Goal: Contribute content: Contribute content

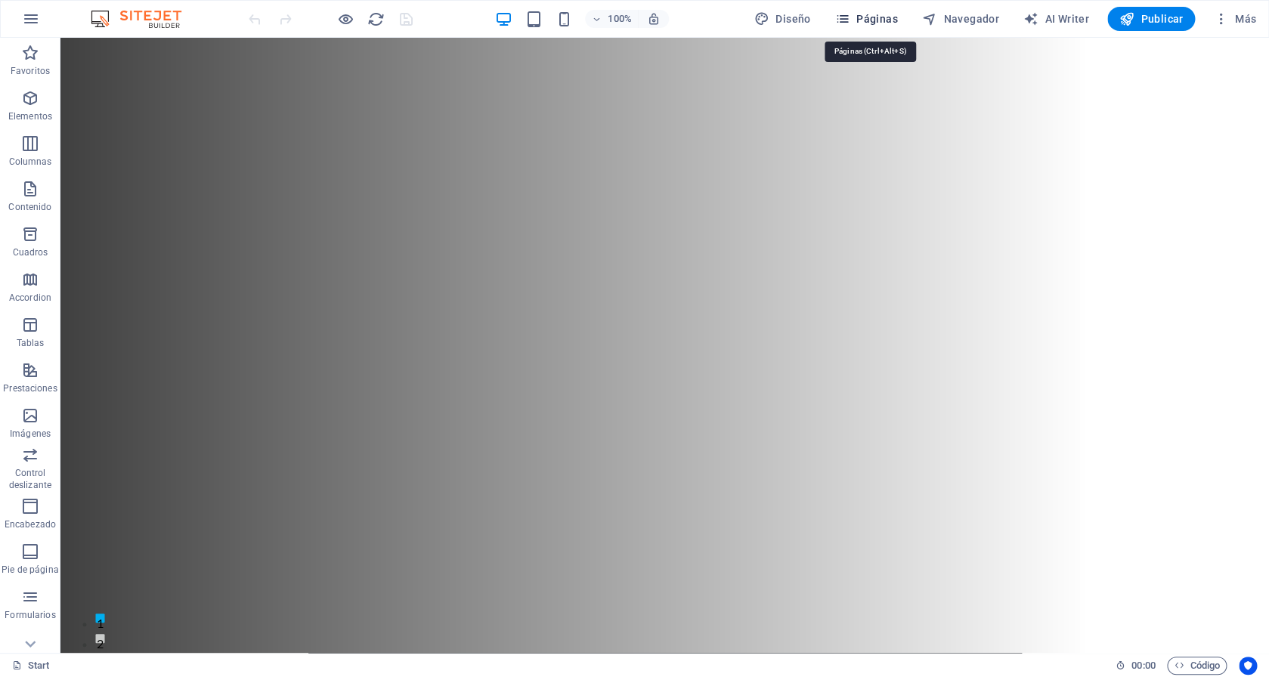
click at [883, 17] on span "Páginas" at bounding box center [866, 18] width 63 height 15
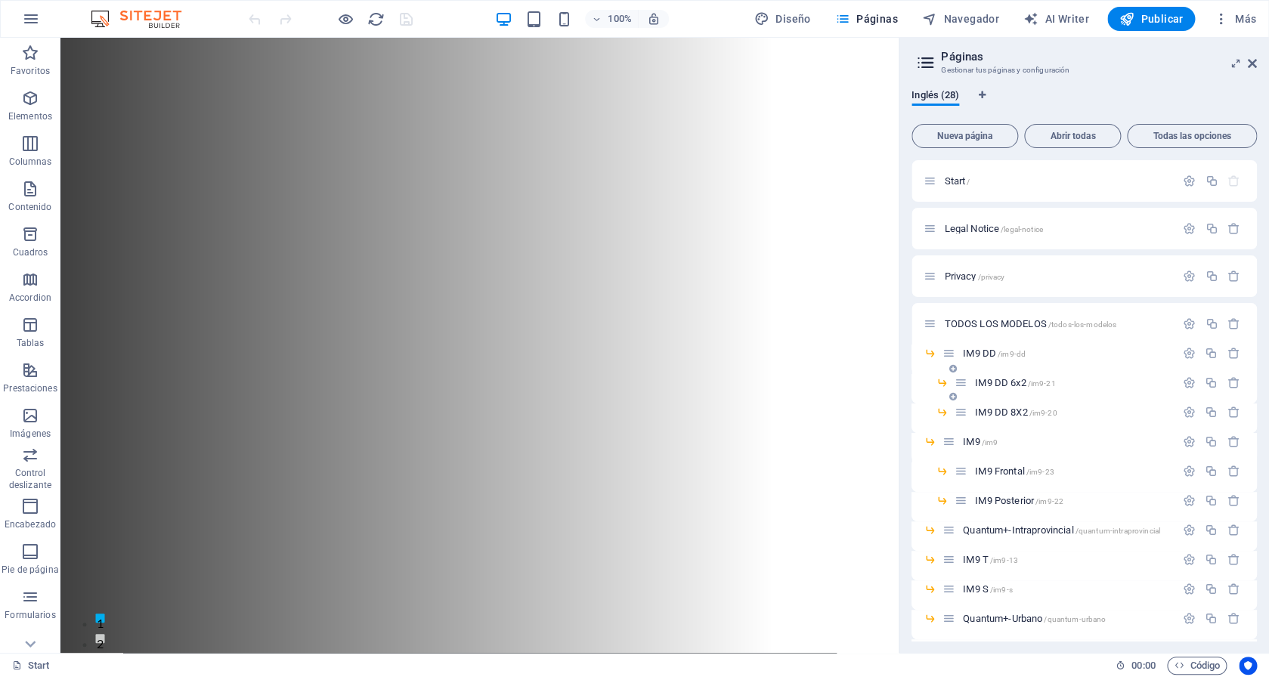
scroll to position [526, 0]
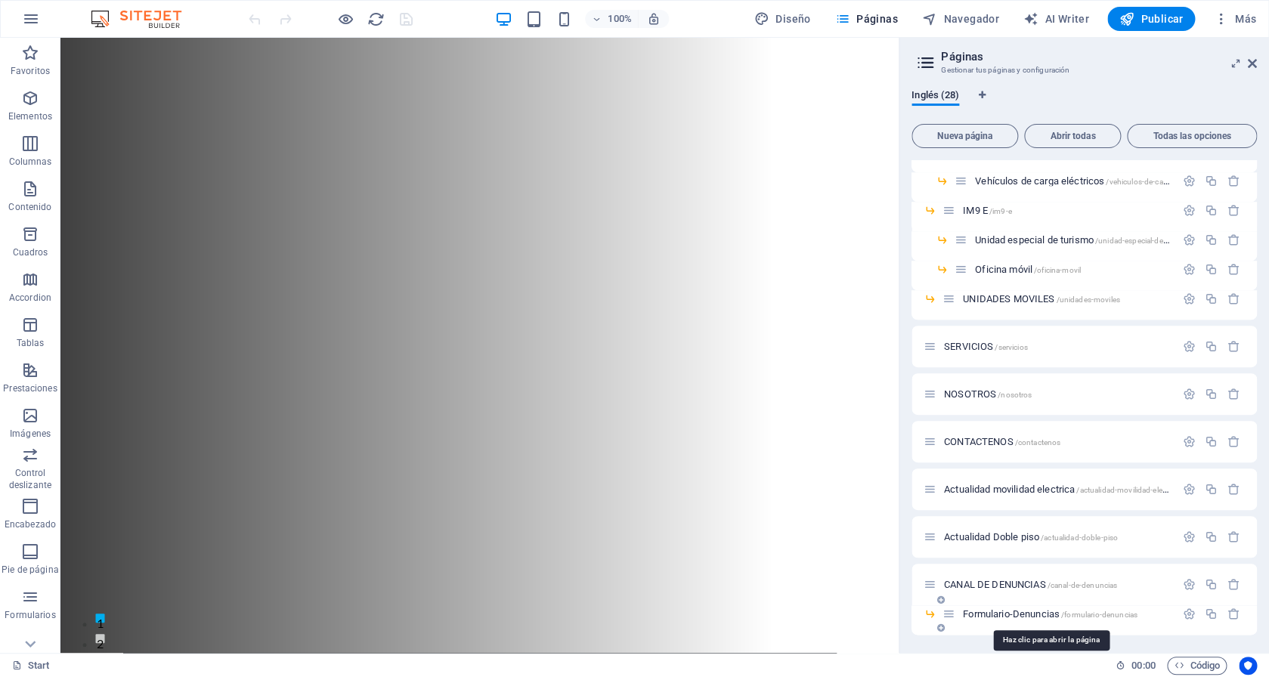
click at [1011, 616] on span "Formulario-Denuncias /formulario-denuncias" at bounding box center [1050, 613] width 175 height 11
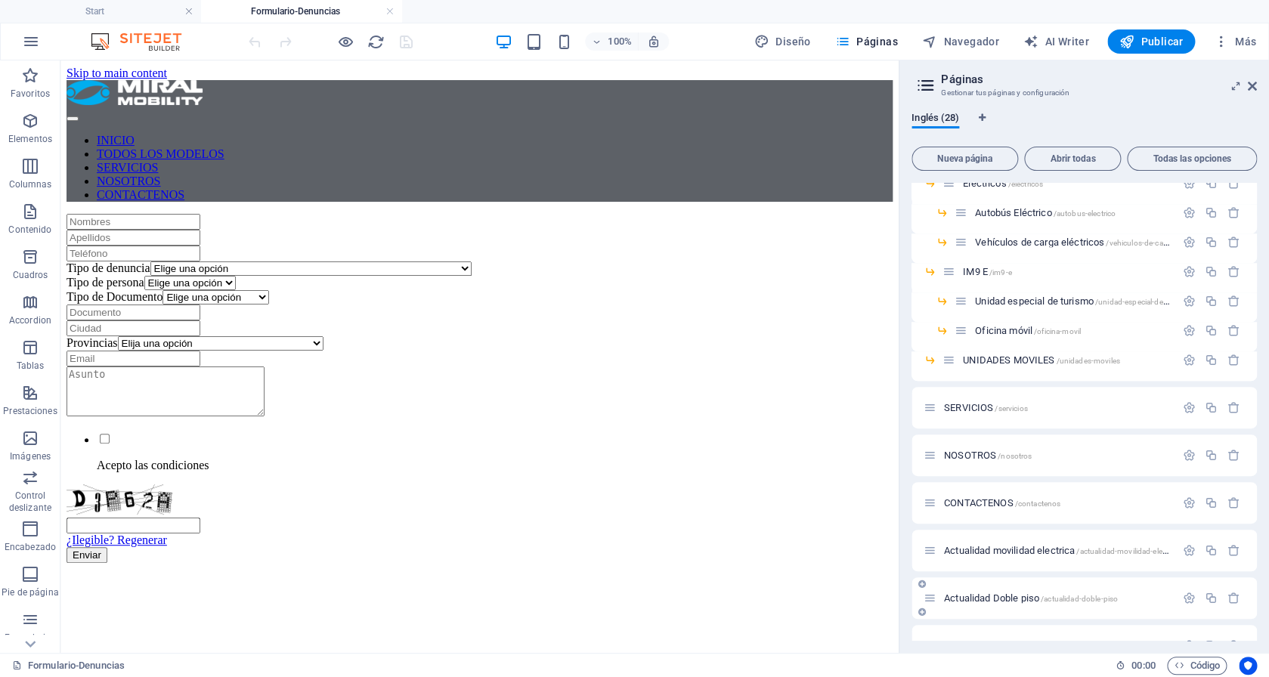
scroll to position [549, 0]
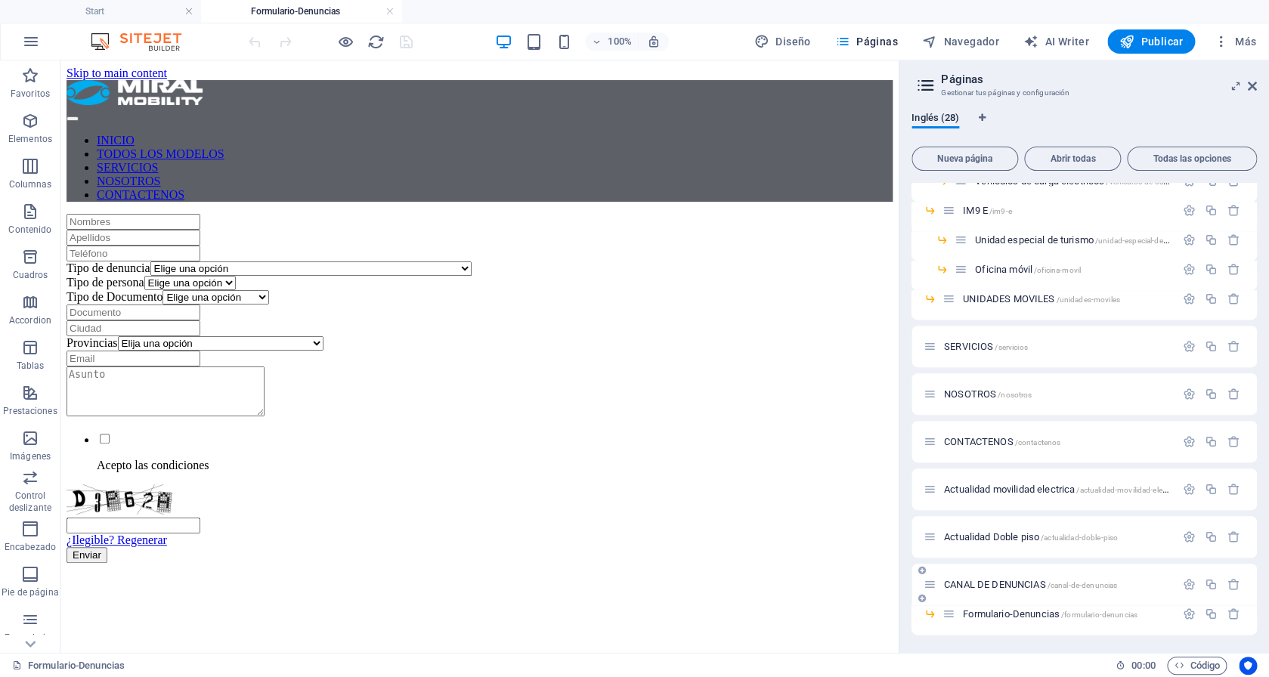
click at [1010, 598] on div "CANAL DE DENUNCIAS /canal-de-denuncias" at bounding box center [1083, 585] width 345 height 42
click at [1003, 582] on span "CANAL DE DENUNCIAS /canal-de-denuncias" at bounding box center [1030, 584] width 173 height 11
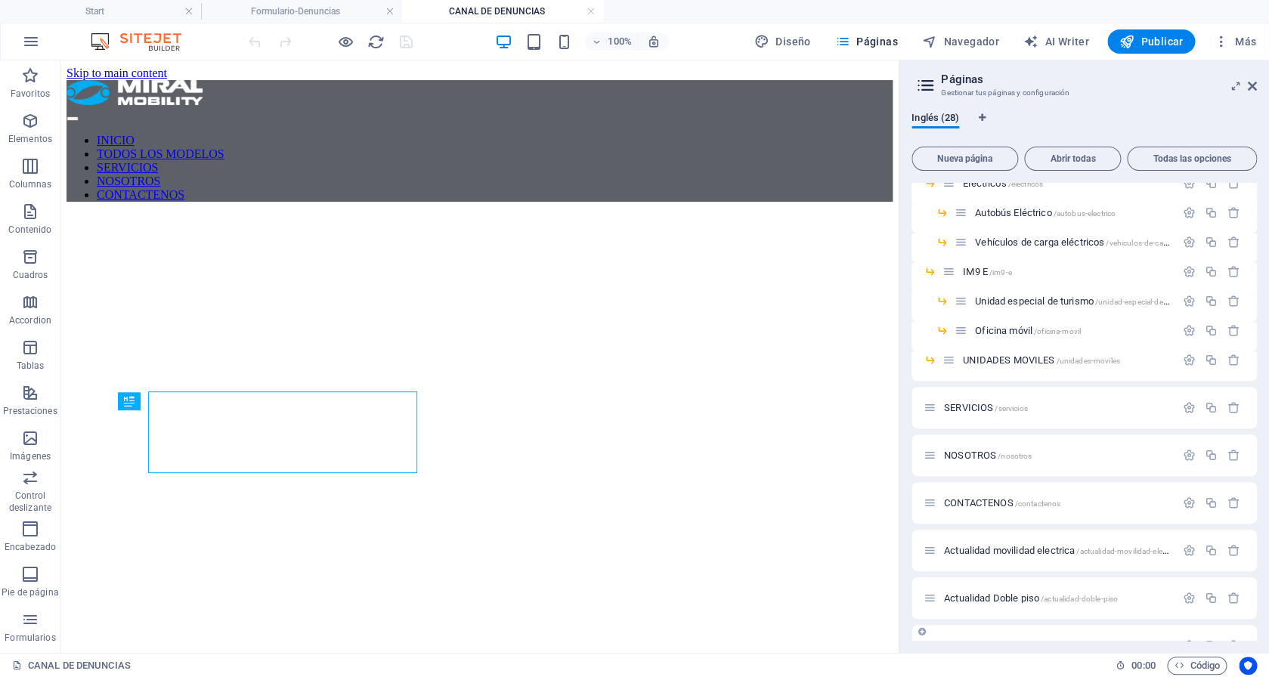
scroll to position [0, 0]
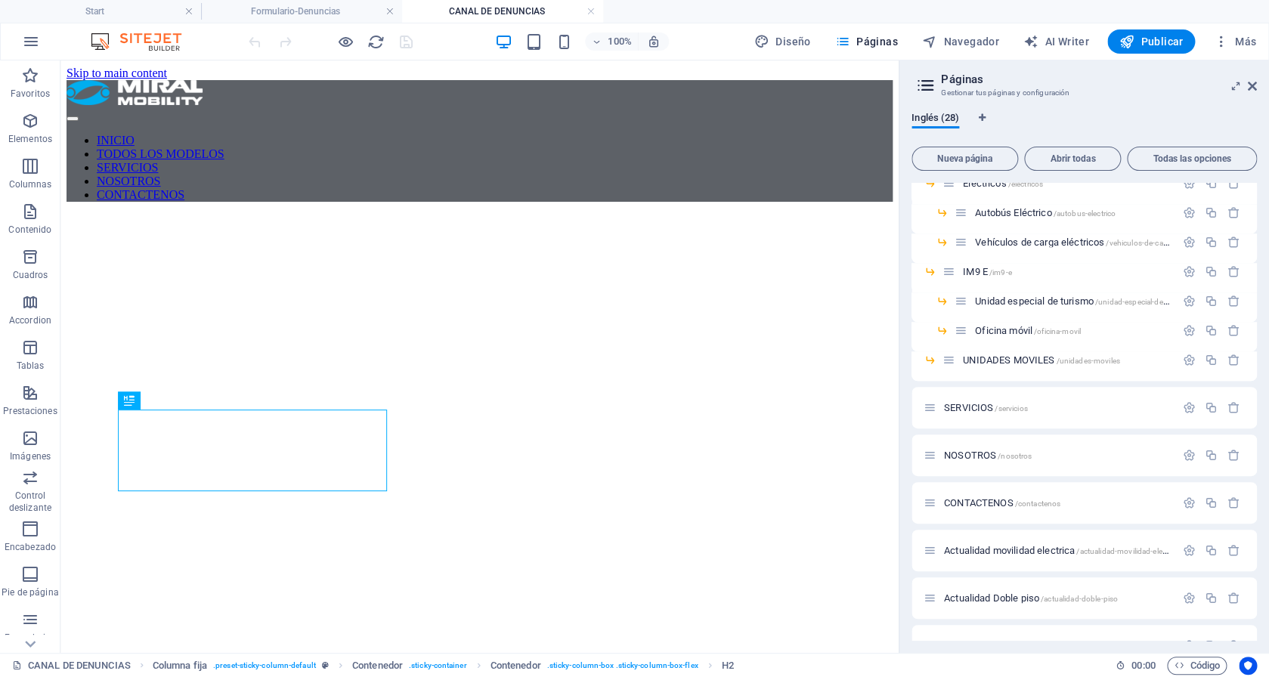
click at [684, 214] on figure at bounding box center [479, 214] width 826 height 0
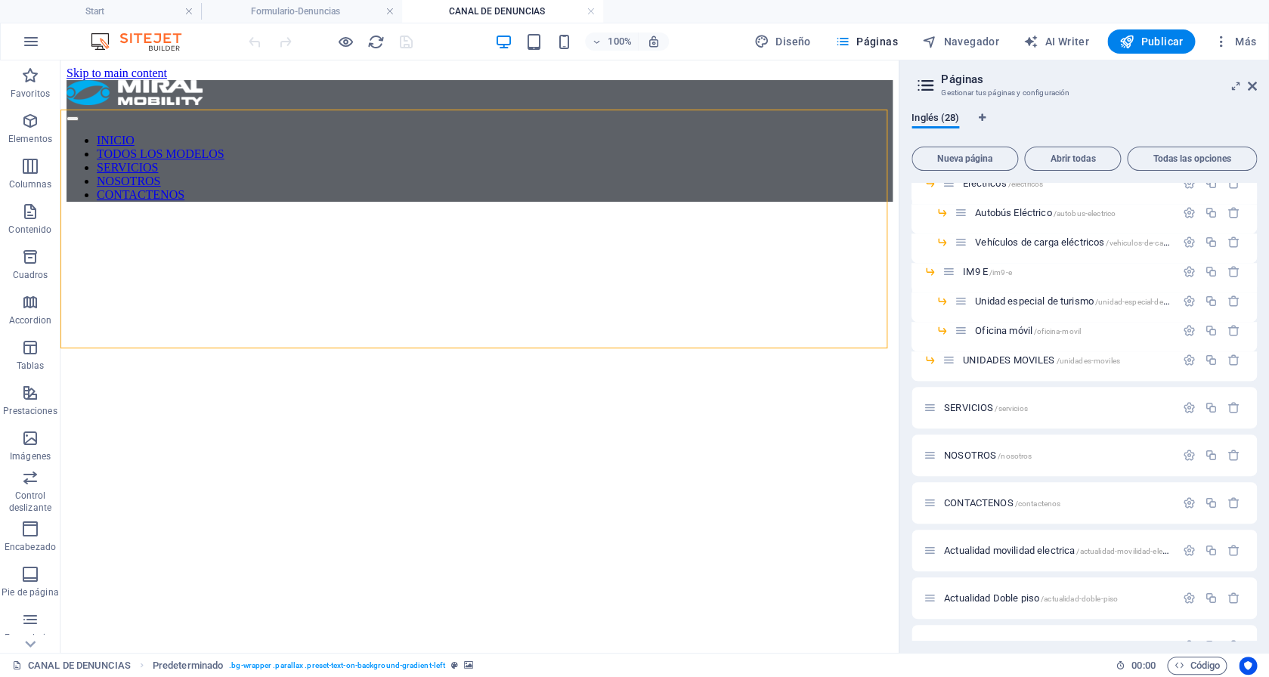
click at [684, 214] on figure at bounding box center [479, 214] width 826 height 0
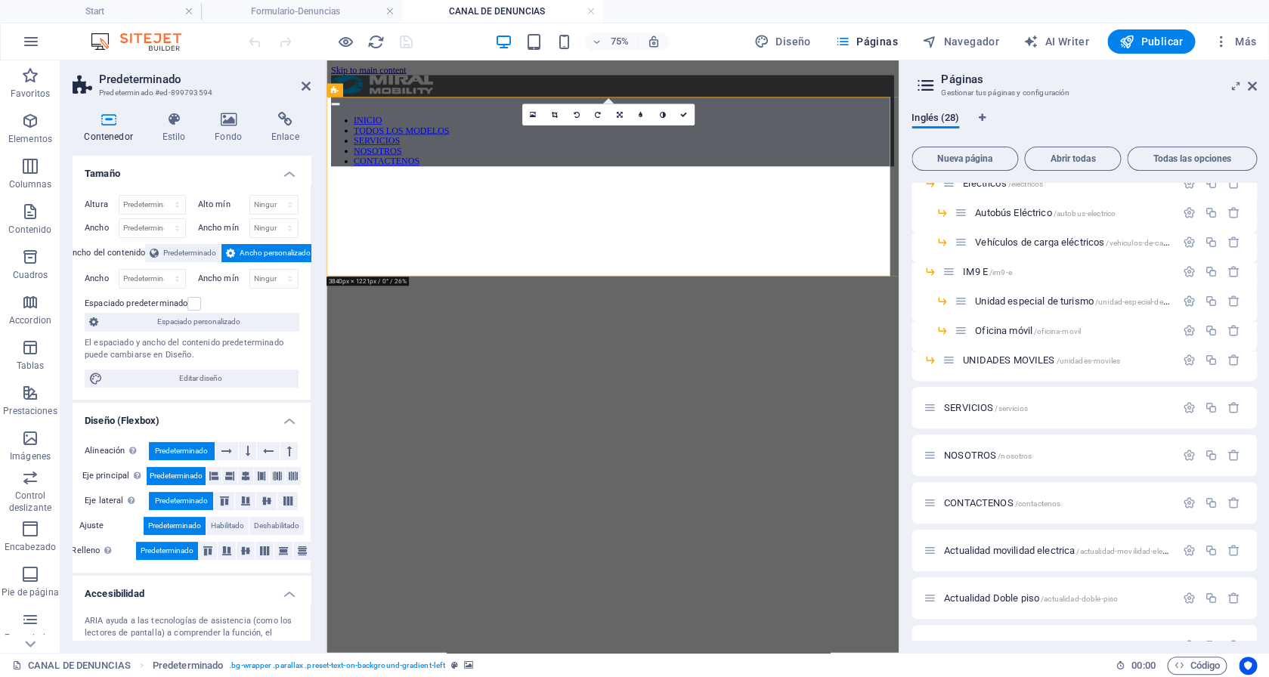
click at [724, 214] on figure at bounding box center [707, 214] width 750 height 0
click at [224, 126] on icon at bounding box center [228, 119] width 51 height 15
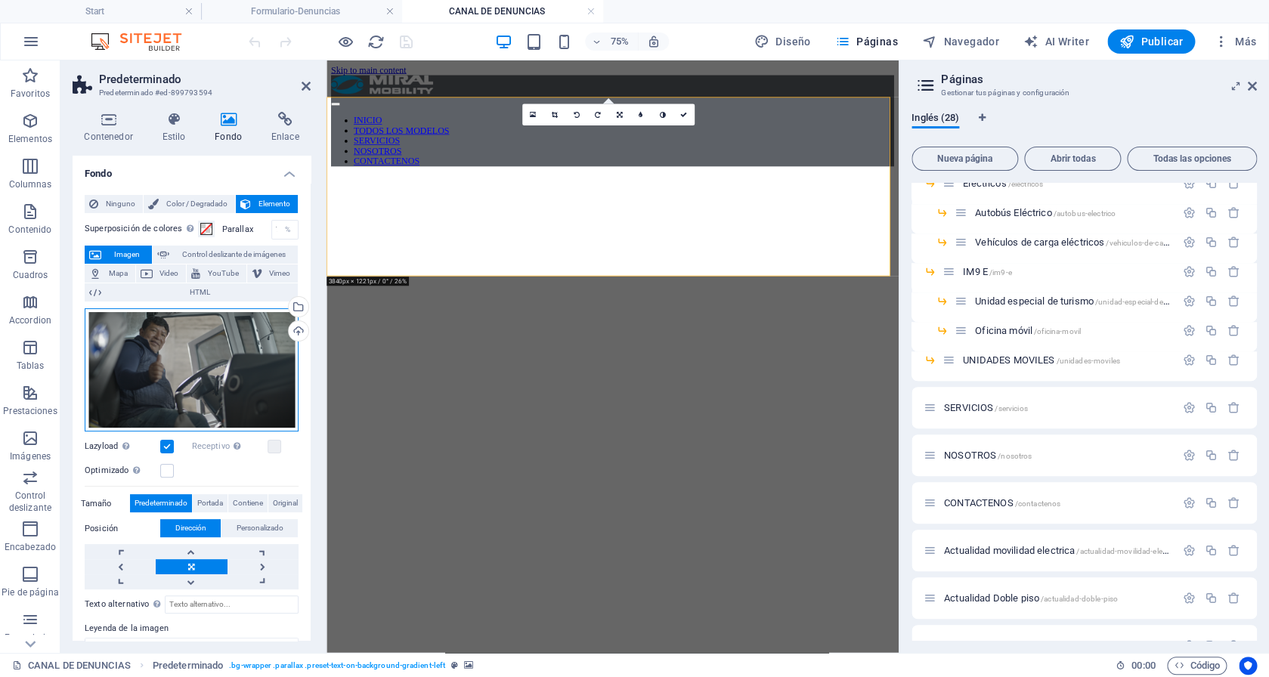
click at [186, 377] on div "Arrastra archivos aquí, haz clic para escoger archivos o selecciona archivos de…" at bounding box center [192, 370] width 214 height 124
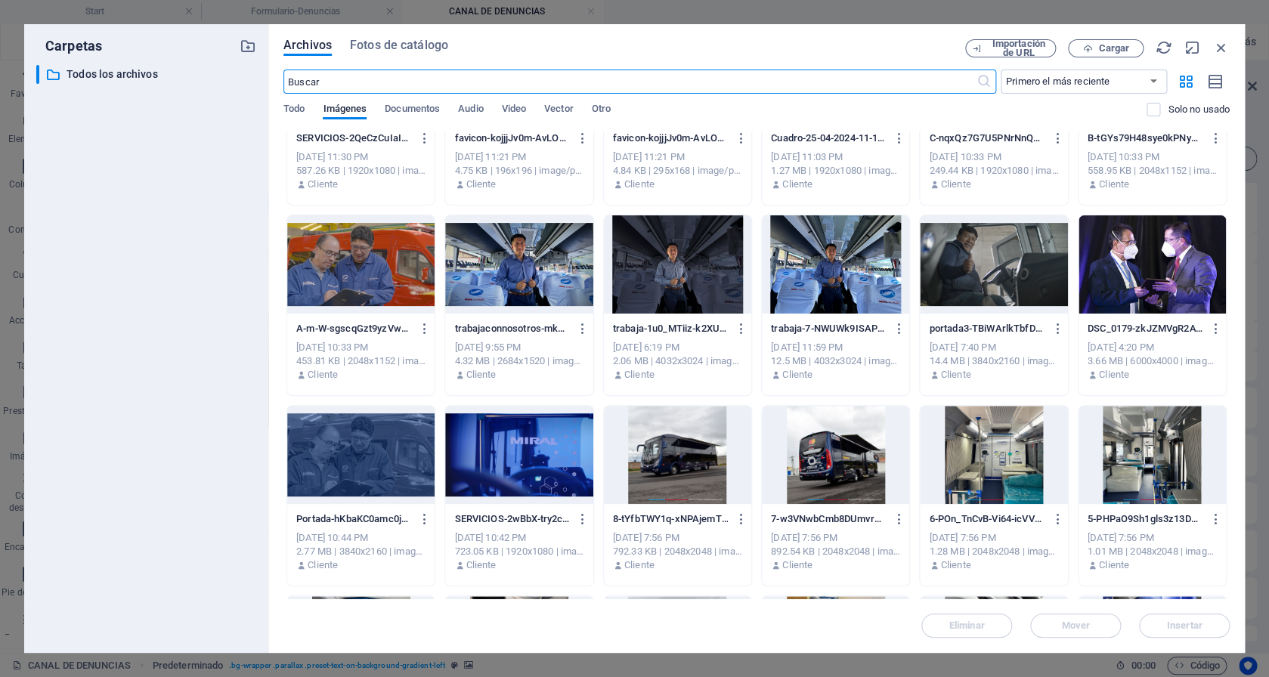
scroll to position [112, 0]
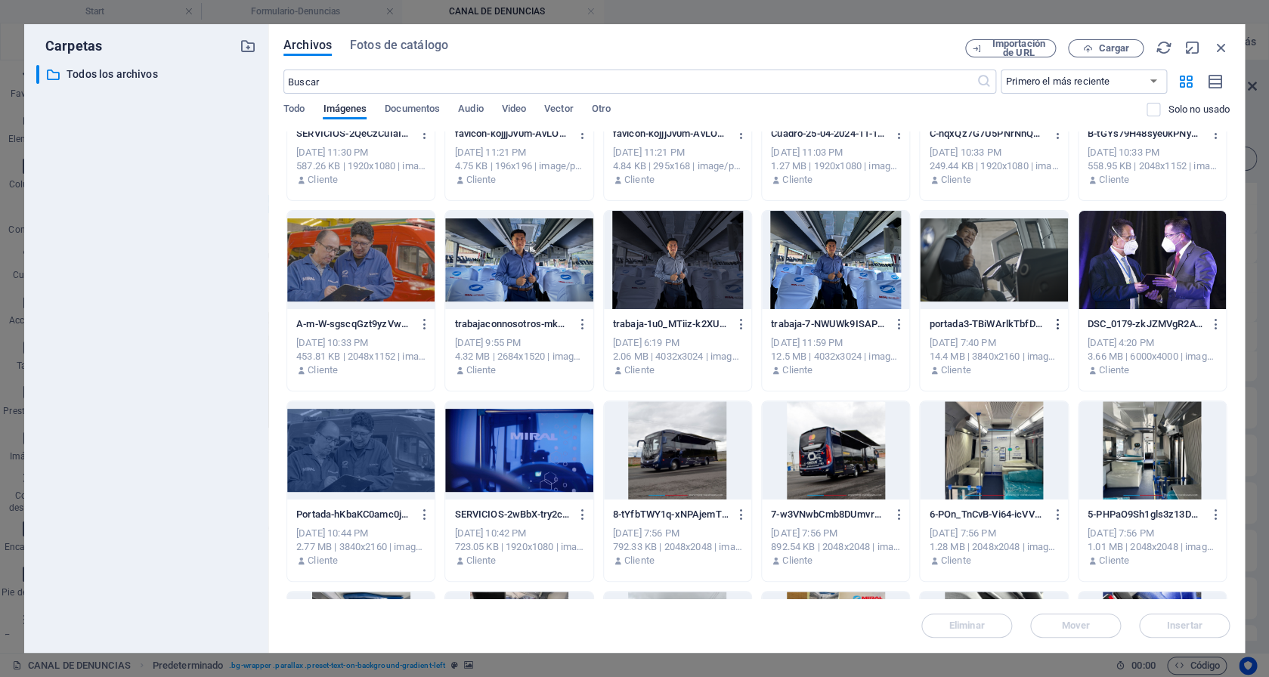
click at [1050, 329] on icon "button" at bounding box center [1057, 324] width 14 height 14
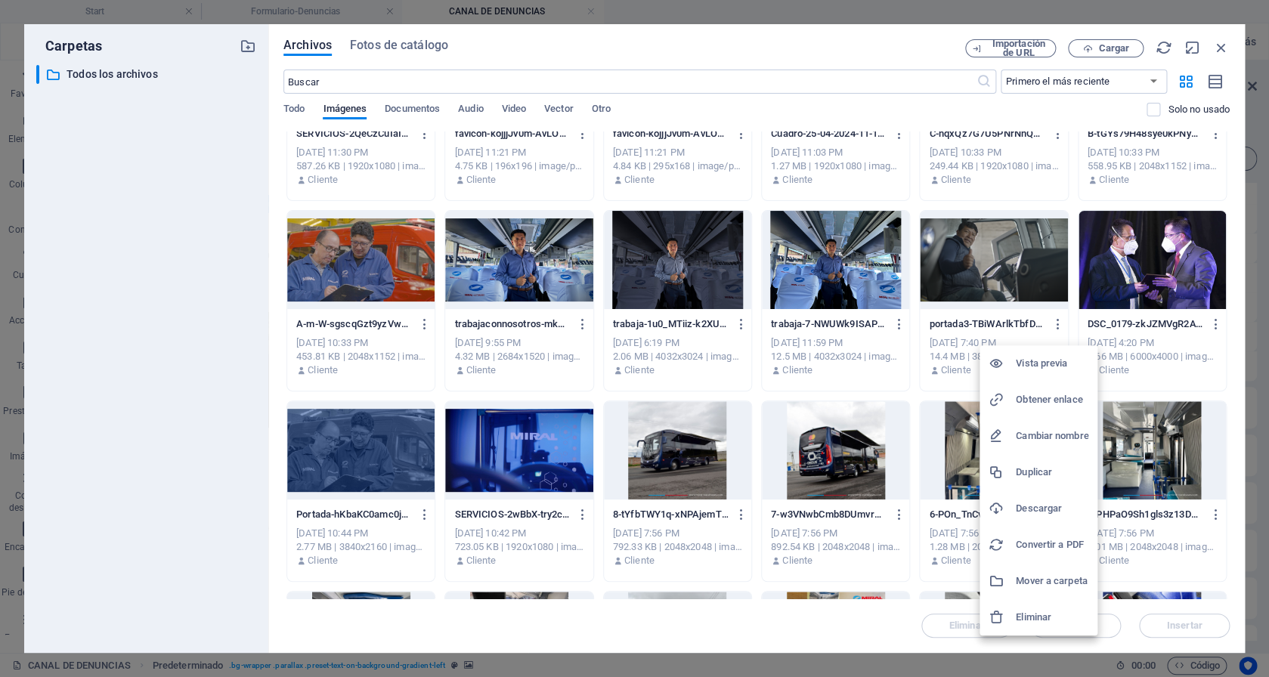
click at [1023, 611] on h6 "Eliminar" at bounding box center [1052, 617] width 73 height 18
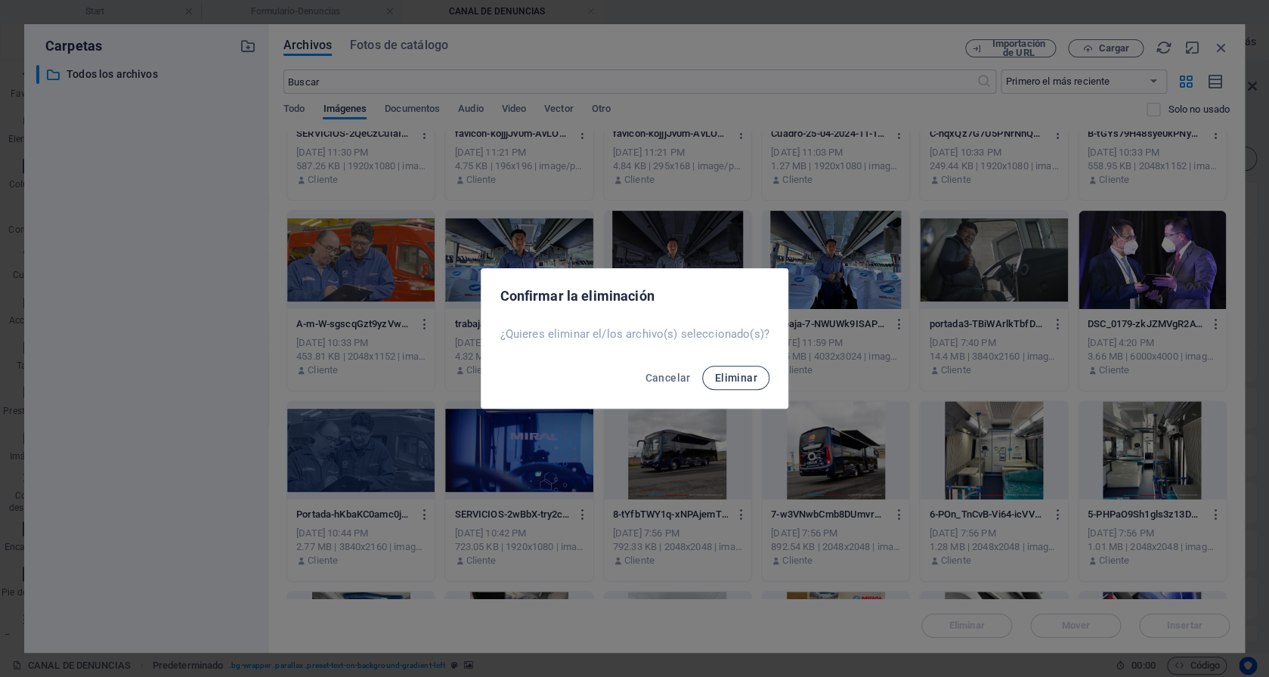
click at [750, 370] on button "Eliminar" at bounding box center [735, 378] width 66 height 24
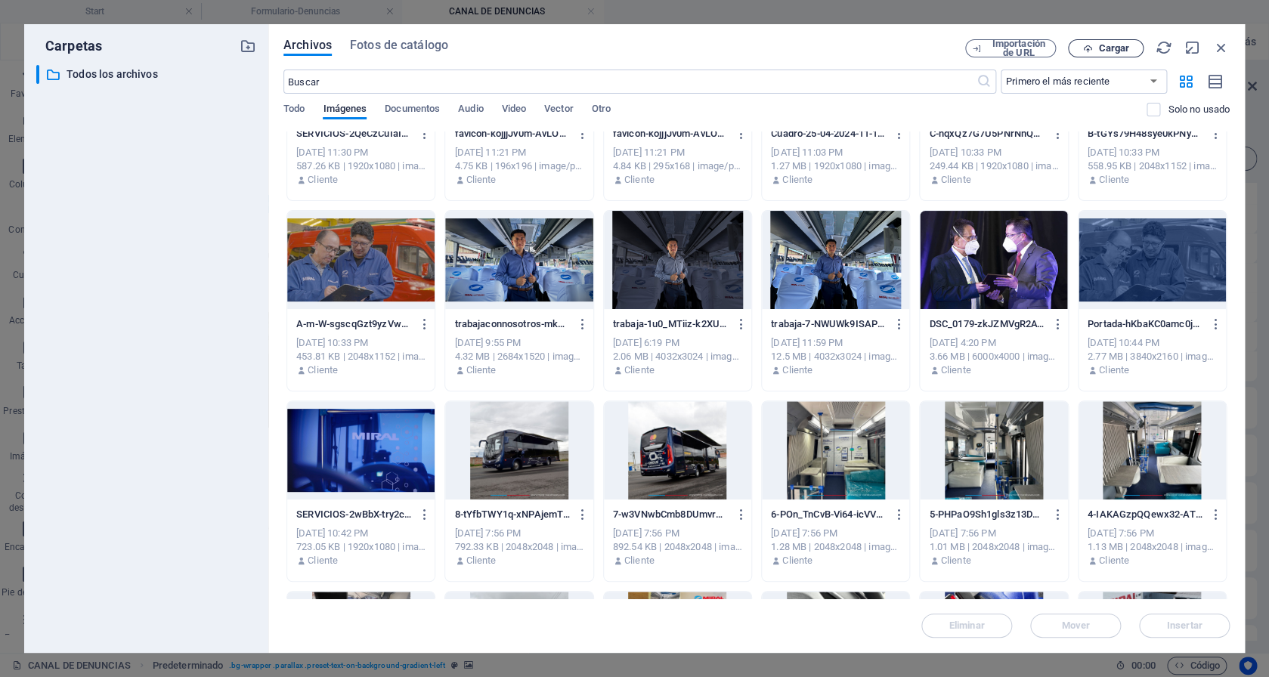
click at [1115, 53] on span "Cargar" at bounding box center [1113, 48] width 31 height 9
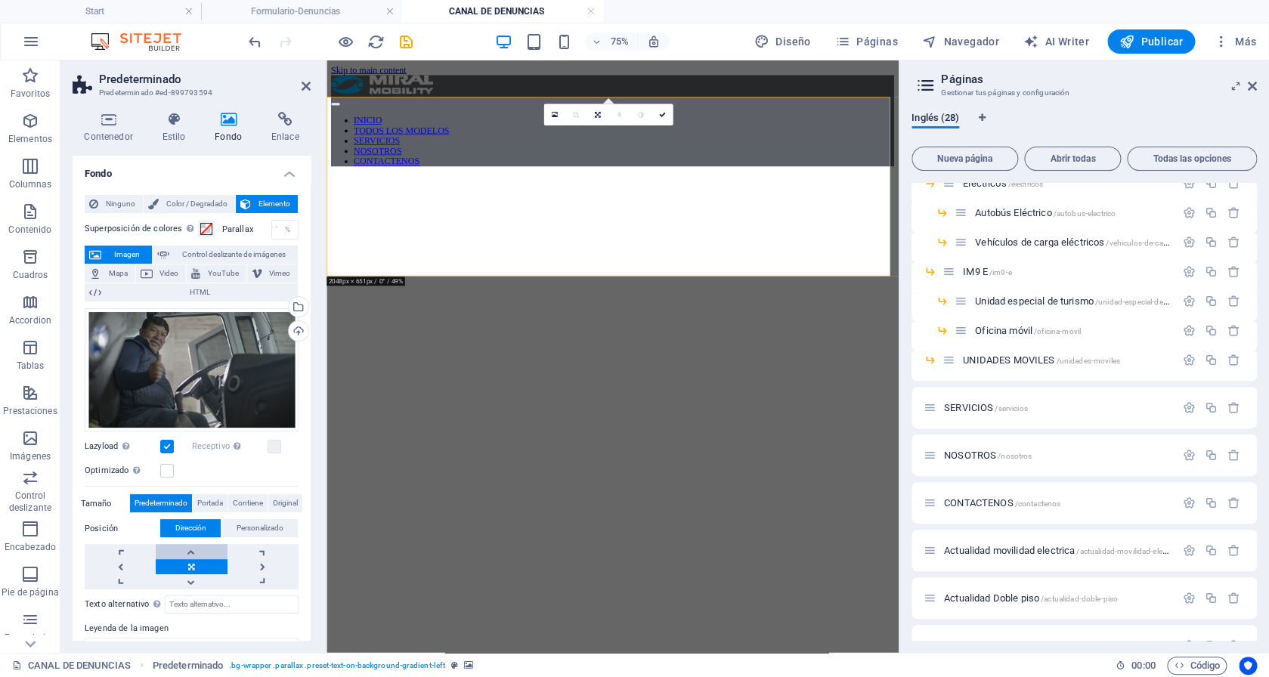
click at [193, 546] on link at bounding box center [191, 551] width 71 height 15
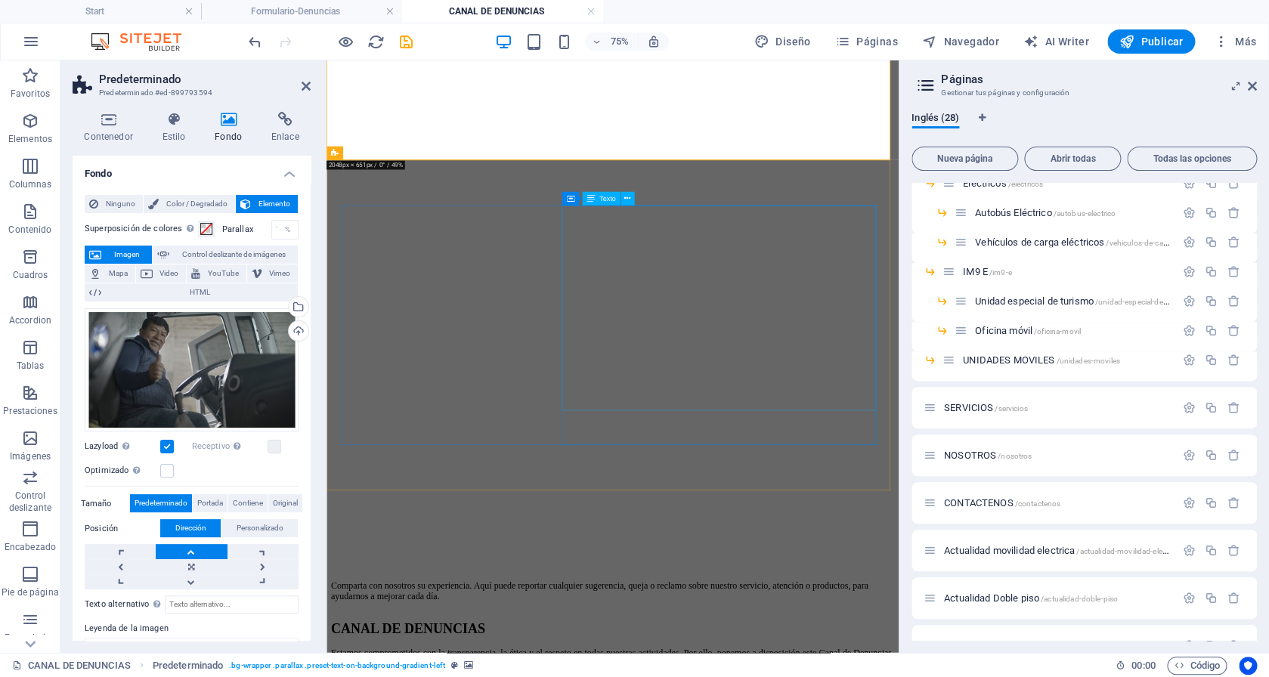
scroll to position [0, 0]
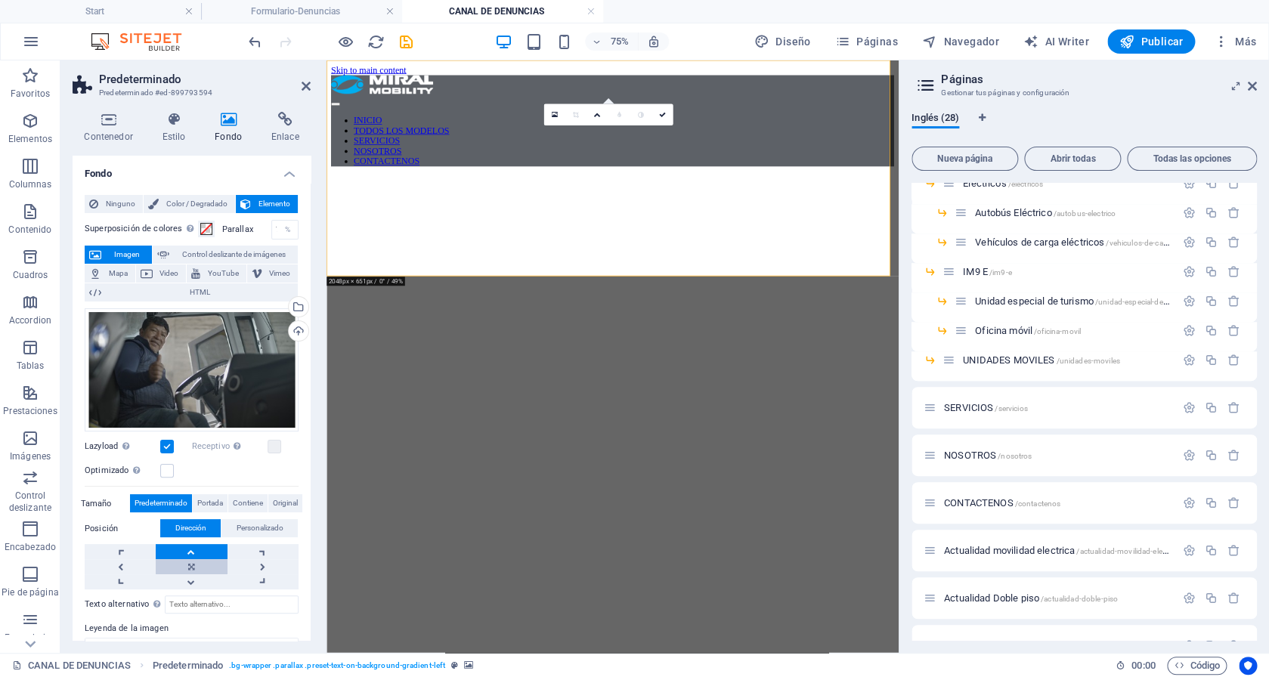
click at [198, 559] on link at bounding box center [191, 566] width 71 height 15
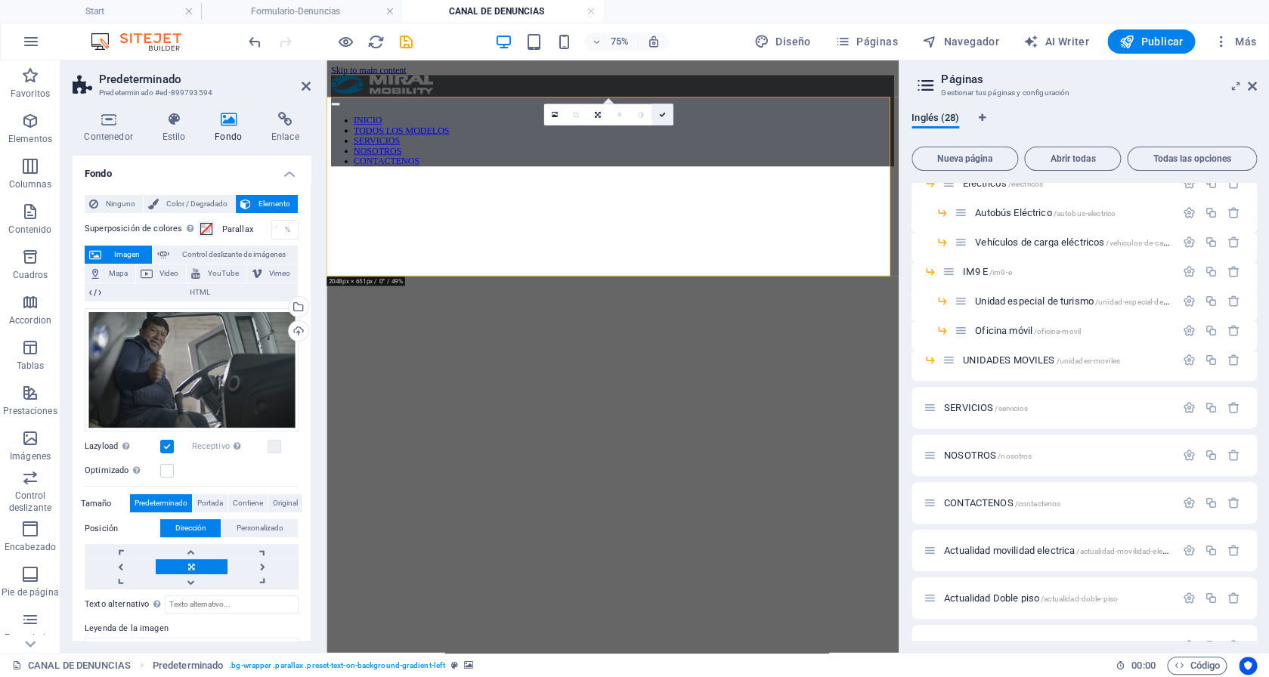
drag, startPoint x: 664, startPoint y: 116, endPoint x: 604, endPoint y: 56, distance: 85.5
click at [664, 116] on icon at bounding box center [661, 115] width 7 height 7
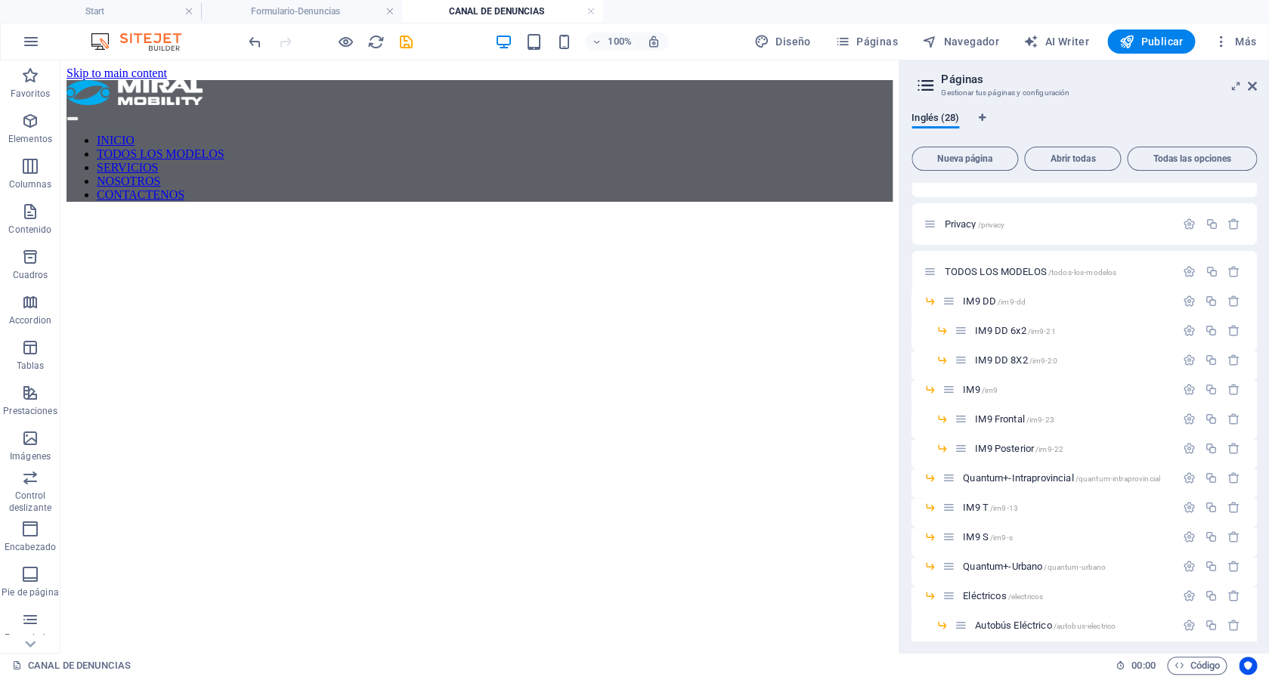
scroll to position [90, 0]
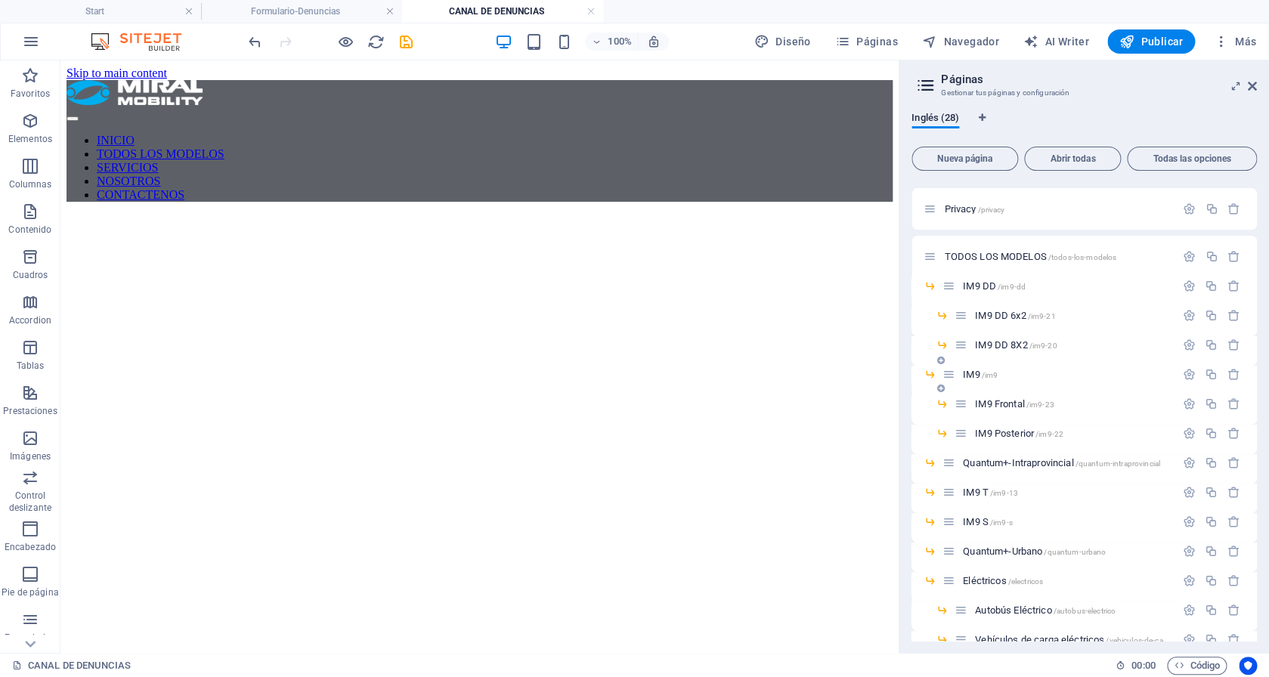
click at [988, 372] on span "/im9" at bounding box center [990, 375] width 17 height 8
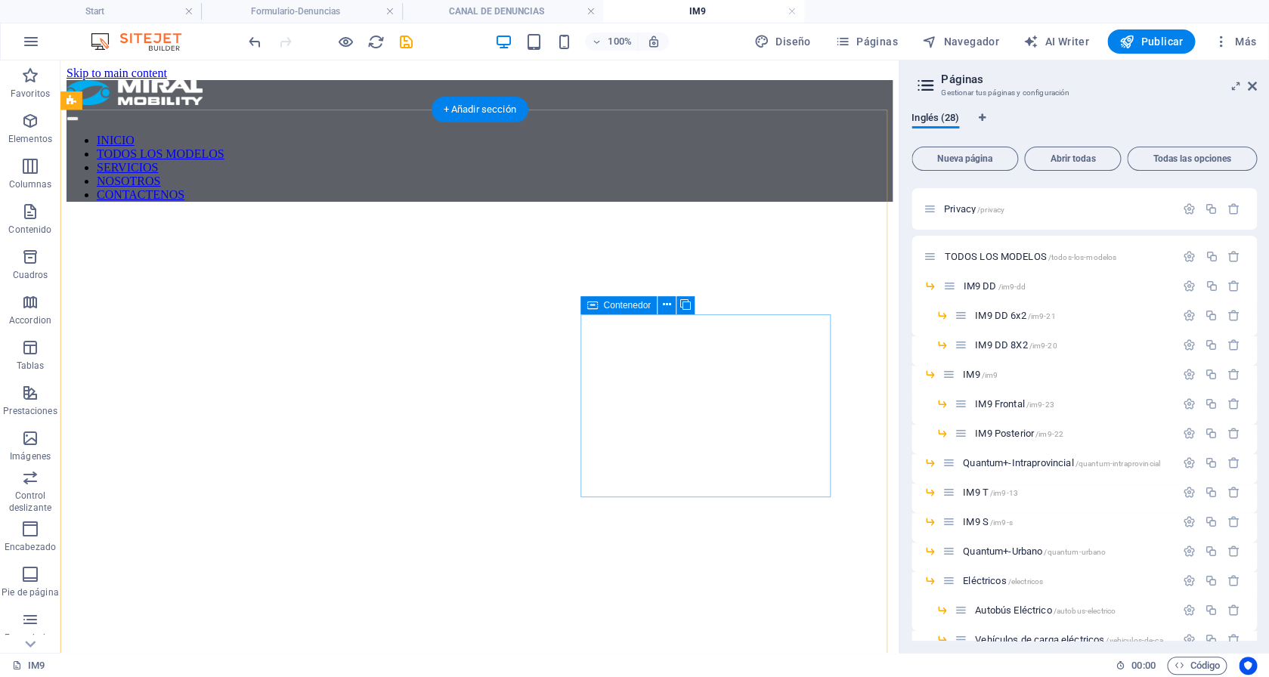
click at [996, 287] on span "IM9 DD /im9-dd" at bounding box center [994, 285] width 63 height 11
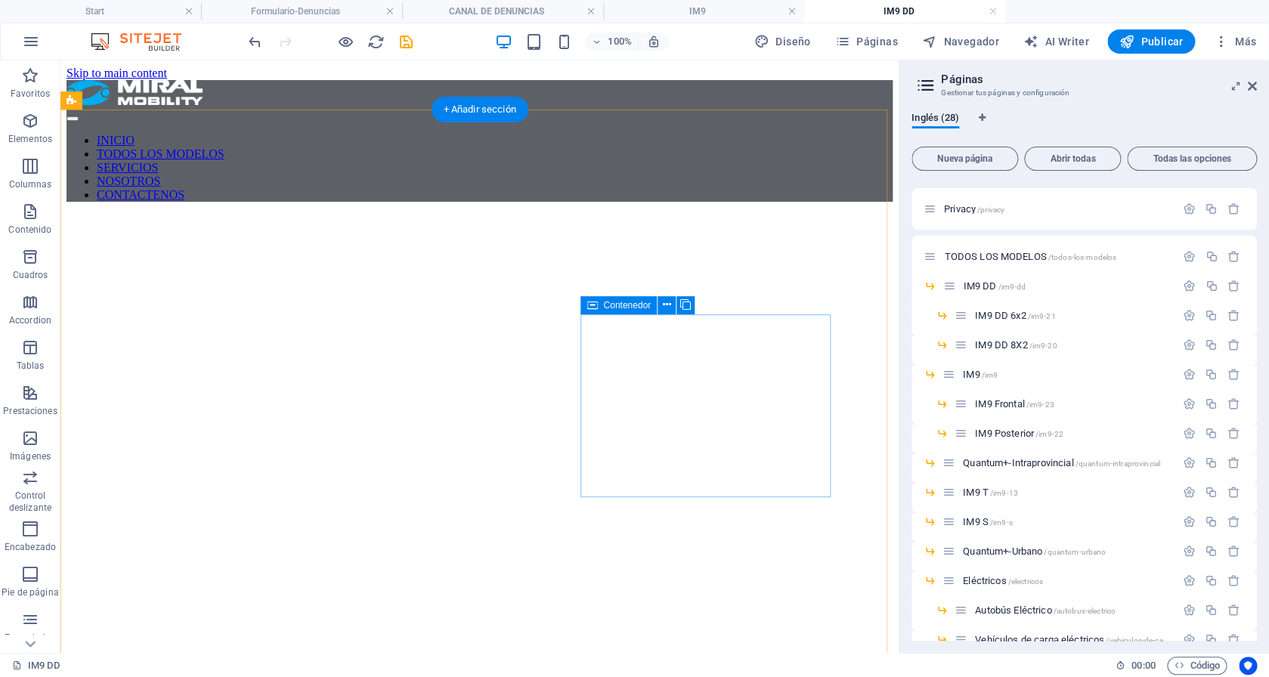
click at [996, 314] on span "IM9 DD 6x2 /im9-21" at bounding box center [1015, 315] width 80 height 11
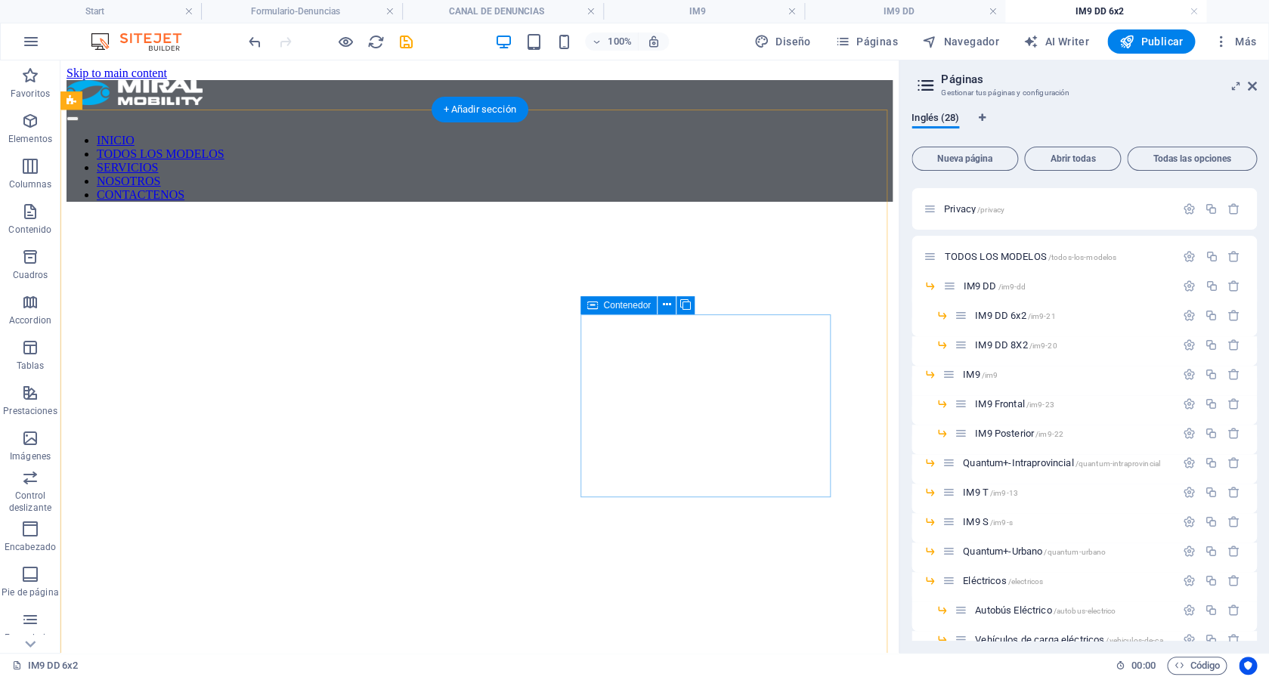
click at [1048, 343] on span "/im9-20" at bounding box center [1043, 346] width 28 height 8
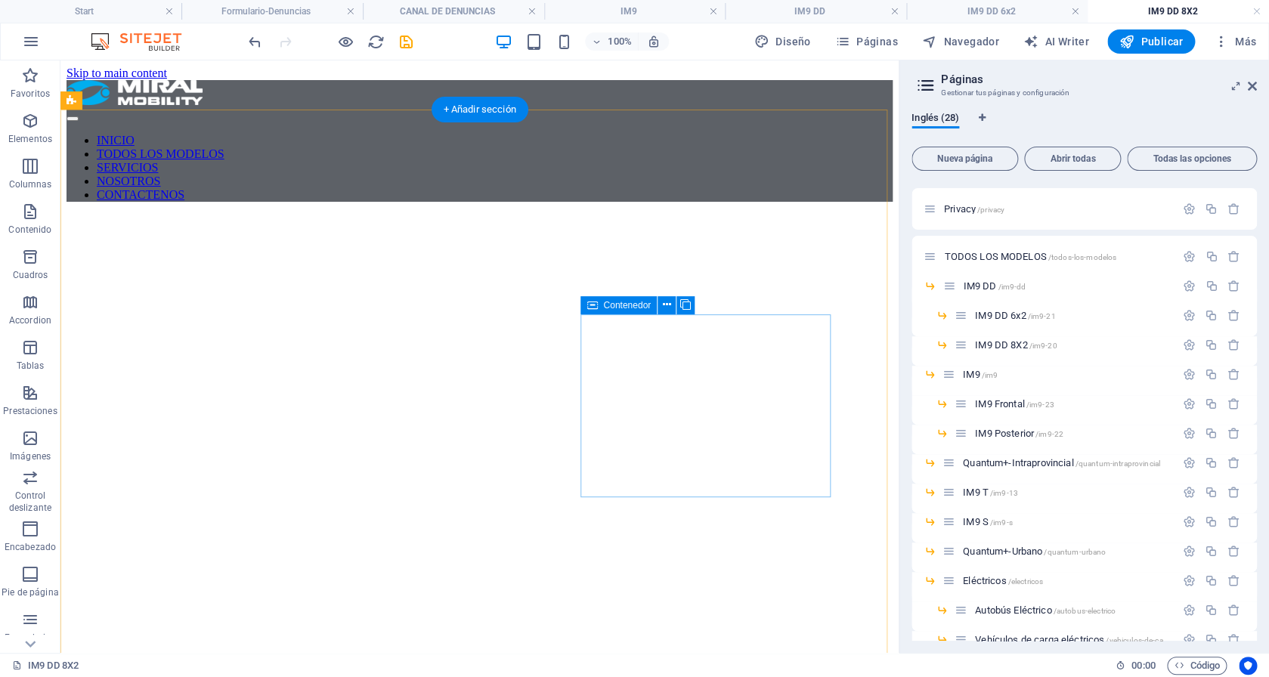
click at [1000, 289] on span "/im9-dd" at bounding box center [1011, 287] width 28 height 8
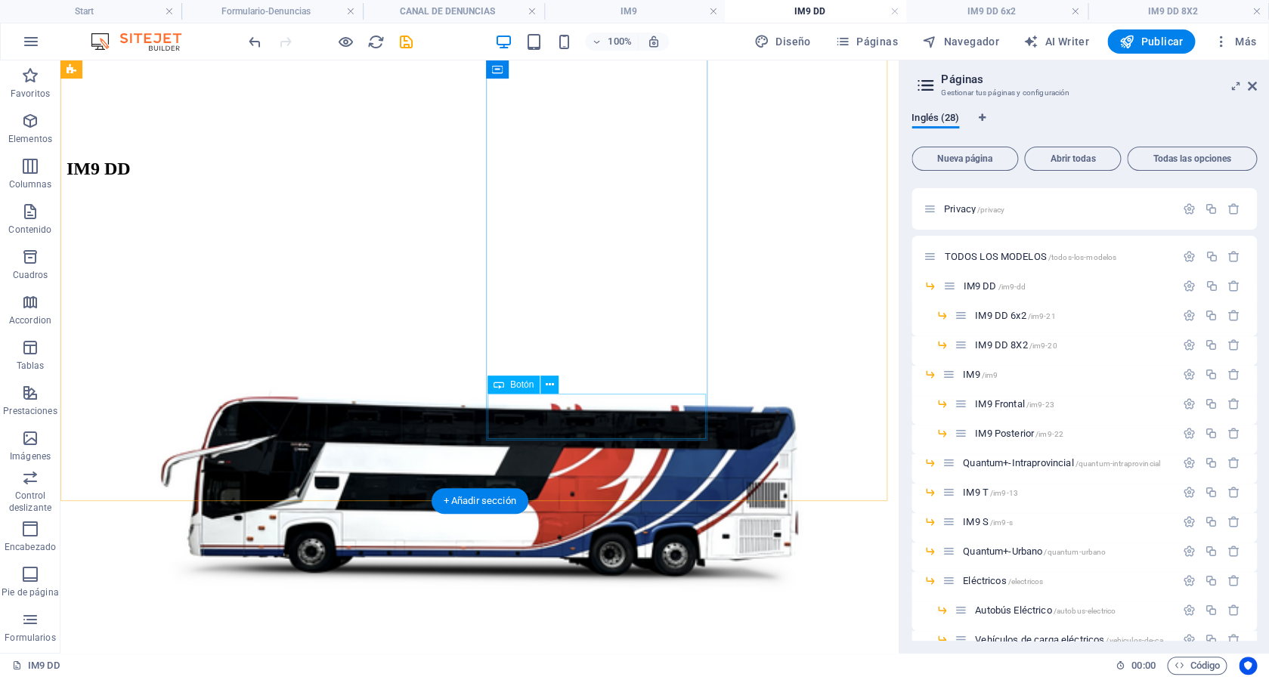
scroll to position [658, 0]
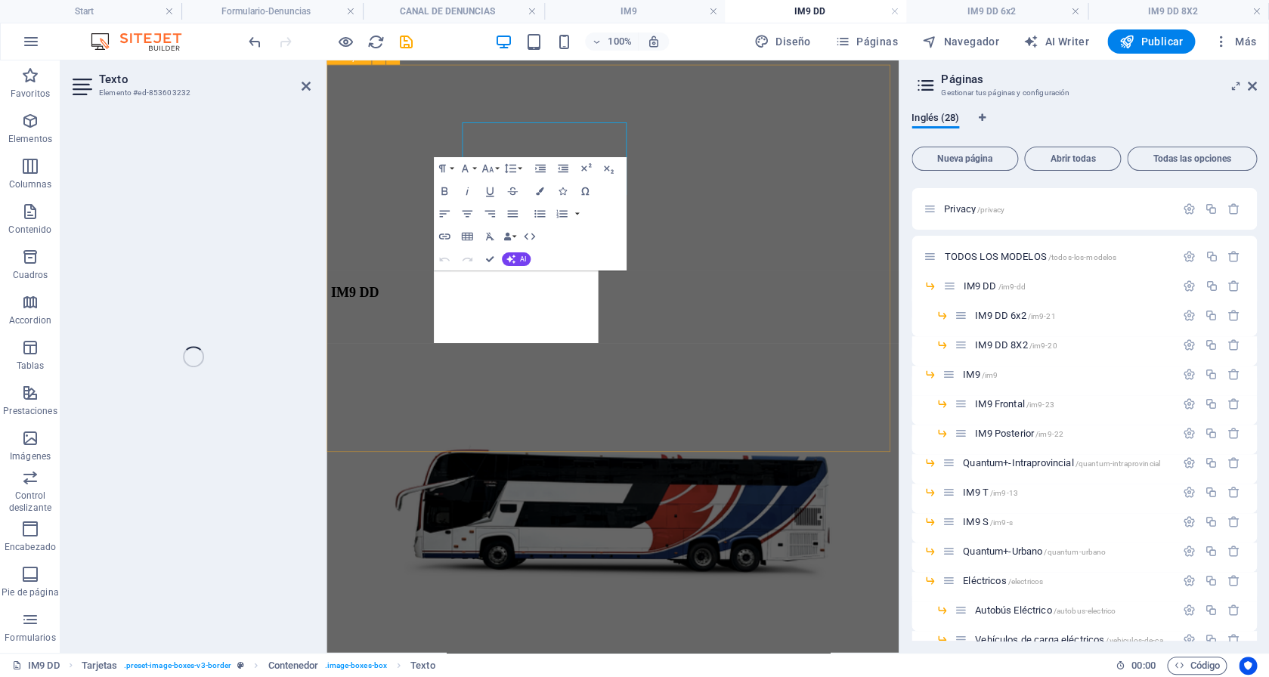
scroll to position [784, 0]
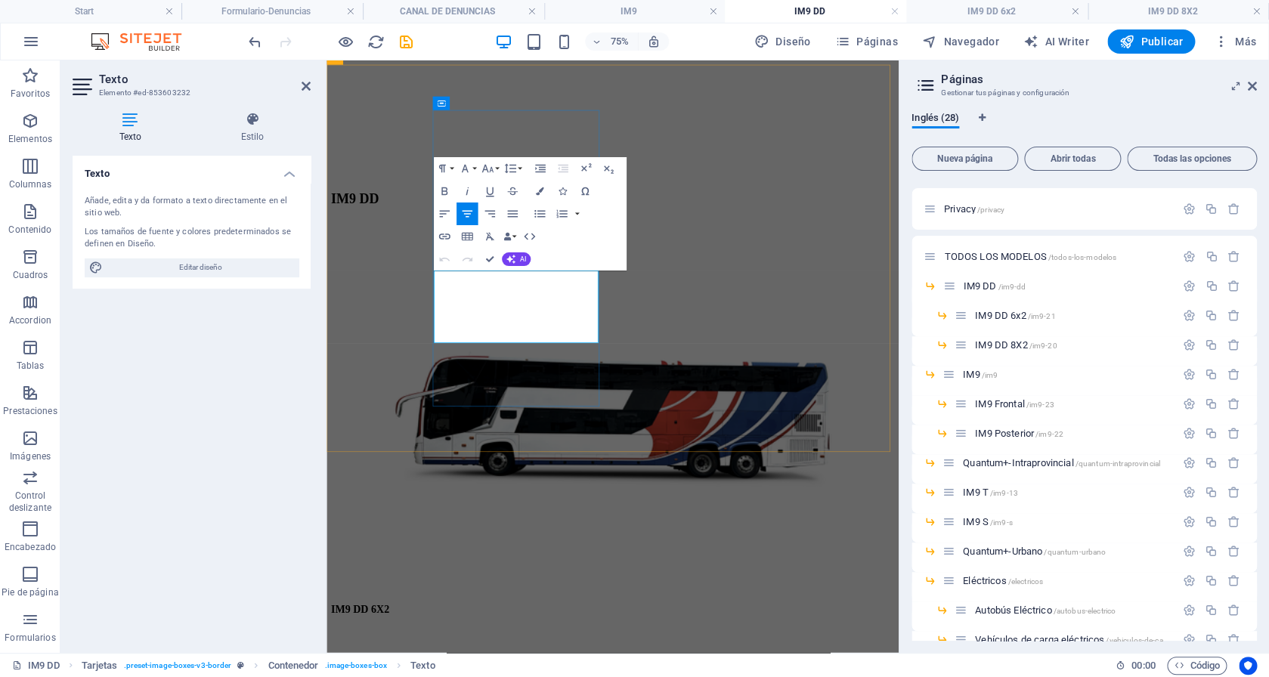
drag, startPoint x: 654, startPoint y: 367, endPoint x: 675, endPoint y: 367, distance: 21.2
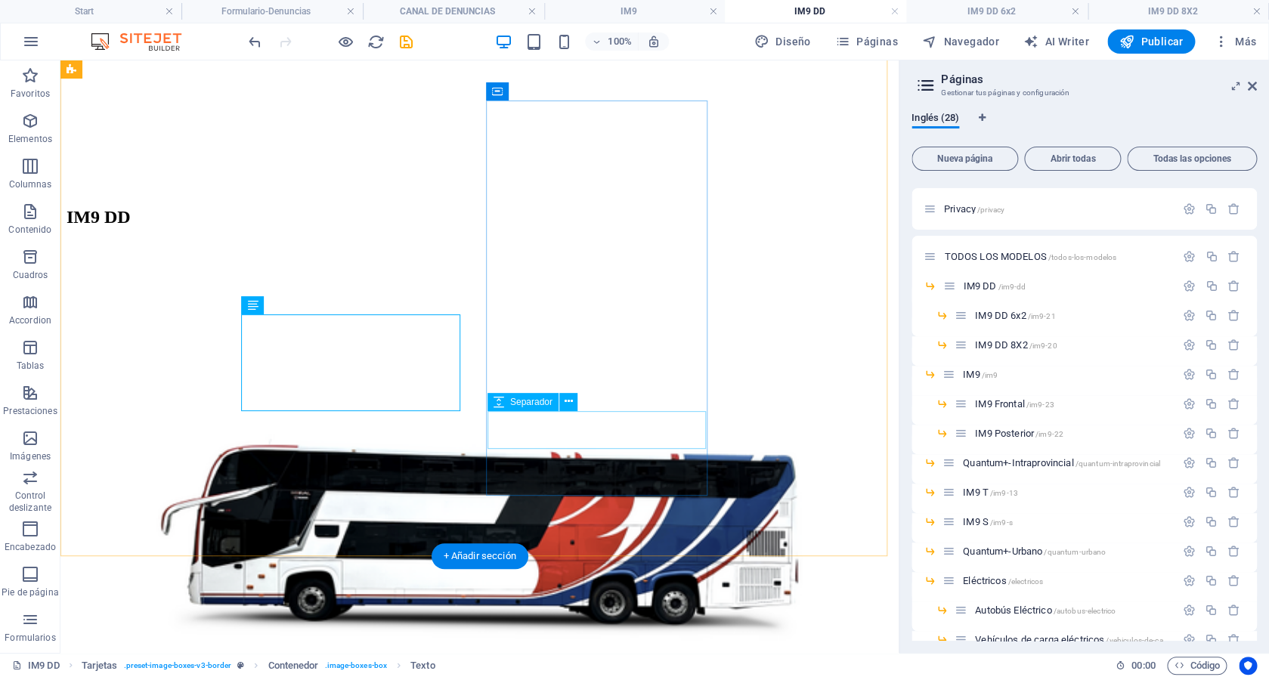
scroll to position [613, 0]
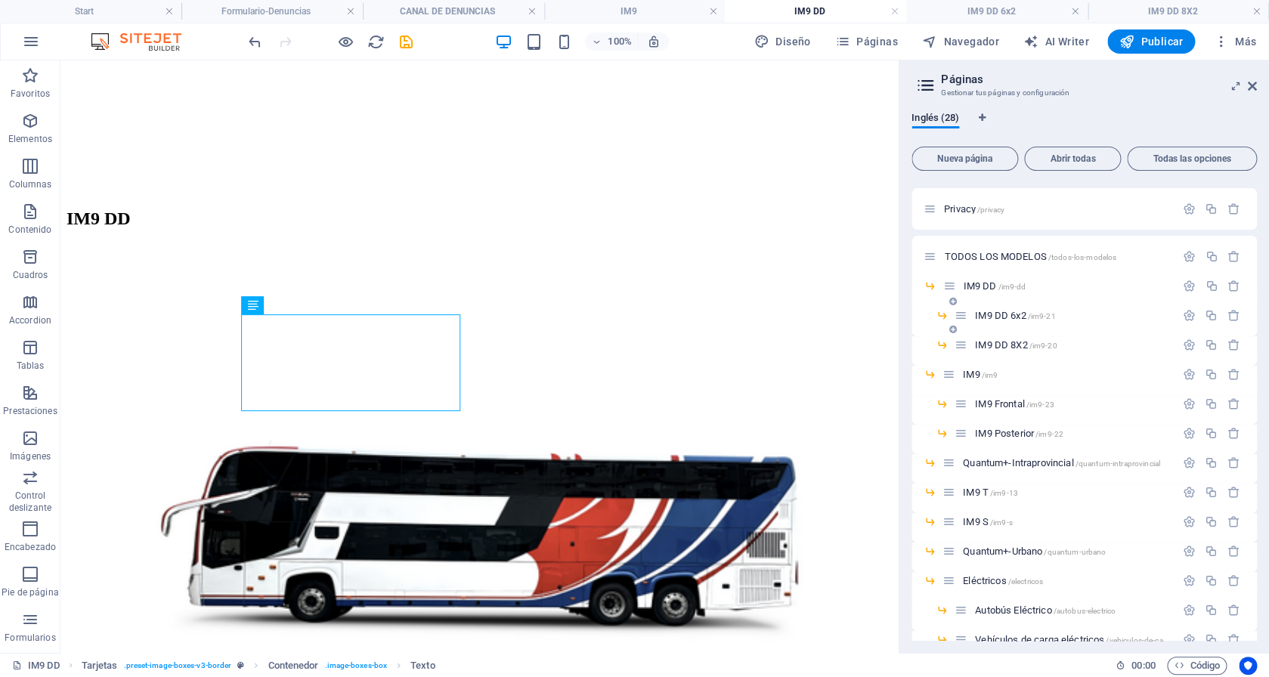
click at [1022, 321] on div "IM9 DD 6x2 /im9-21" at bounding box center [1064, 315] width 221 height 17
click at [1010, 315] on span "IM9 DD 6x2 /im9-21" at bounding box center [1015, 315] width 80 height 11
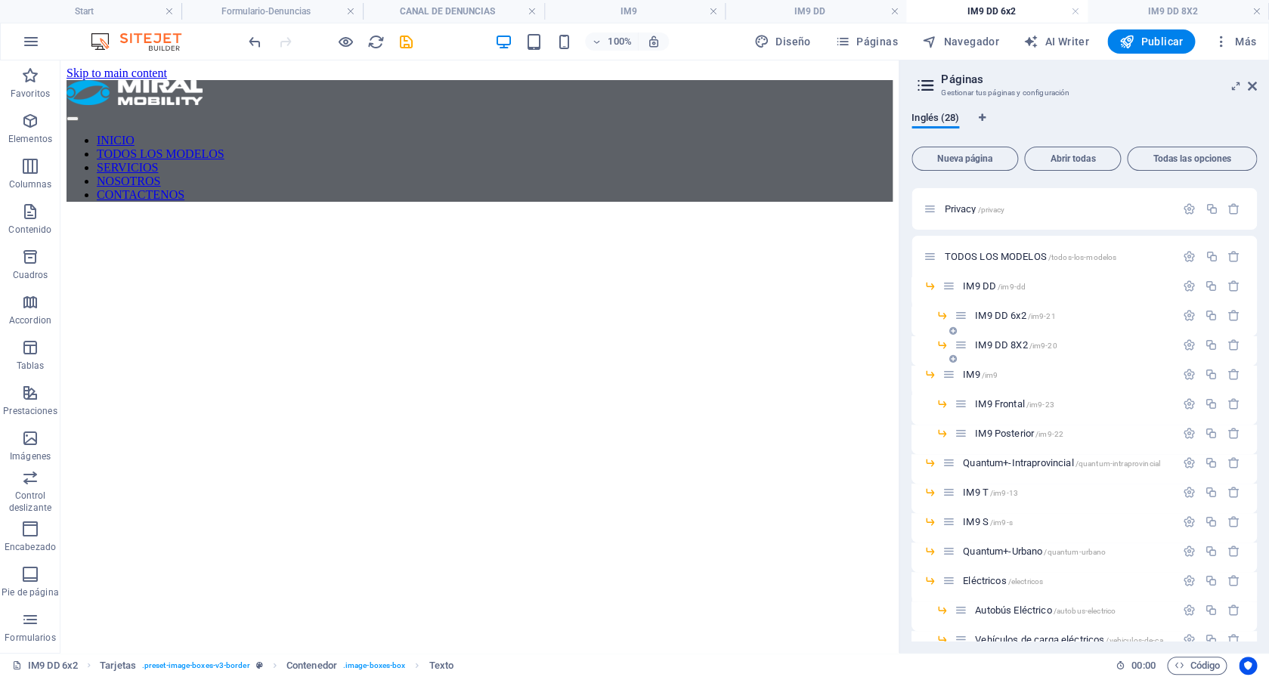
click at [1008, 342] on span "IM9 DD 8X2 /im9-20" at bounding box center [1016, 344] width 82 height 11
click at [994, 382] on div "IM9 /im9" at bounding box center [1058, 374] width 233 height 17
click at [984, 376] on span "/im9" at bounding box center [990, 375] width 17 height 8
click at [966, 373] on span "IM9 /im9" at bounding box center [980, 374] width 35 height 11
click at [1009, 398] on div "IM9 Frontal /im9-23" at bounding box center [1064, 403] width 221 height 17
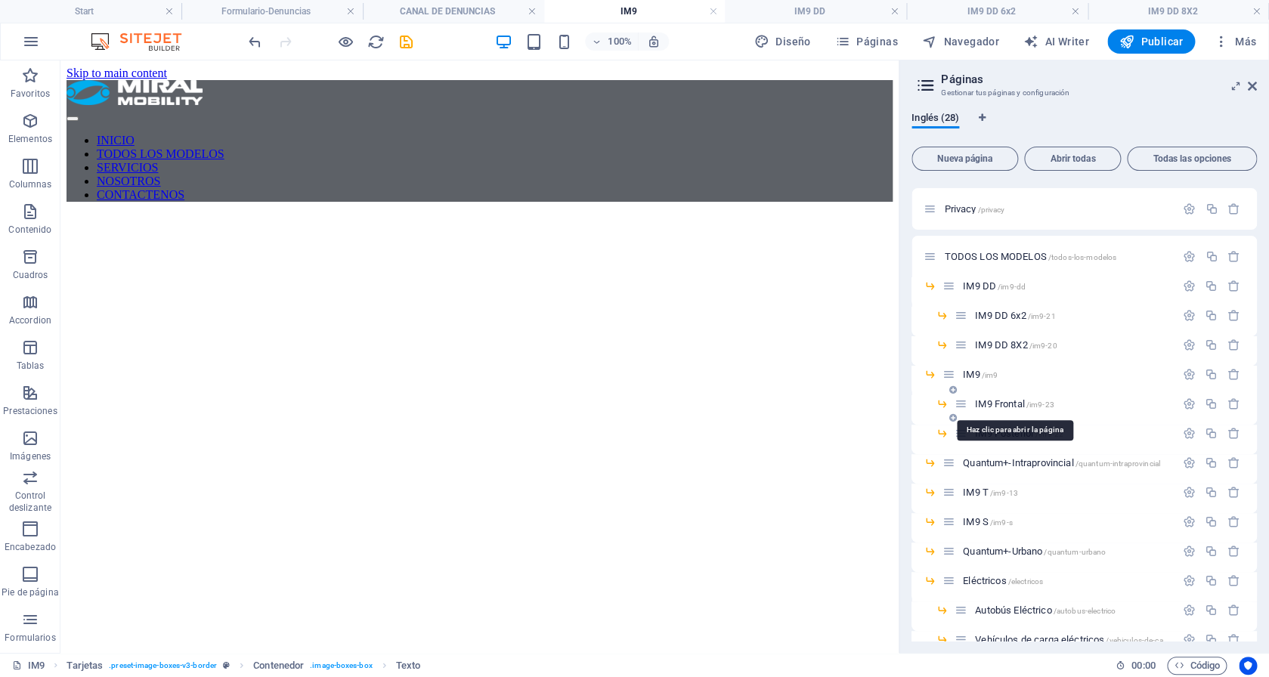
click at [1009, 405] on span "IM9 Frontal /im9-23" at bounding box center [1014, 403] width 79 height 11
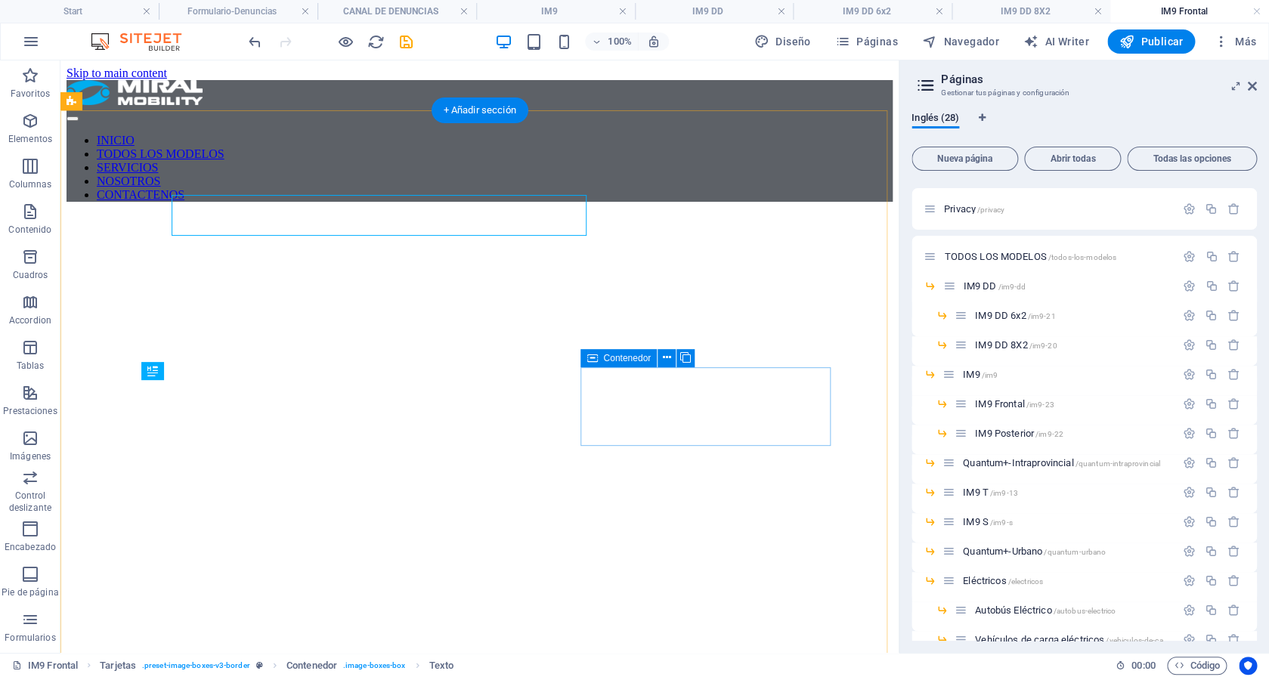
scroll to position [0, 0]
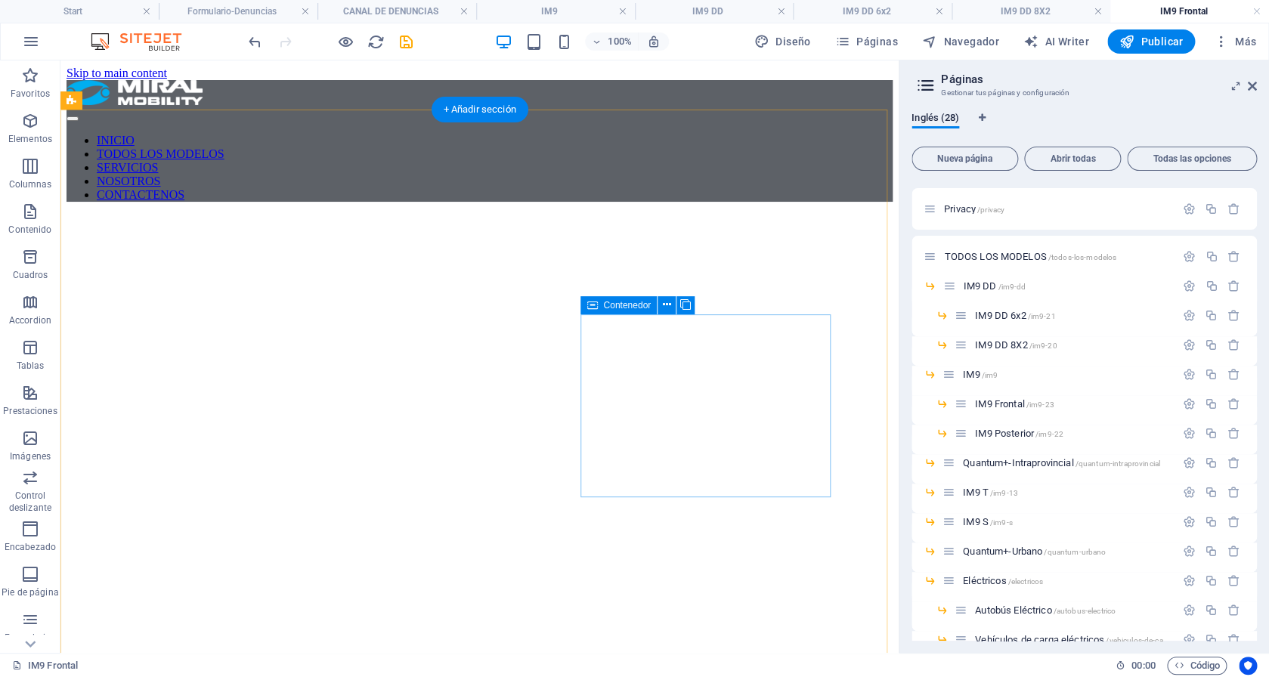
click at [1016, 428] on span "IM9 Posterior /im9-22" at bounding box center [1019, 433] width 88 height 11
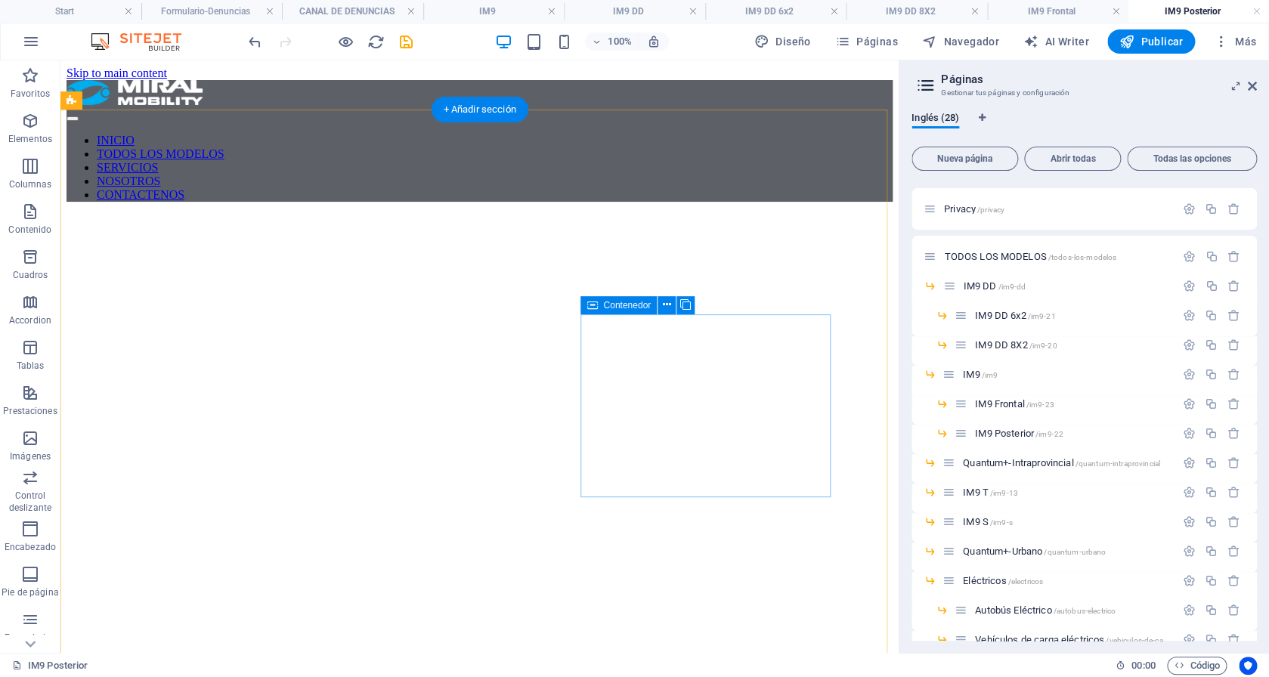
click at [1006, 462] on span "Quantum+-Intraprovincial /quantum-intraprovincial" at bounding box center [1061, 462] width 197 height 11
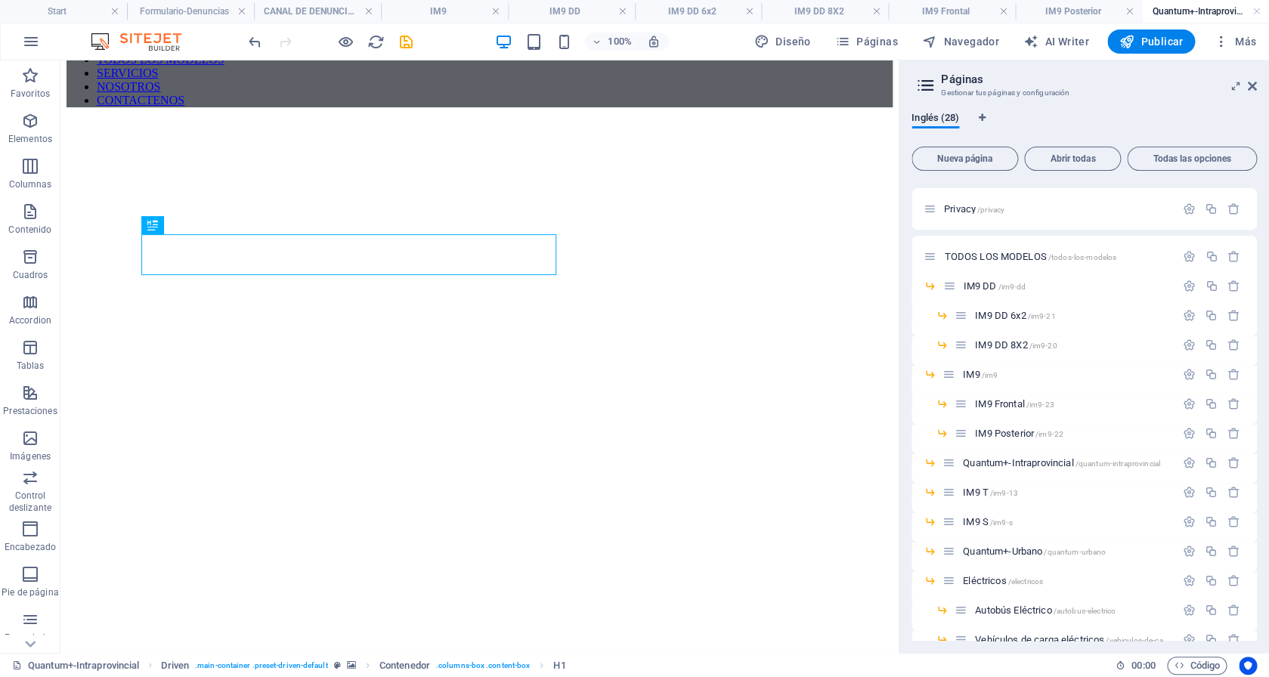
scroll to position [191, 0]
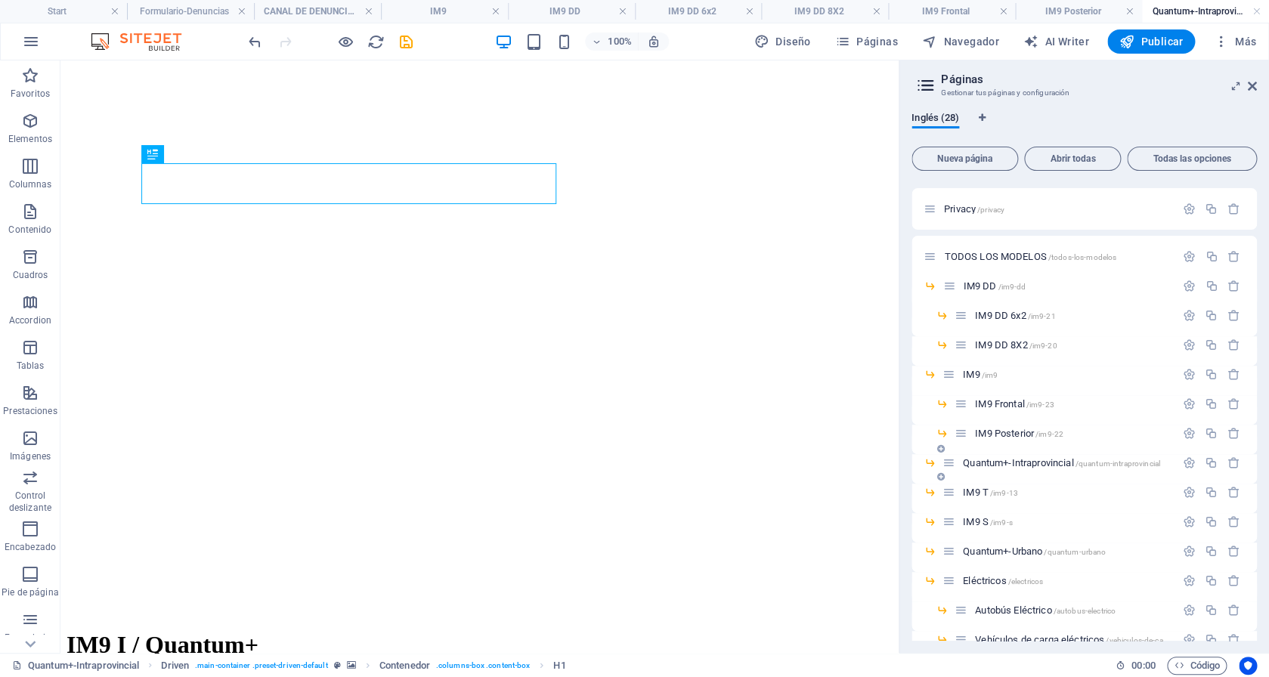
click at [1016, 462] on span "Quantum+-Intraprovincial /quantum-intraprovincial" at bounding box center [1061, 462] width 197 height 11
click at [1001, 493] on span "/im9-13" at bounding box center [1004, 493] width 28 height 8
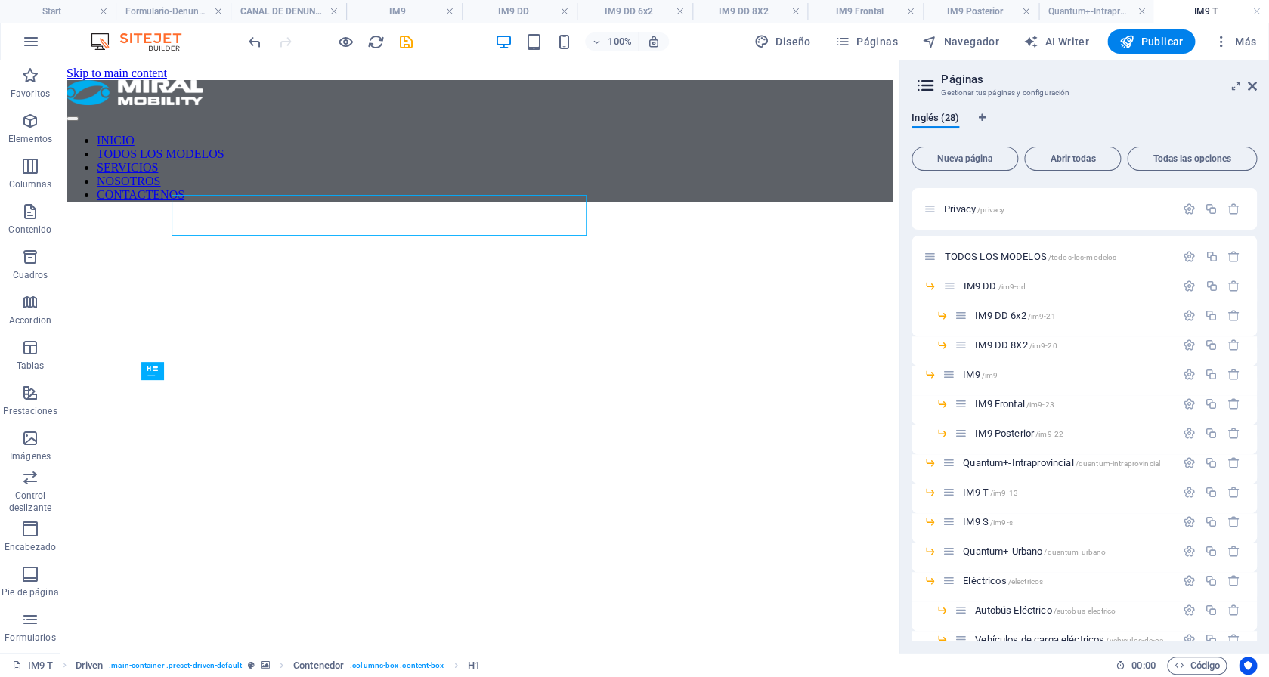
scroll to position [0, 0]
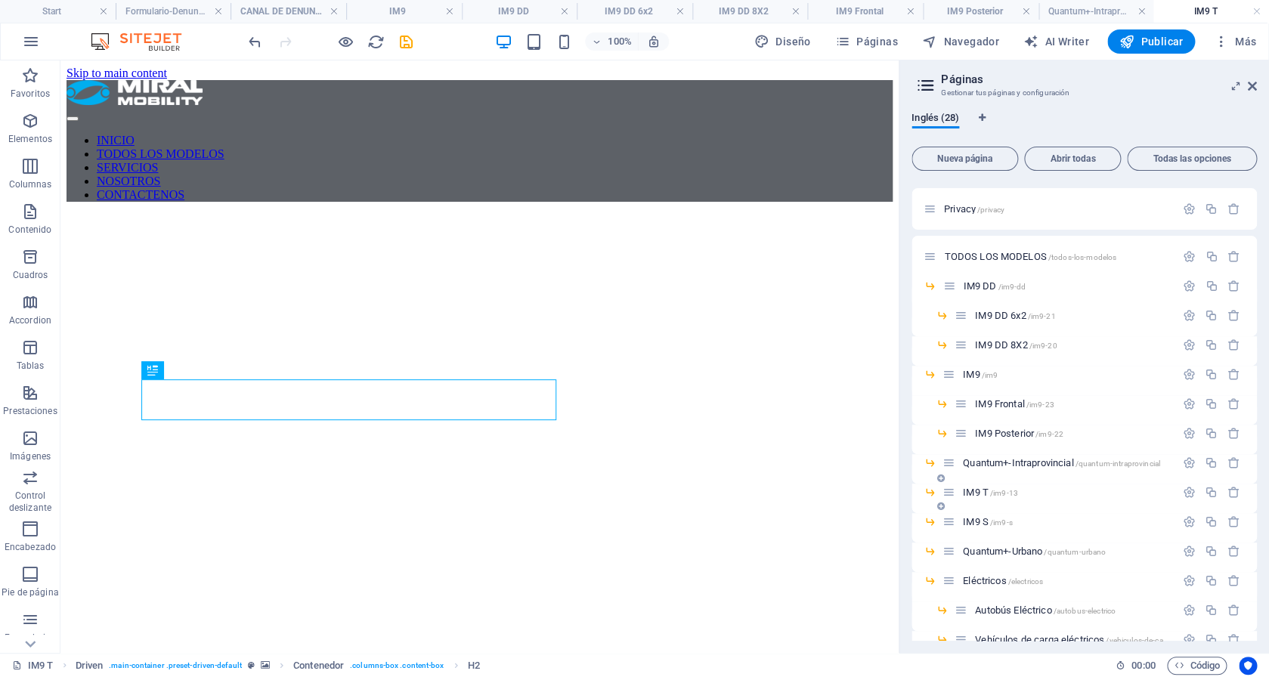
click at [987, 490] on span "IM9 T /im9-13" at bounding box center [990, 492] width 55 height 11
click at [988, 490] on span "IM9 T /im9-13" at bounding box center [990, 492] width 55 height 11
click at [965, 487] on span "IM9 T /im9-13" at bounding box center [990, 492] width 55 height 11
click at [979, 518] on span "IM9 S /im9-s" at bounding box center [988, 521] width 50 height 11
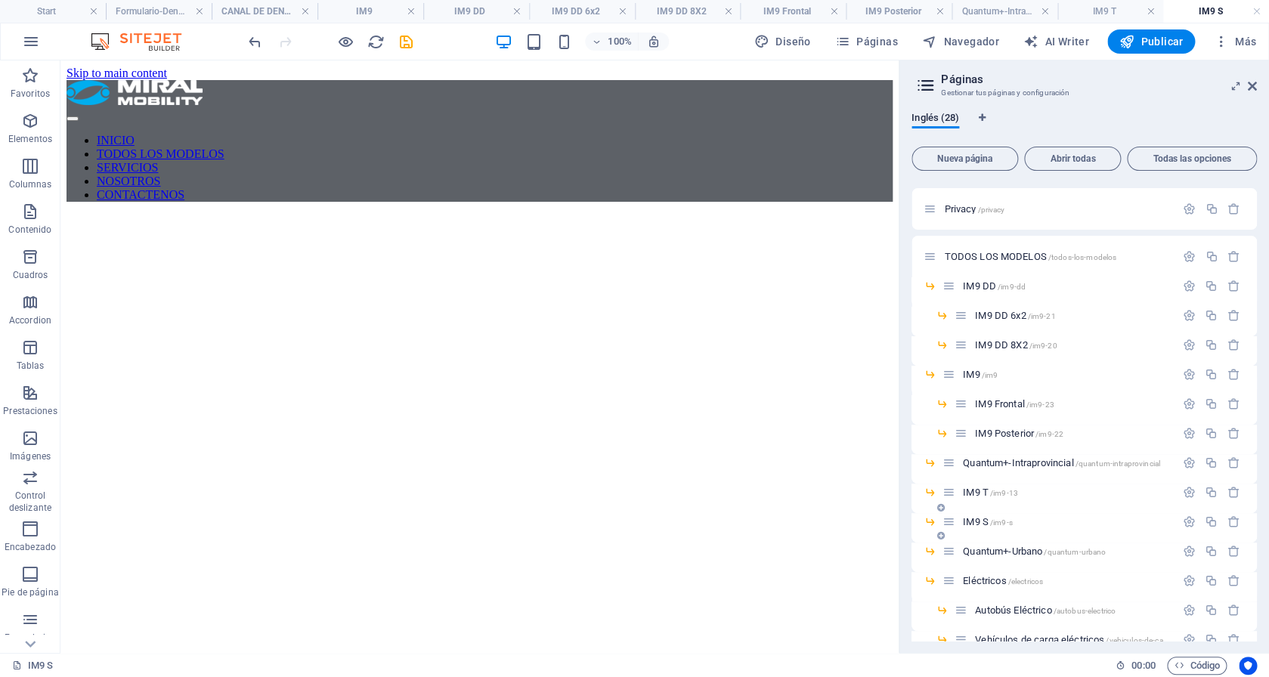
click at [982, 525] on span "IM9 S /im9-s" at bounding box center [988, 521] width 50 height 11
click at [994, 551] on span "Quantum+-Urbano /quantum-urbano" at bounding box center [1034, 551] width 143 height 11
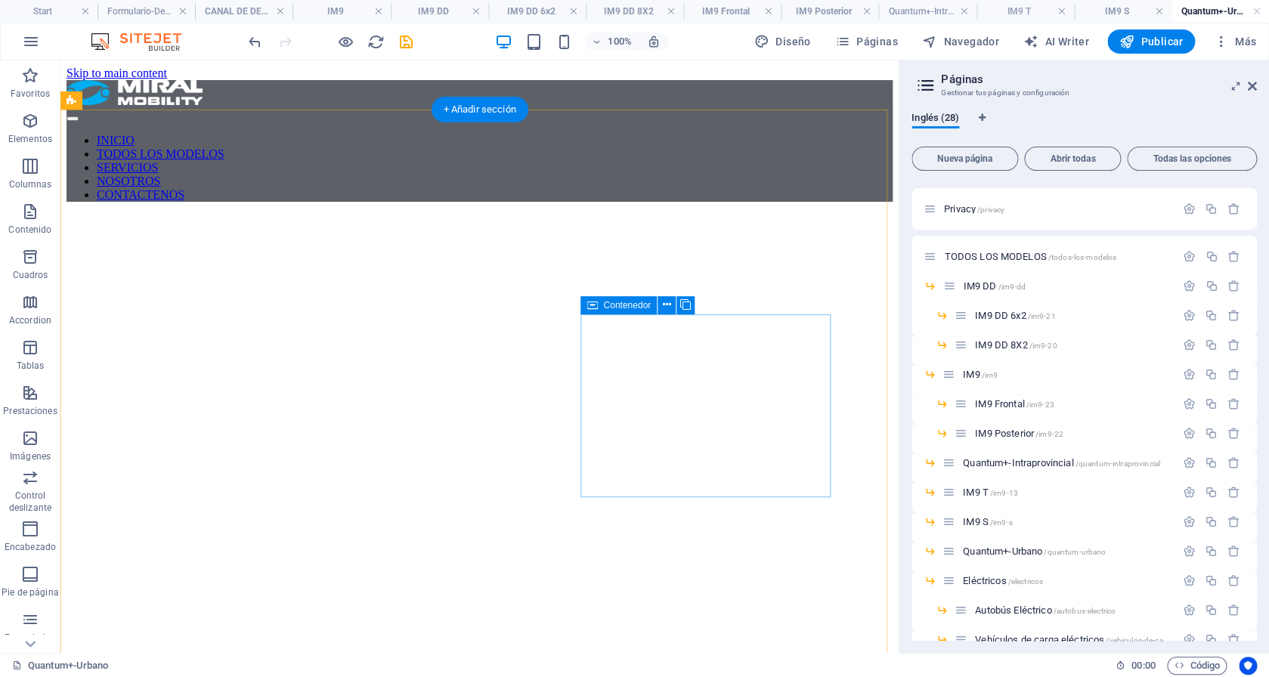
click at [995, 552] on span "Quantum+-Urbano /quantum-urbano" at bounding box center [1034, 551] width 143 height 11
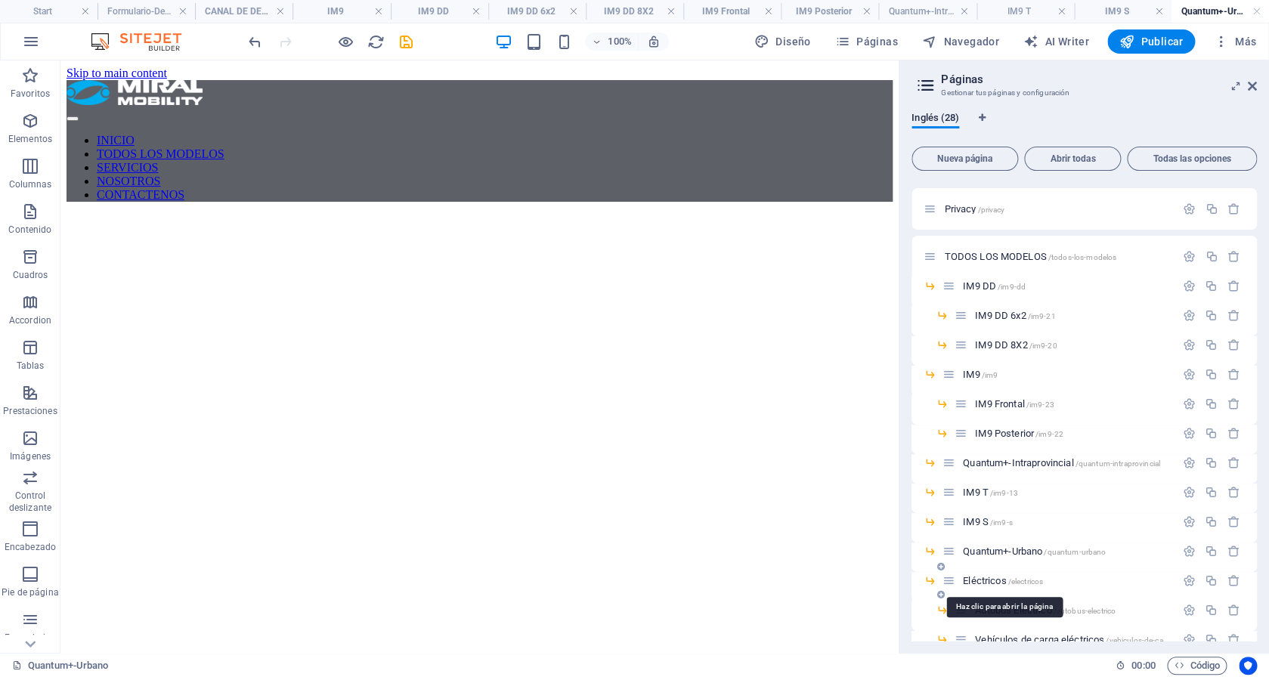
click at [999, 583] on span "Eléctricos /electricos" at bounding box center [1003, 580] width 80 height 11
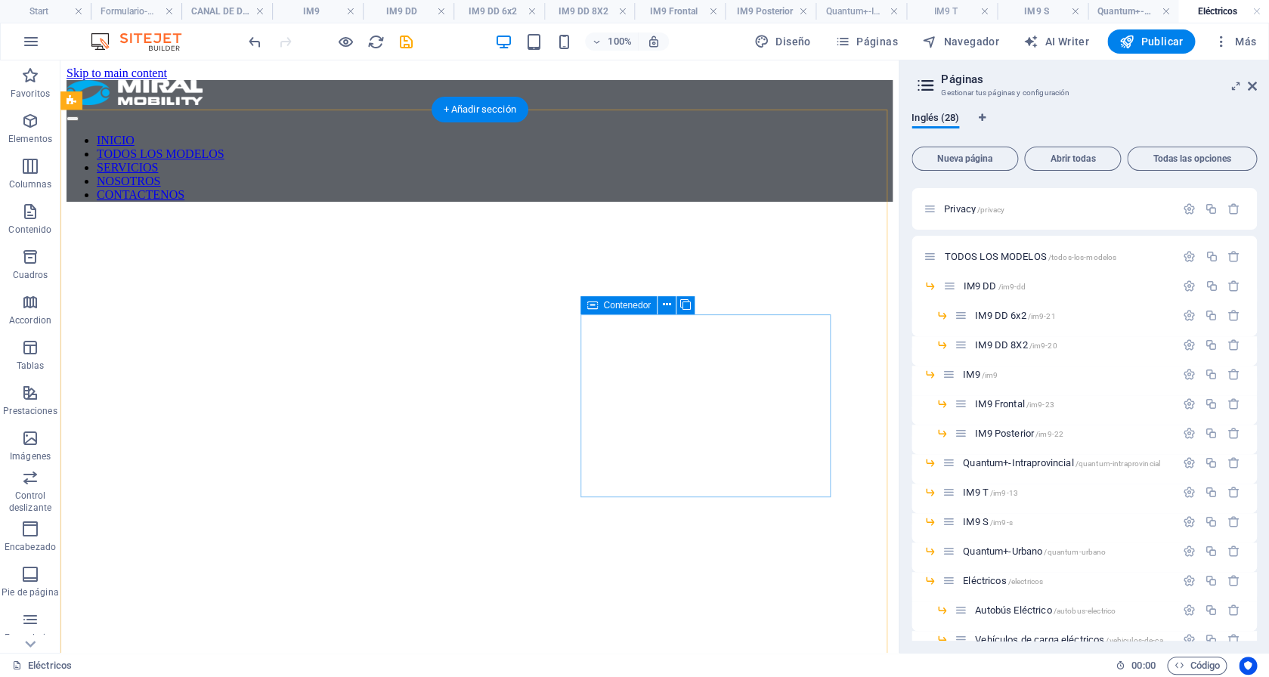
click at [978, 553] on span "Quantum+-Urbano /quantum-urbano" at bounding box center [1034, 551] width 143 height 11
click at [995, 586] on div "Eléctricos /electricos" at bounding box center [1058, 580] width 233 height 17
click at [987, 573] on div "Eléctricos /electricos" at bounding box center [1058, 580] width 233 height 17
click at [987, 580] on span "Eléctricos /electricos" at bounding box center [1003, 580] width 80 height 11
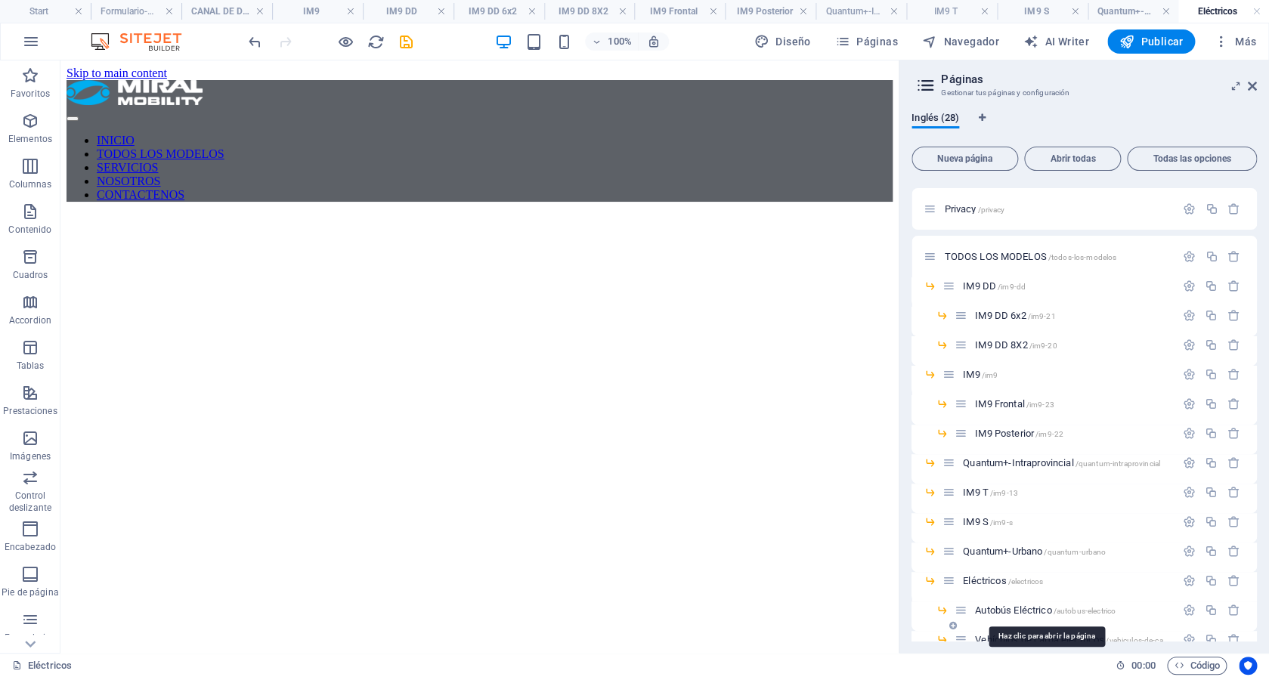
click at [1009, 612] on span "Autobús Eléctrico /autobus-electrico" at bounding box center [1045, 610] width 141 height 11
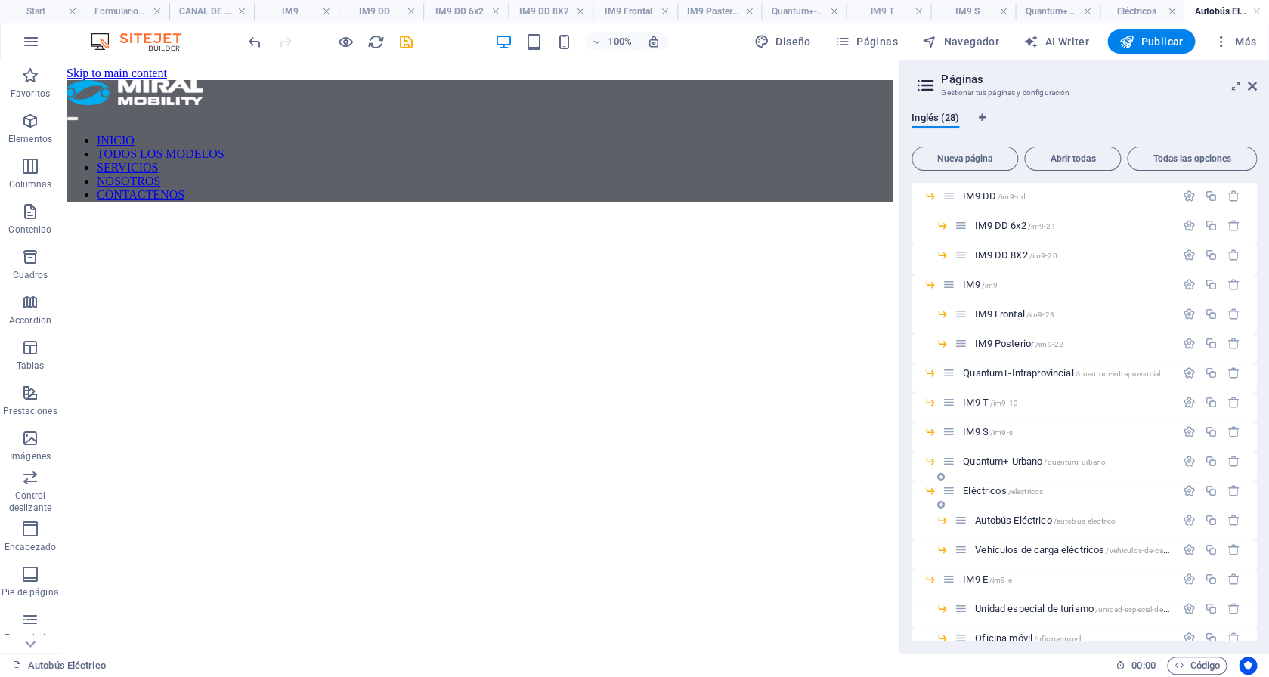
scroll to position [196, 0]
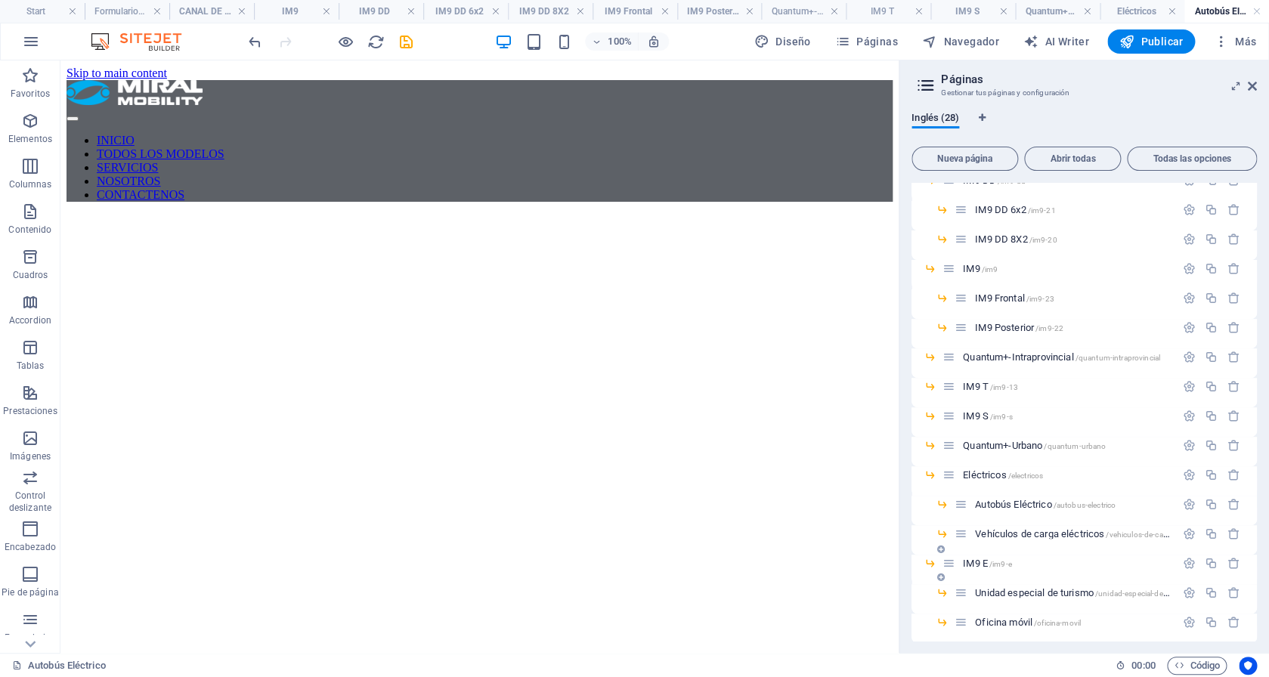
click at [1006, 567] on span "/im9-e" at bounding box center [1000, 564] width 23 height 8
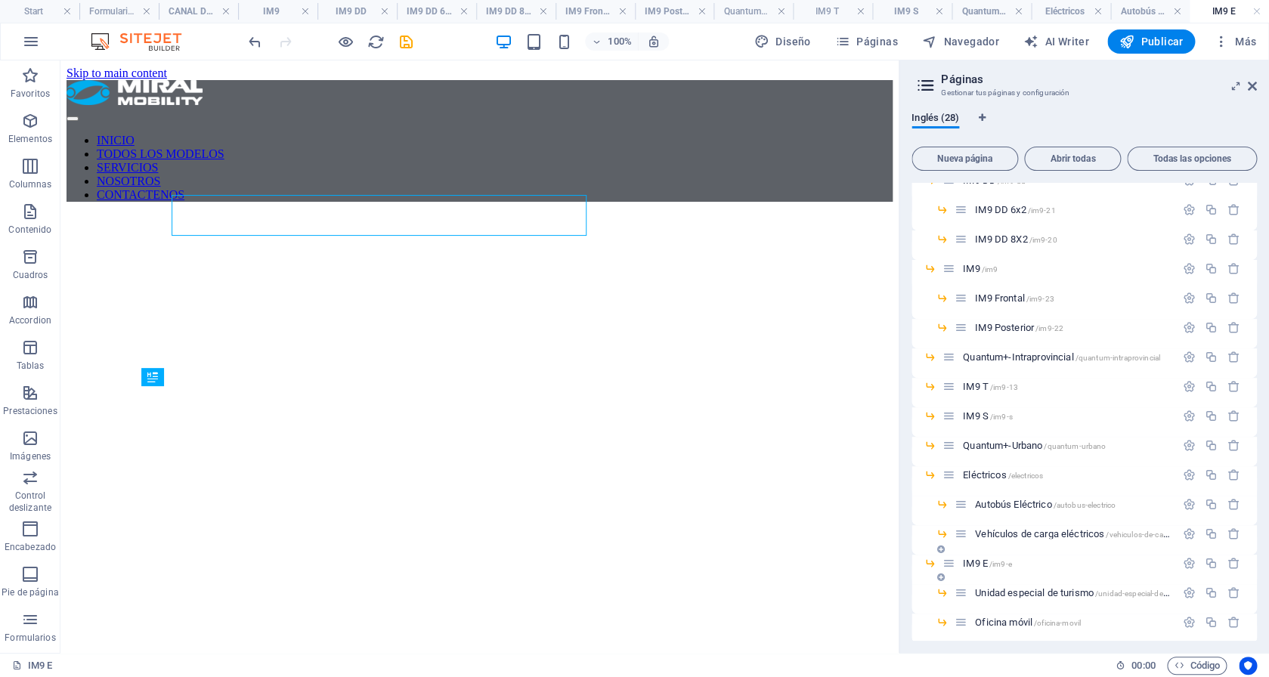
scroll to position [0, 0]
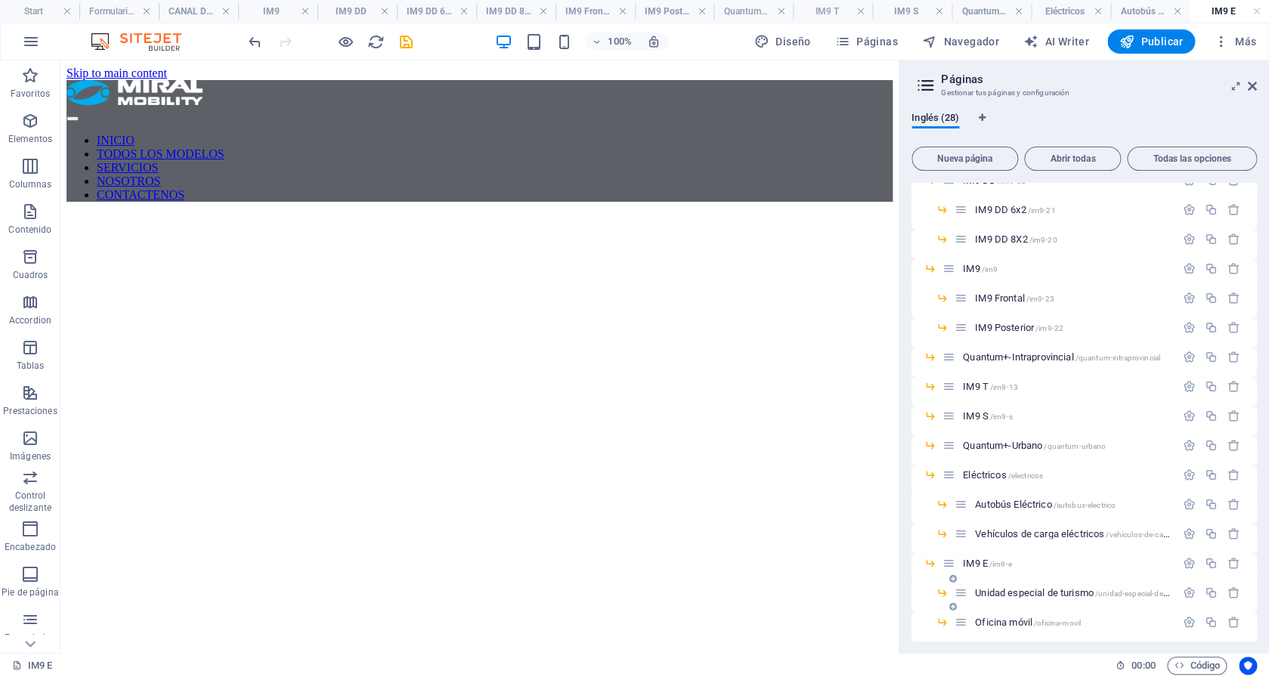
click at [1034, 595] on span "Unidad especial de turismo /unidad-especial-de-turismo" at bounding box center [1083, 592] width 216 height 11
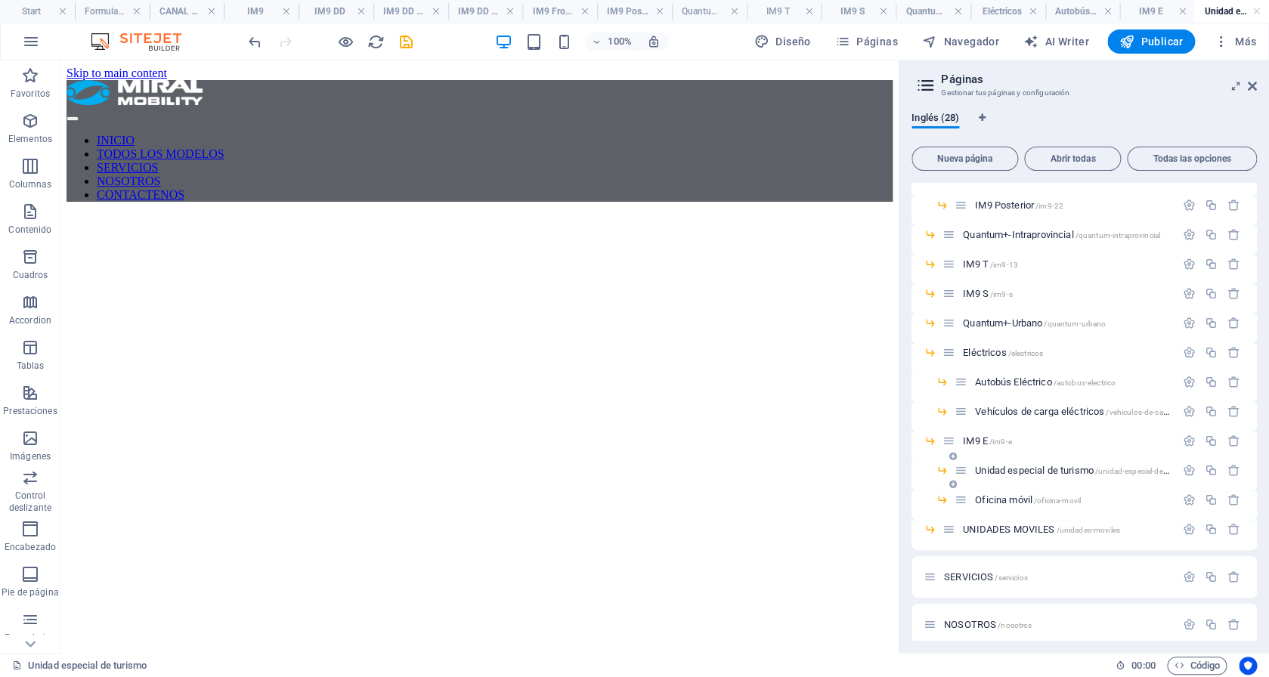
scroll to position [386, 0]
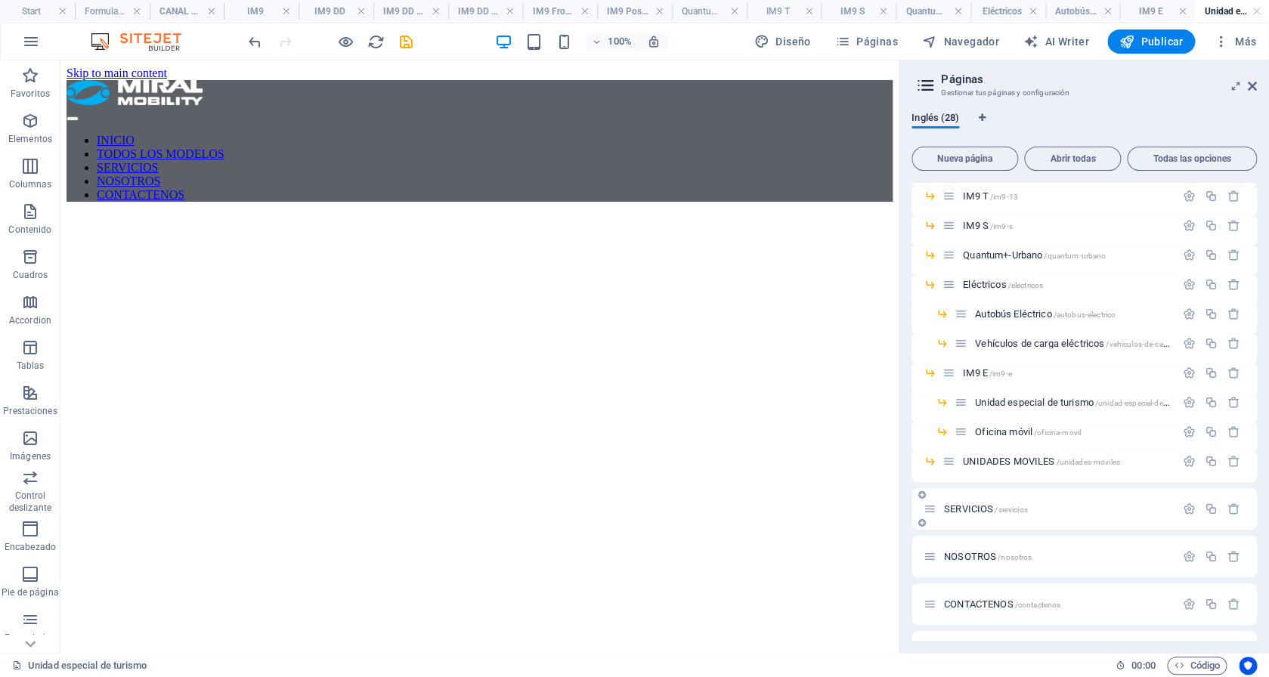
click at [1013, 459] on span "UNIDADES MOVILES /unidades-moviles" at bounding box center [1041, 461] width 157 height 11
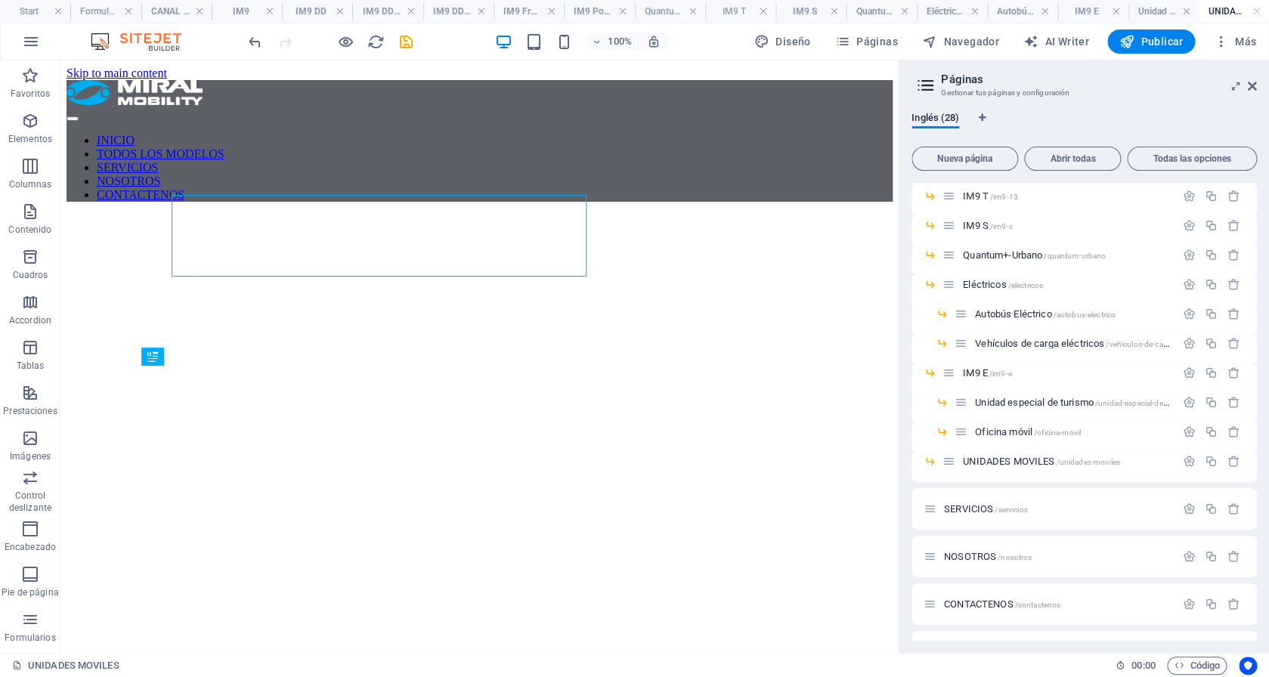
scroll to position [0, 0]
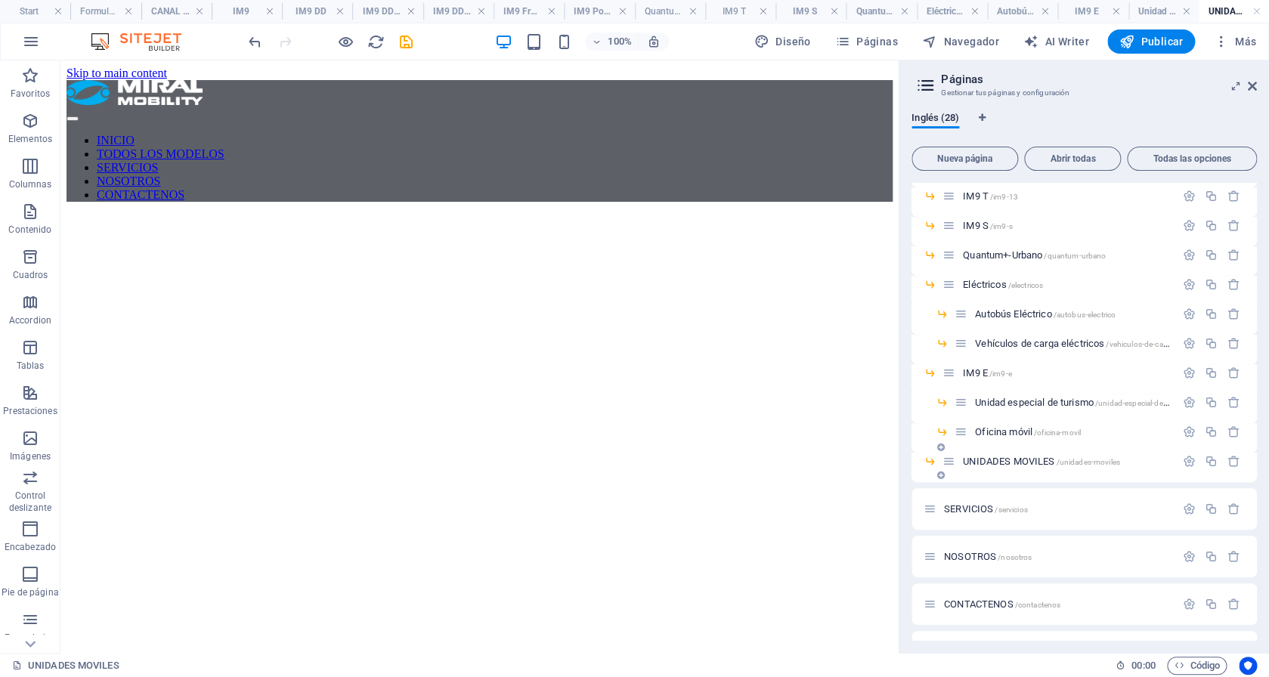
click at [1014, 462] on span "UNIDADES MOVILES /unidades-moviles" at bounding box center [1041, 461] width 157 height 11
click at [1014, 461] on span "UNIDADES MOVILES /unidades-moviles" at bounding box center [1041, 461] width 157 height 11
click at [1003, 431] on span "Oficina móvil /oficina-movil" at bounding box center [1028, 431] width 106 height 11
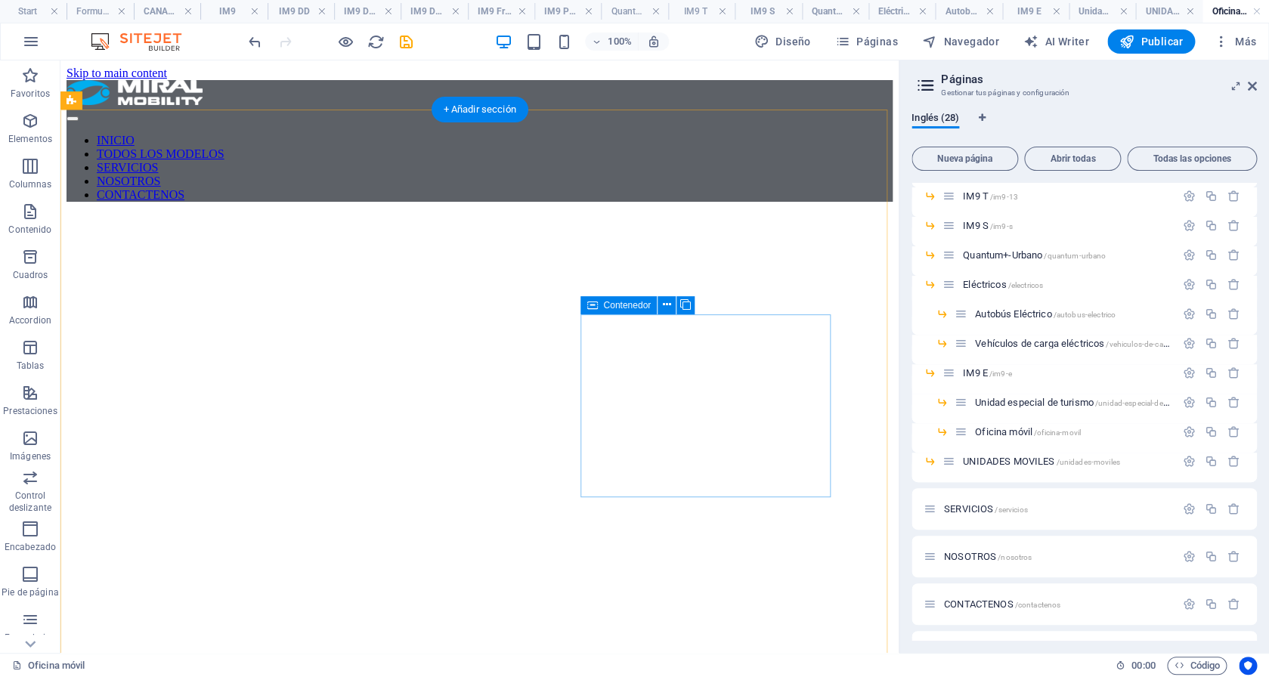
click at [1030, 463] on span "UNIDADES MOVILES /unidades-moviles" at bounding box center [1041, 461] width 157 height 11
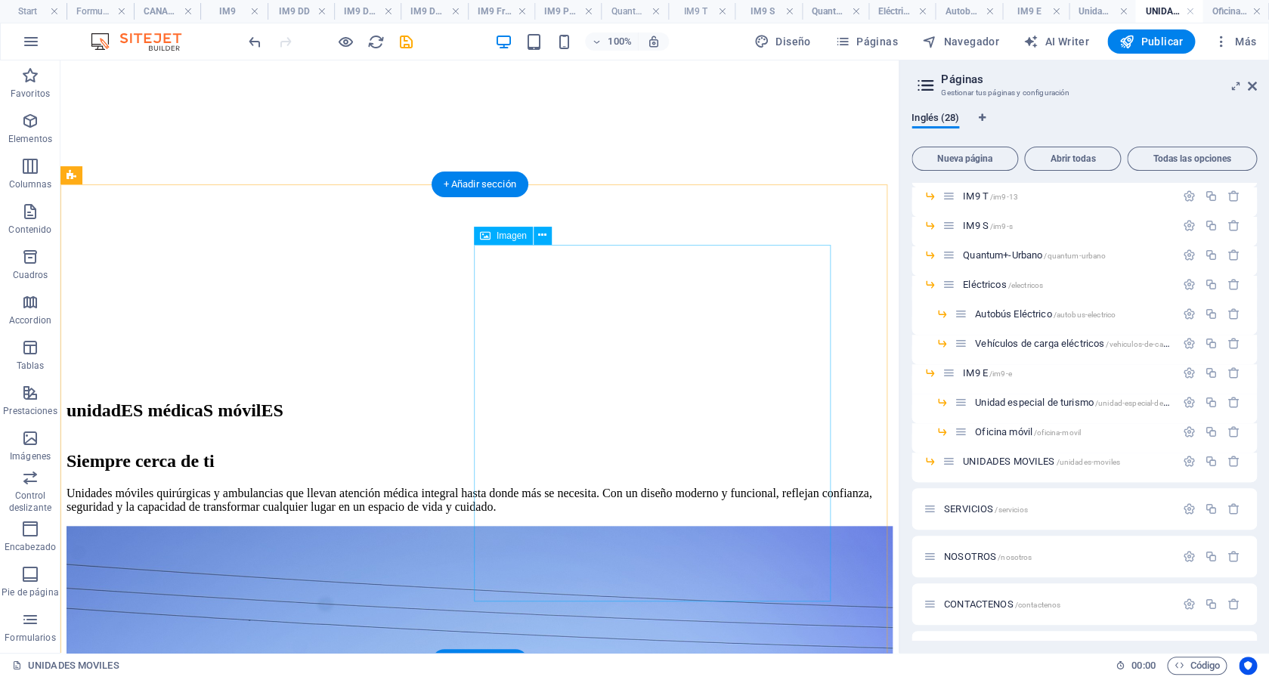
scroll to position [292, 0]
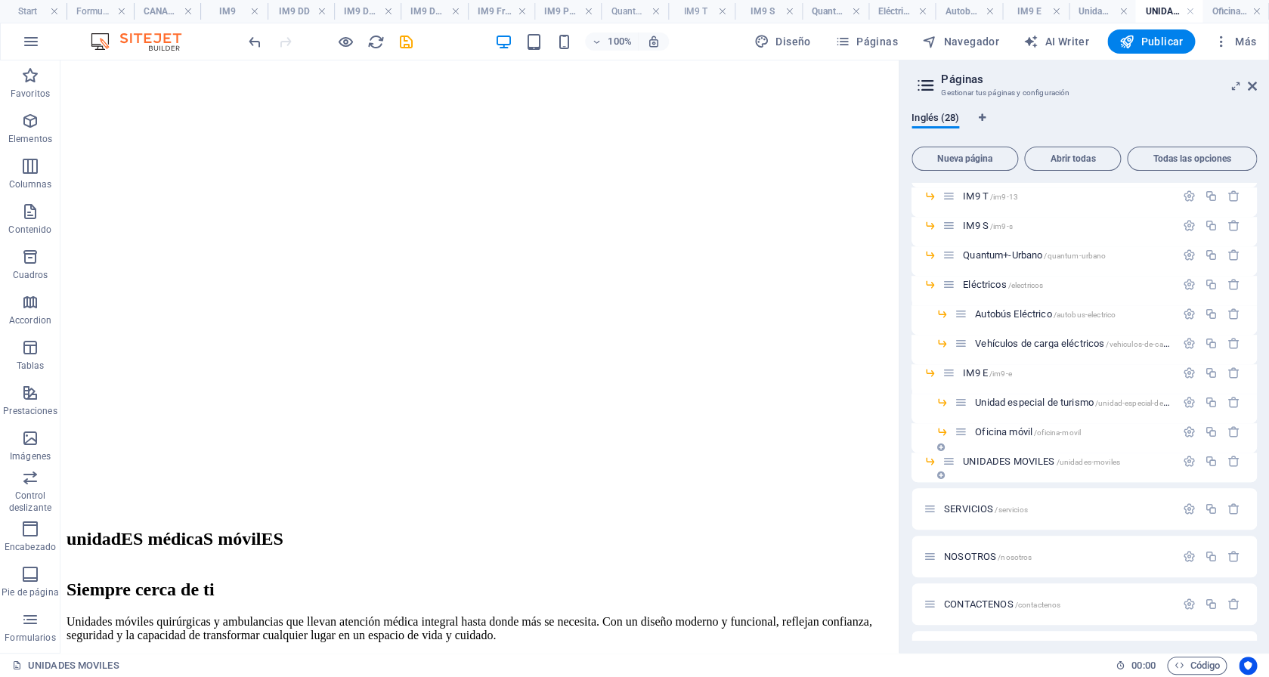
click at [1019, 463] on span "UNIDADES MOVILES /unidades-moviles" at bounding box center [1041, 461] width 157 height 11
click at [1011, 429] on span "Oficina móvil /oficina-movil" at bounding box center [1028, 431] width 106 height 11
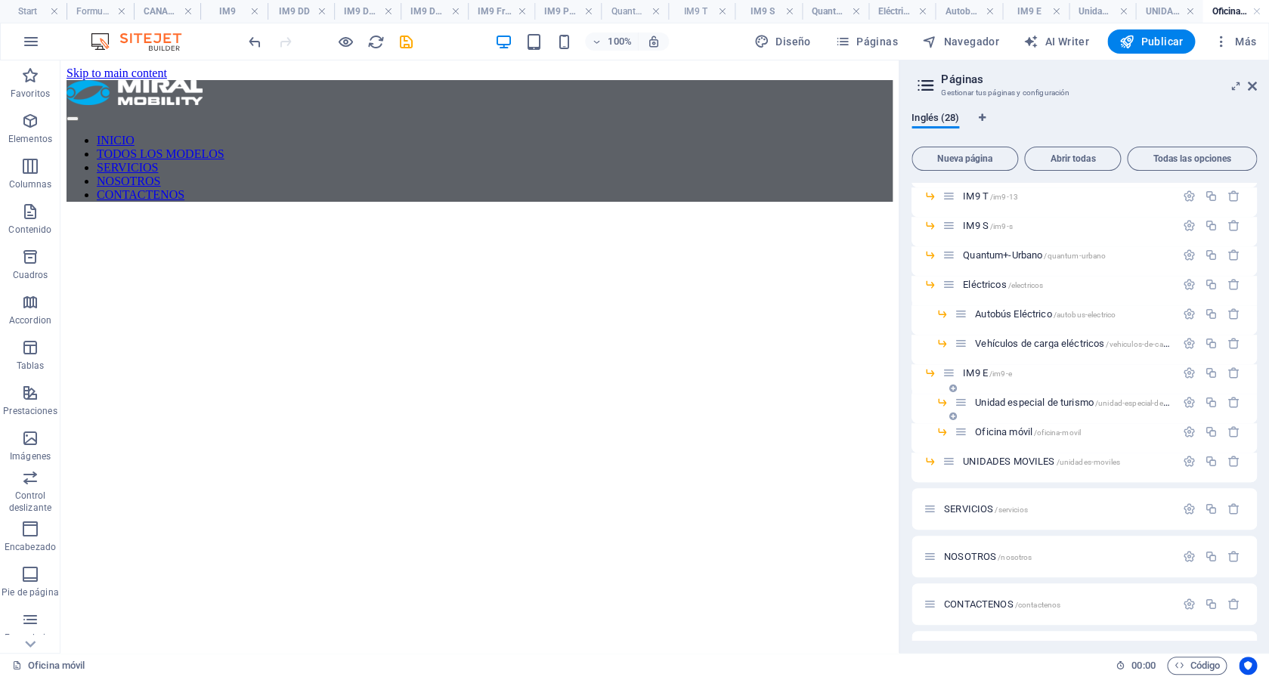
click at [1013, 400] on span "Unidad especial de turismo /unidad-especial-de-turismo" at bounding box center [1083, 402] width 216 height 11
click at [973, 370] on span "IM9 E /im9-e" at bounding box center [987, 372] width 49 height 11
click at [1029, 332] on div "Autobús Eléctrico /autobus-electrico" at bounding box center [1083, 319] width 345 height 29
click at [1026, 345] on span "Vehículos de carga eléctricos /vehiculos-de-carga-electricos" at bounding box center [1091, 343] width 233 height 11
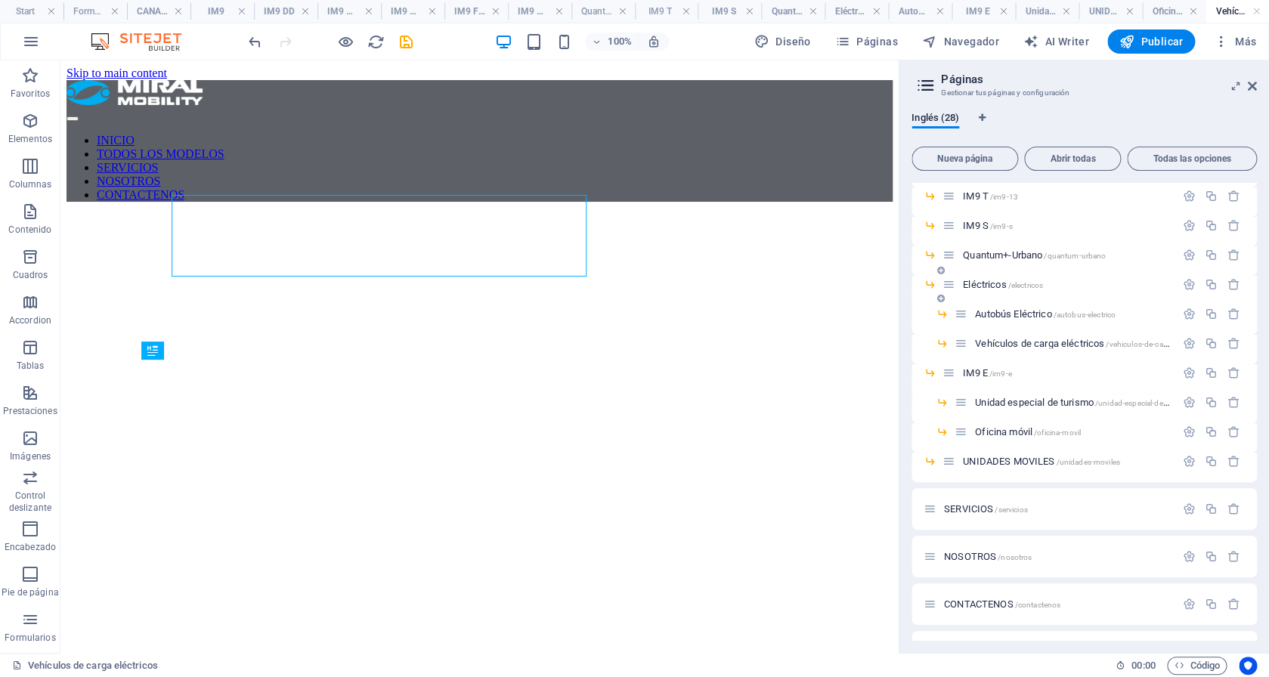
scroll to position [0, 0]
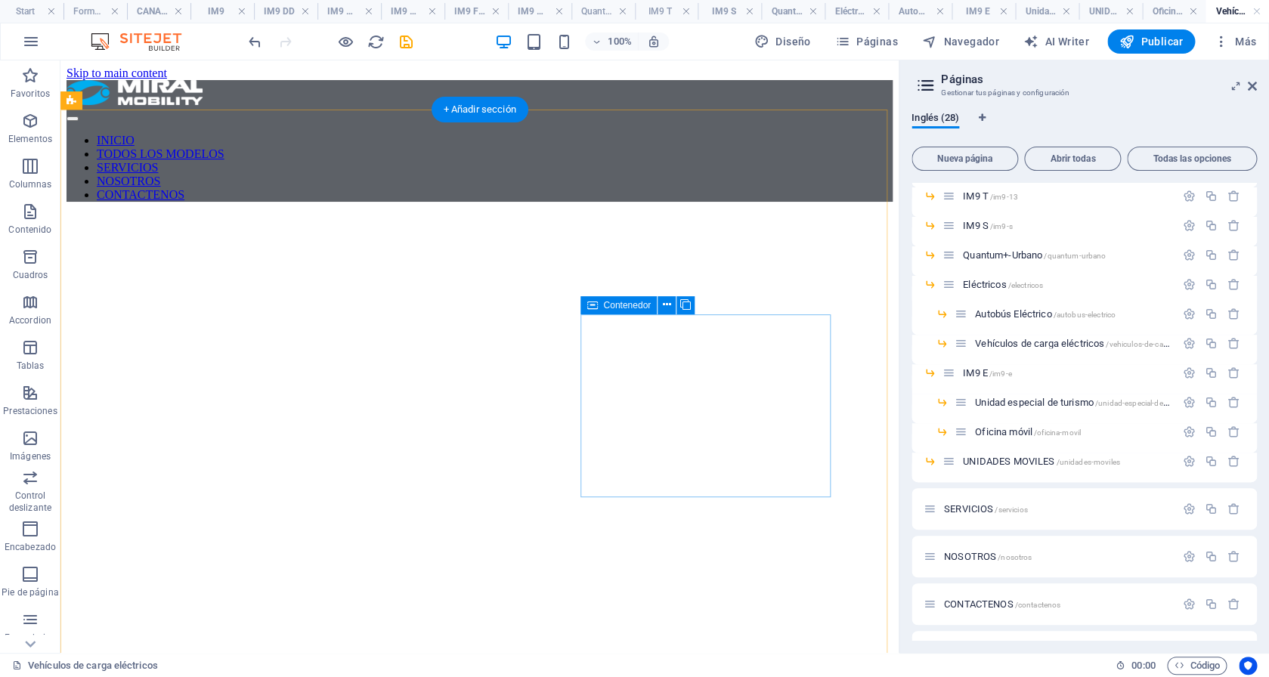
click at [1019, 343] on span "Vehículos de carga eléctricos /vehiculos-de-carga-electricos" at bounding box center [1091, 343] width 233 height 11
click at [1014, 308] on div "Autobús Eléctrico /autobus-electrico" at bounding box center [1064, 313] width 221 height 17
click at [1015, 317] on span "Autobús Eléctrico /autobus-electrico" at bounding box center [1045, 313] width 141 height 11
click at [988, 279] on div "Eléctricos /electricos" at bounding box center [1058, 284] width 233 height 17
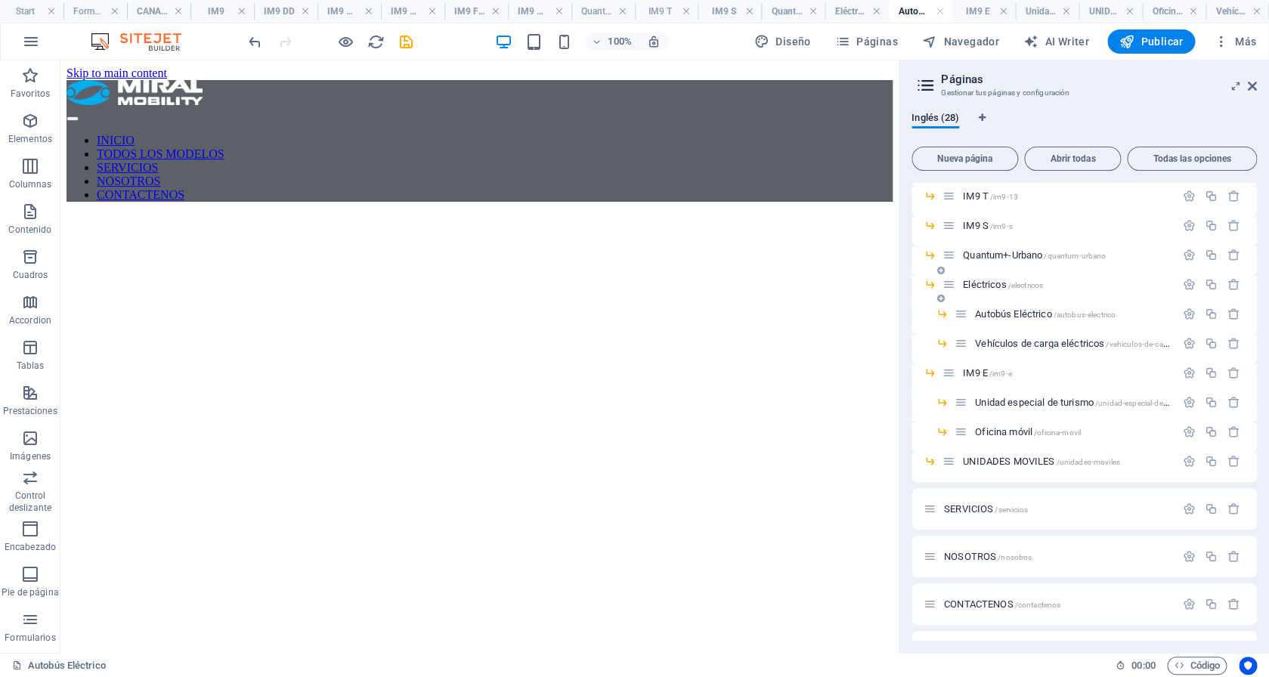
click at [988, 288] on span "Eléctricos /electricos" at bounding box center [1003, 284] width 80 height 11
click at [1001, 261] on div "Quantum+-Urbano /quantum-urbano" at bounding box center [1058, 254] width 233 height 17
click at [994, 255] on span "Quantum+-Urbano /quantum-urbano" at bounding box center [1034, 254] width 143 height 11
click at [976, 224] on span "IM9 S /im9-s" at bounding box center [988, 225] width 50 height 11
click at [979, 202] on div "IM9 T /im9-13" at bounding box center [1058, 195] width 233 height 17
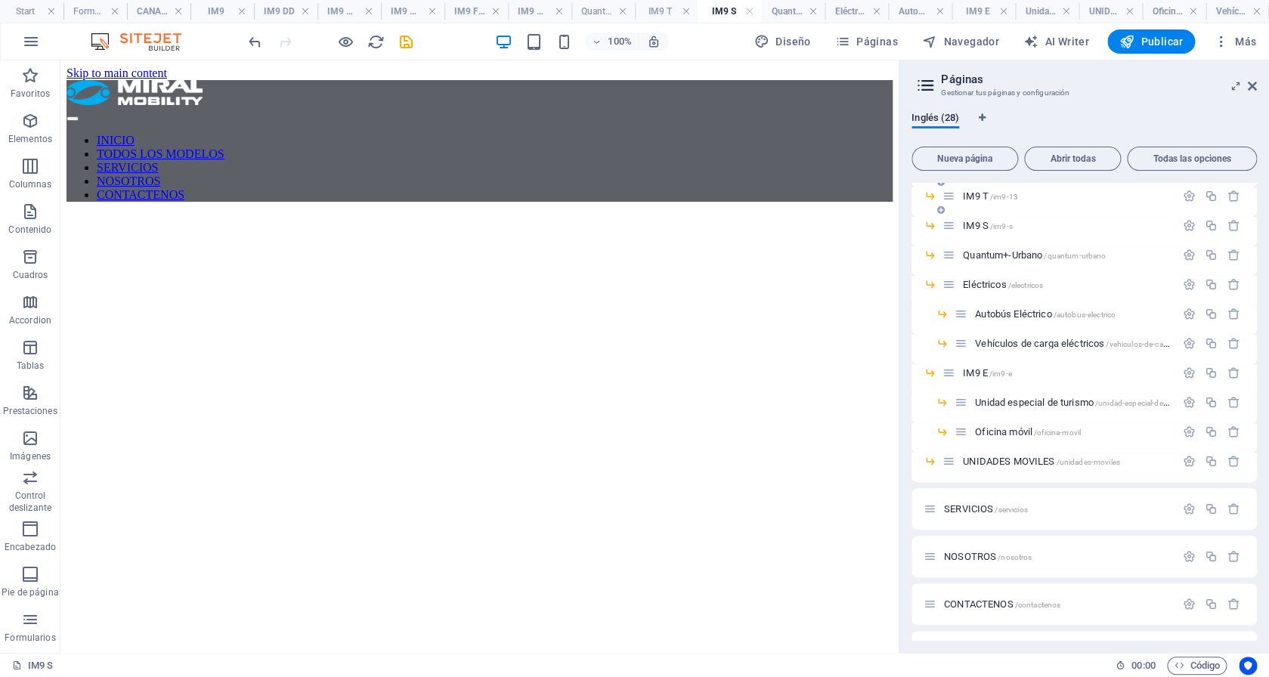
click at [978, 191] on span "IM9 T /im9-13" at bounding box center [990, 195] width 55 height 11
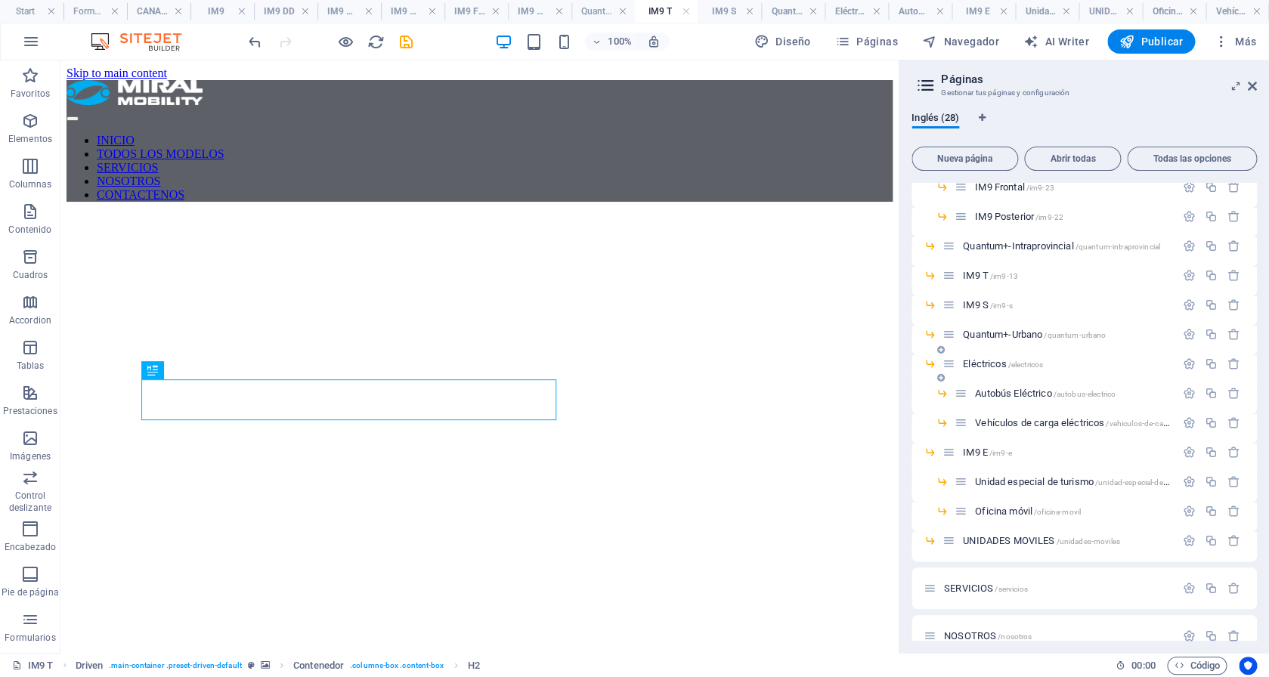
scroll to position [292, 0]
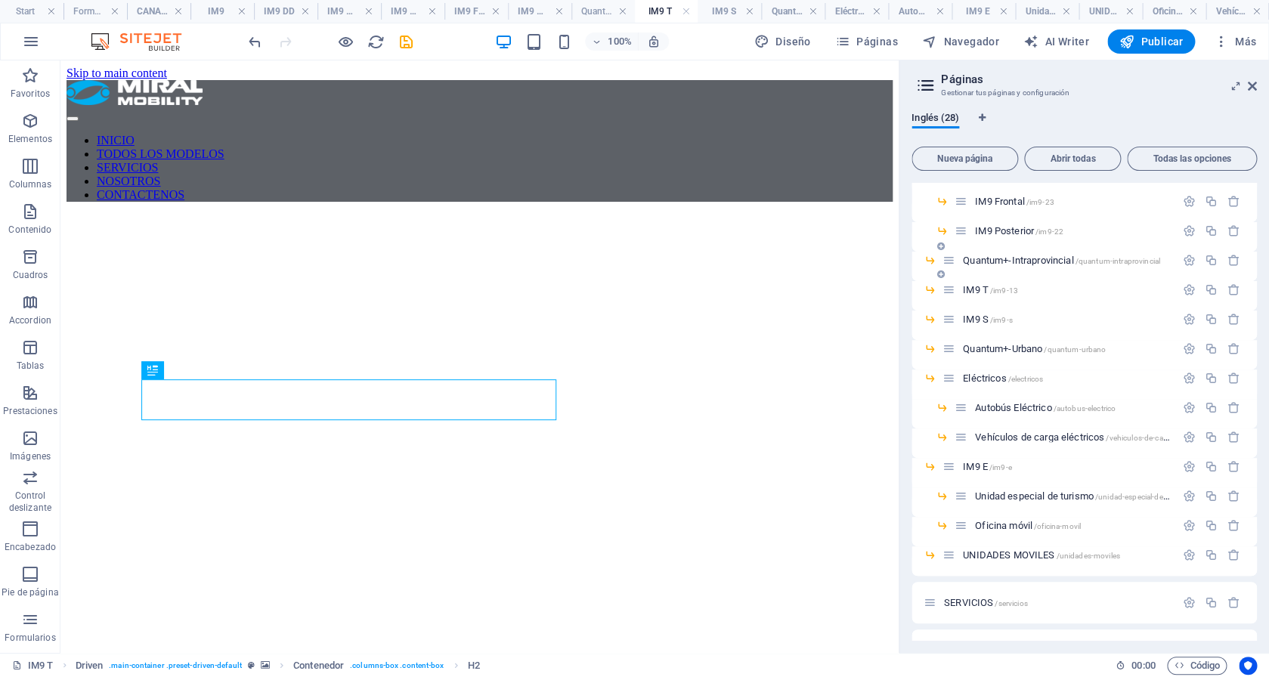
click at [1009, 268] on div "Quantum+-Intraprovincial /quantum-intraprovincial" at bounding box center [1058, 260] width 233 height 17
click at [1000, 258] on span "Quantum+-Intraprovincial /quantum-intraprovincial" at bounding box center [1061, 260] width 197 height 11
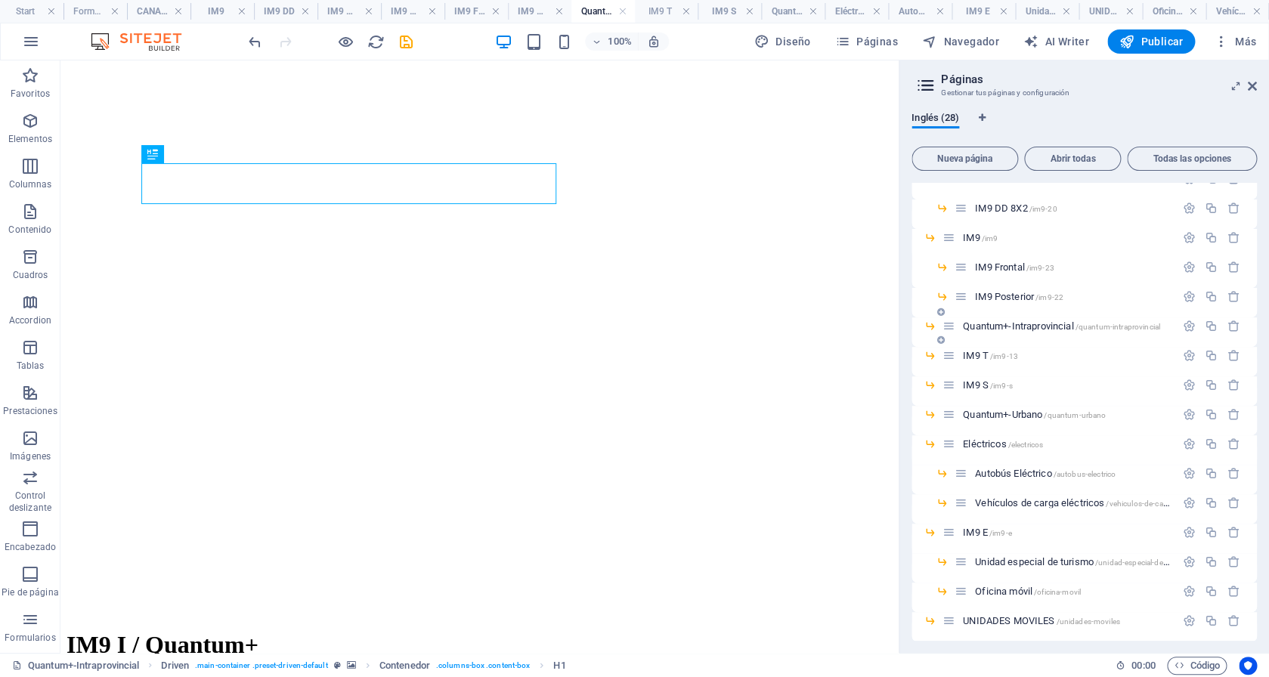
scroll to position [217, 0]
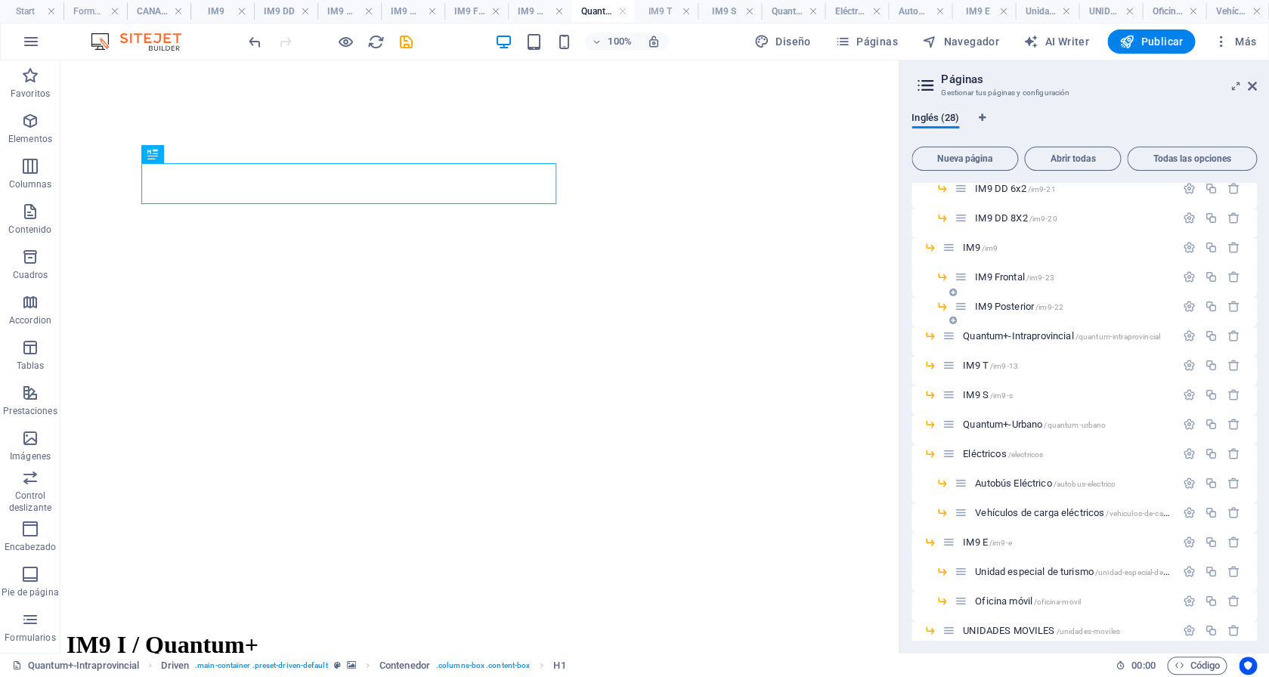
click at [1013, 300] on div "IM9 Posterior /im9-22" at bounding box center [1064, 306] width 221 height 17
click at [1004, 305] on span "IM9 Posterior /im9-22" at bounding box center [1019, 306] width 88 height 11
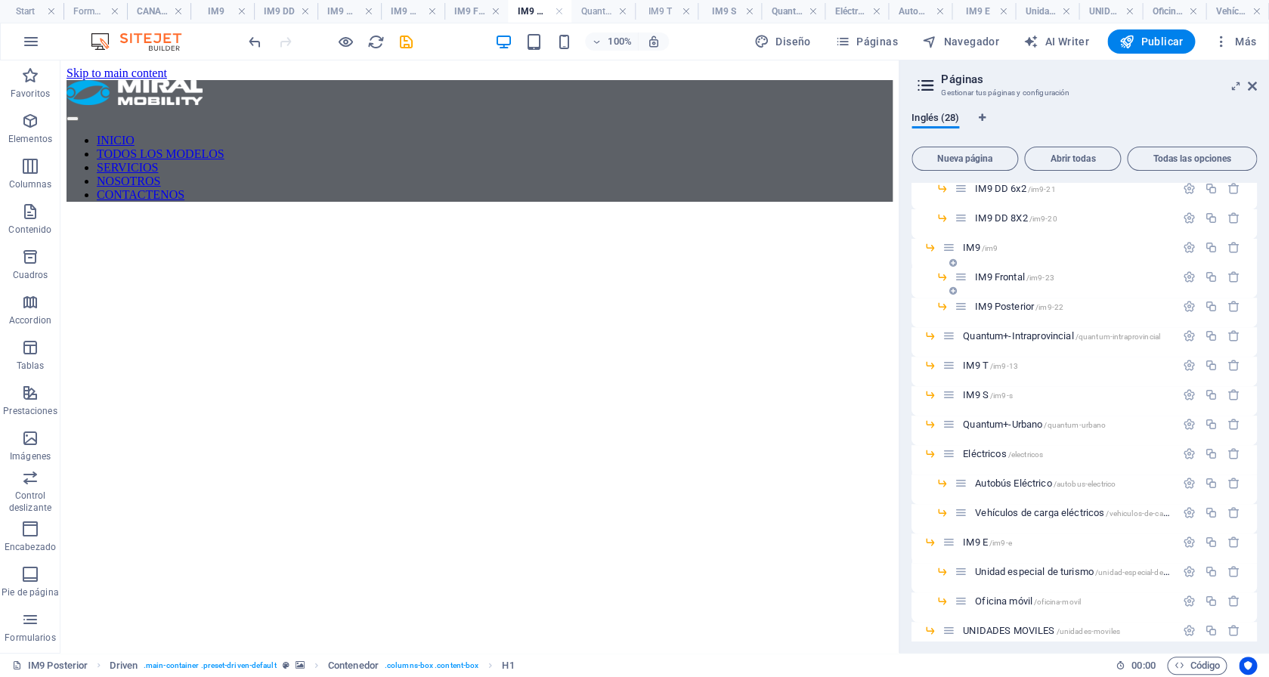
click at [999, 281] on span "IM9 Frontal /im9-23" at bounding box center [1014, 276] width 79 height 11
click at [976, 249] on span "IM9 /im9" at bounding box center [980, 247] width 35 height 11
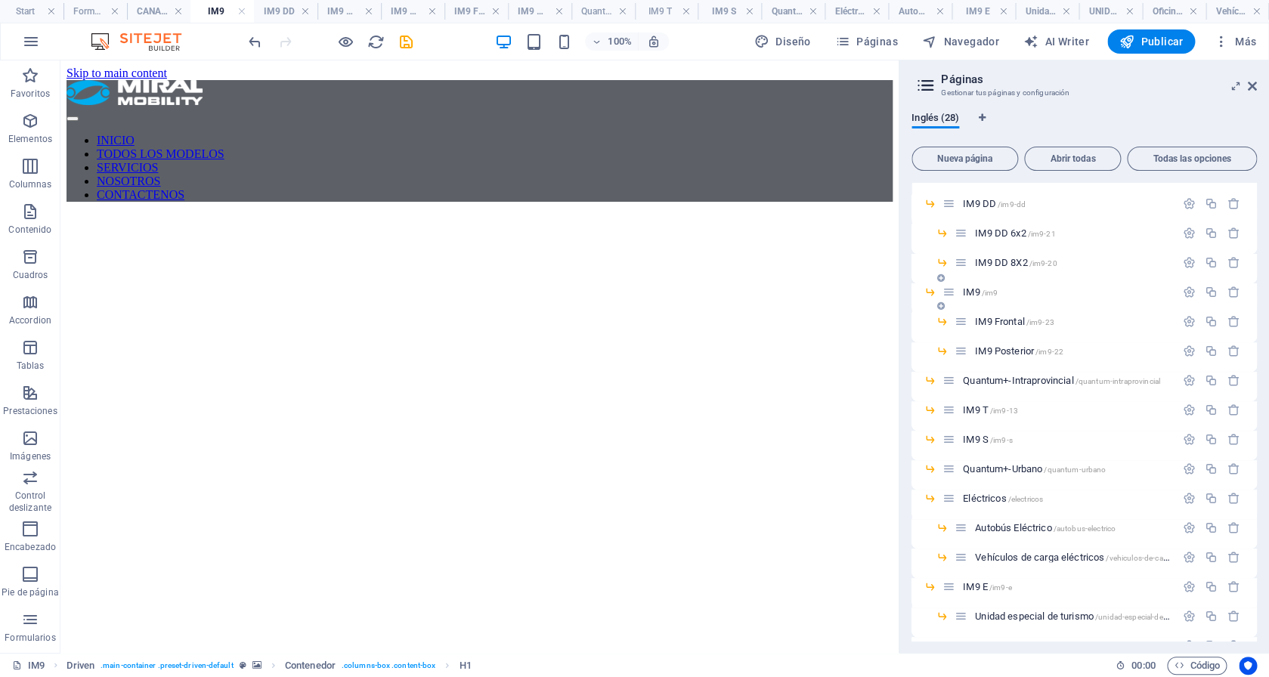
scroll to position [166, 0]
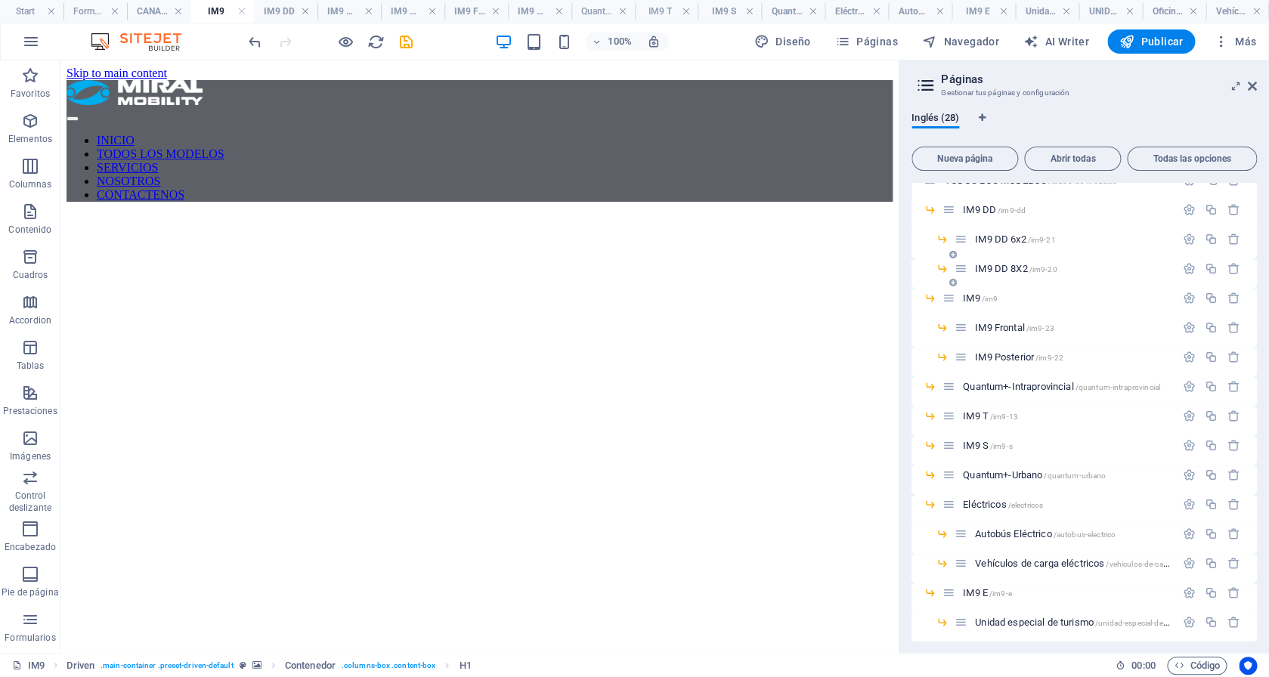
click at [1001, 267] on span "IM9 DD 8X2 /im9-20" at bounding box center [1016, 268] width 82 height 11
click at [999, 243] on span "IM9 DD 6x2 /im9-21" at bounding box center [1015, 238] width 80 height 11
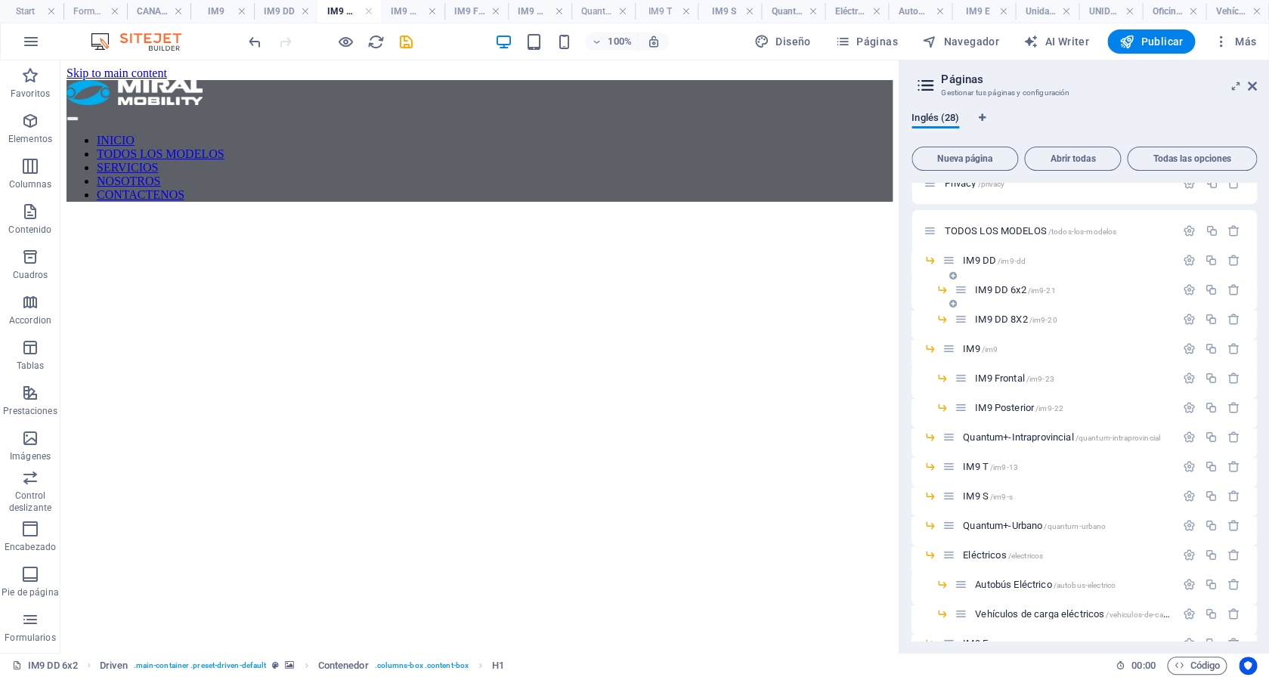
scroll to position [115, 0]
click at [978, 261] on span "IM9 DD /im9-dd" at bounding box center [994, 260] width 63 height 11
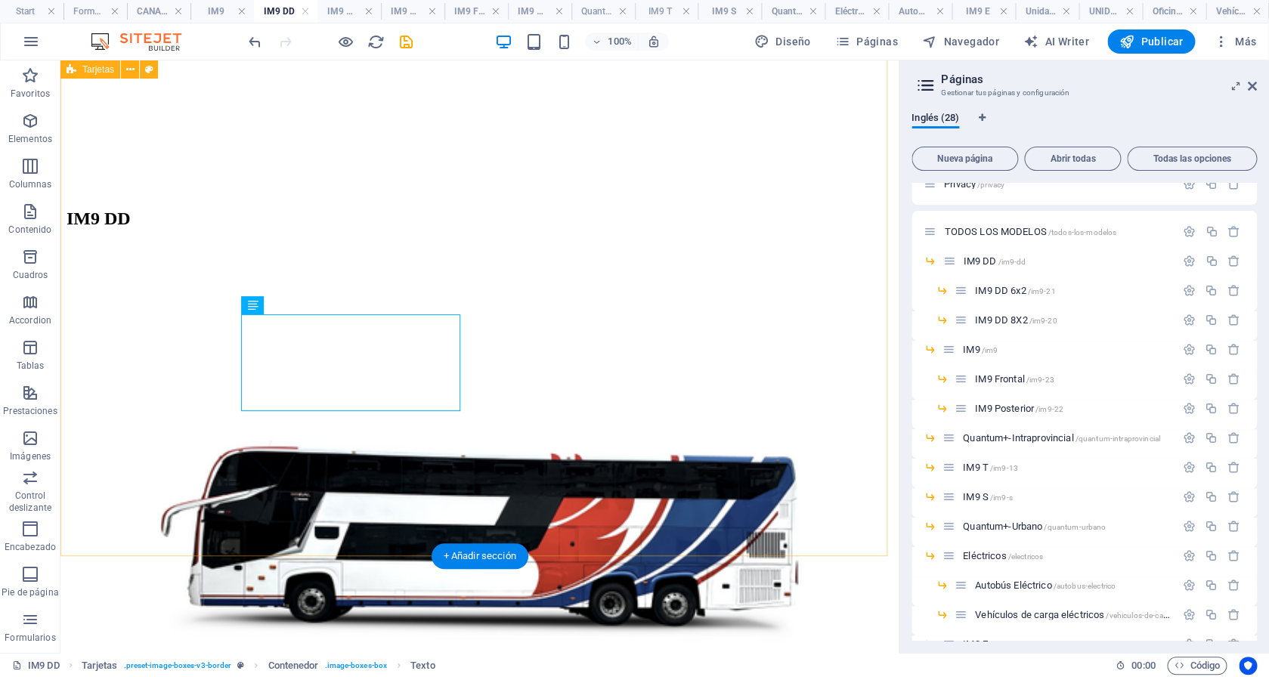
scroll to position [0, 0]
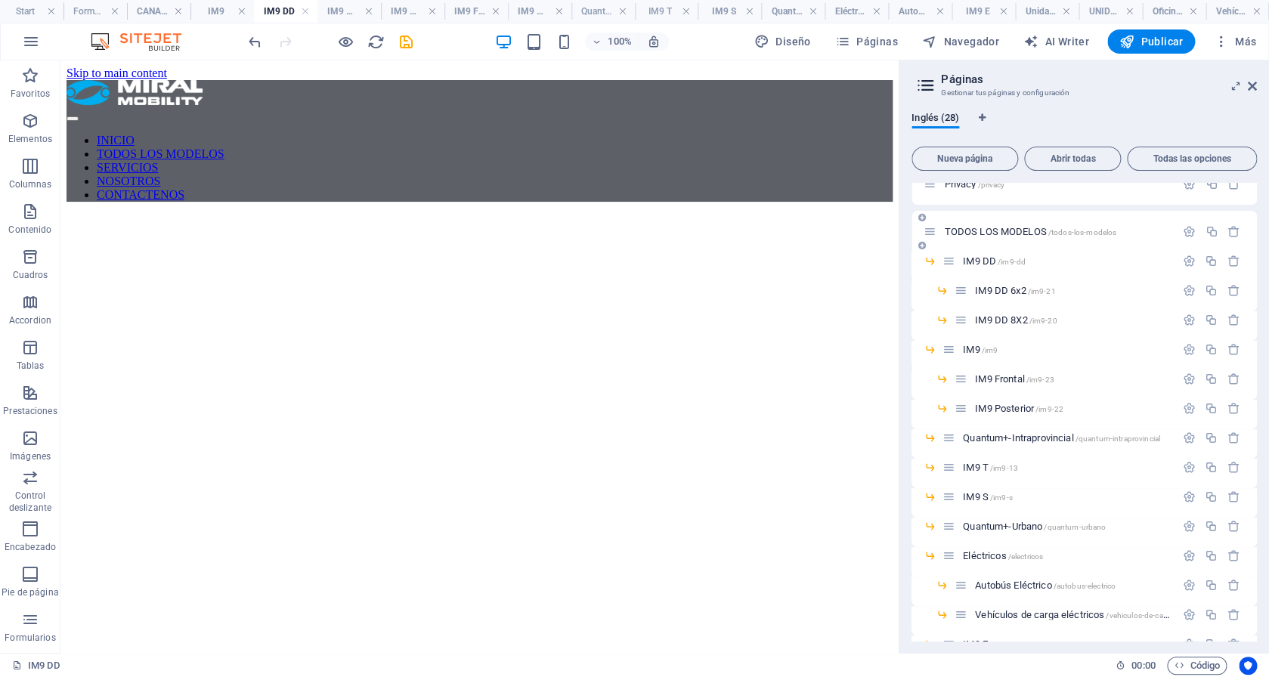
click at [1041, 222] on div "TODOS LOS MODELOS /todos-los-modelos" at bounding box center [1083, 232] width 345 height 42
click at [1025, 228] on span "TODOS LOS MODELOS /todos-los-modelos" at bounding box center [1030, 231] width 172 height 11
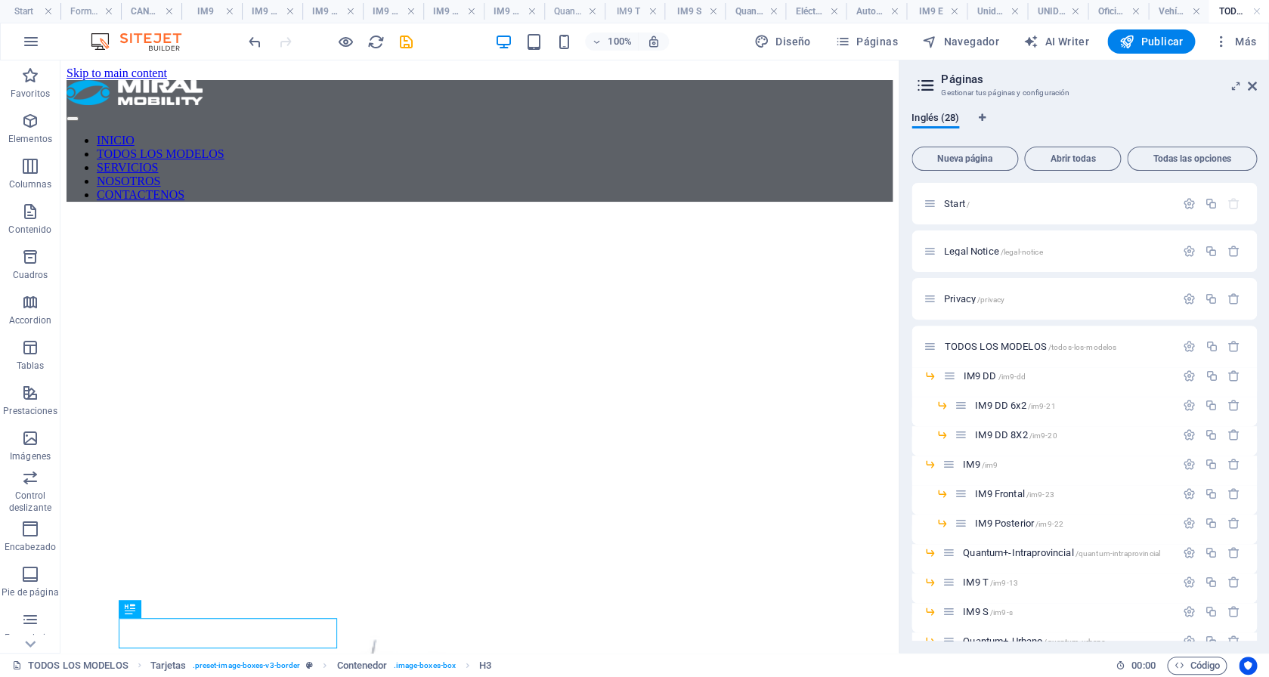
click at [721, 214] on figure at bounding box center [479, 214] width 826 height 0
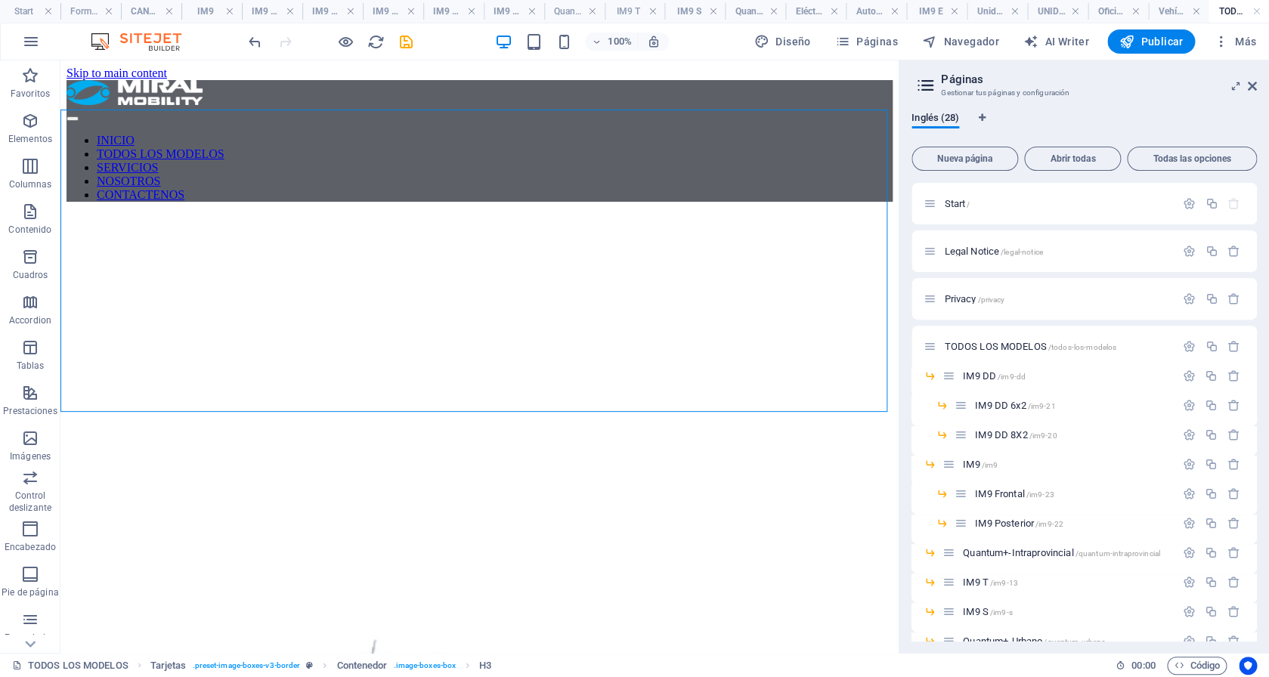
click at [721, 214] on figure at bounding box center [479, 214] width 826 height 0
select select "px"
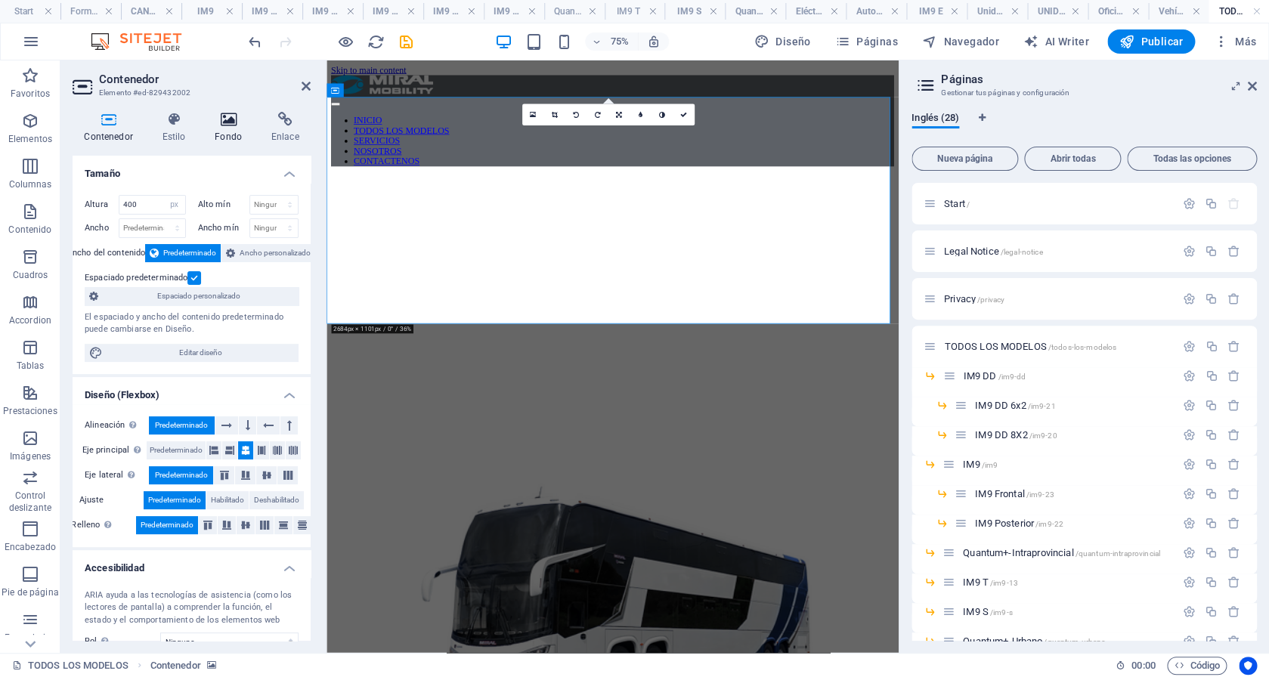
click at [230, 128] on h4 "Fondo" at bounding box center [231, 128] width 57 height 32
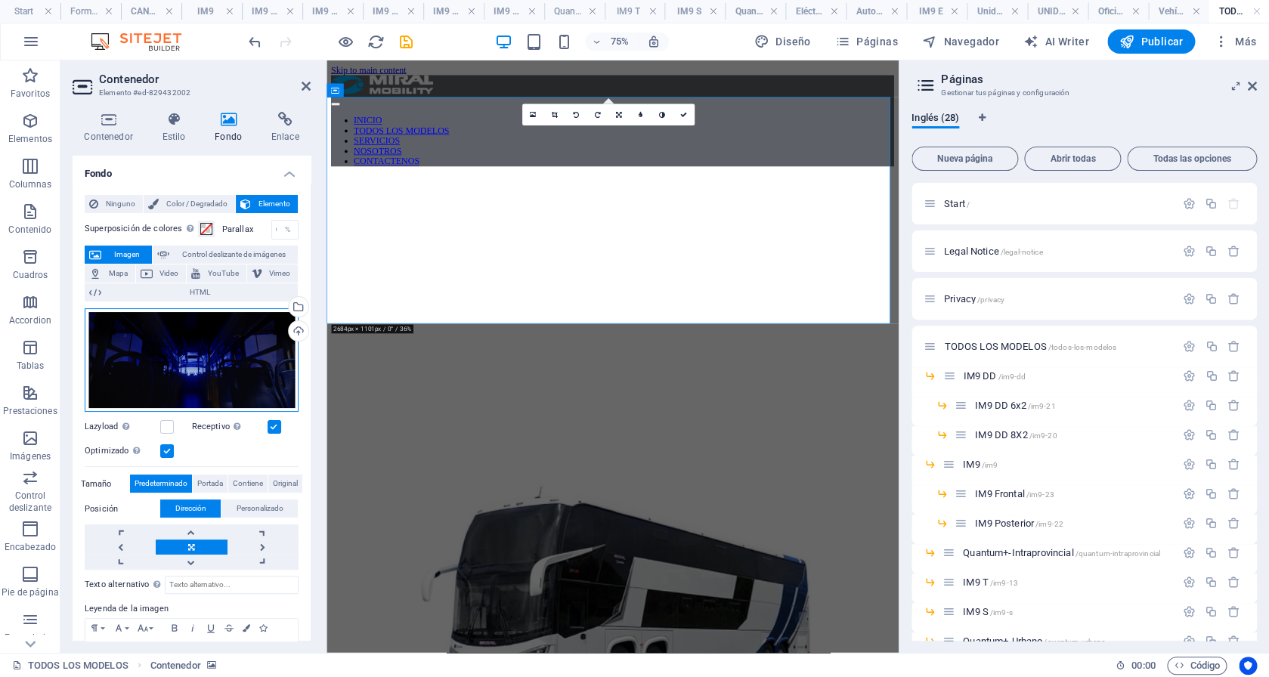
click at [200, 348] on div "Arrastra archivos aquí, haz clic para escoger archivos o selecciona archivos de…" at bounding box center [192, 360] width 214 height 104
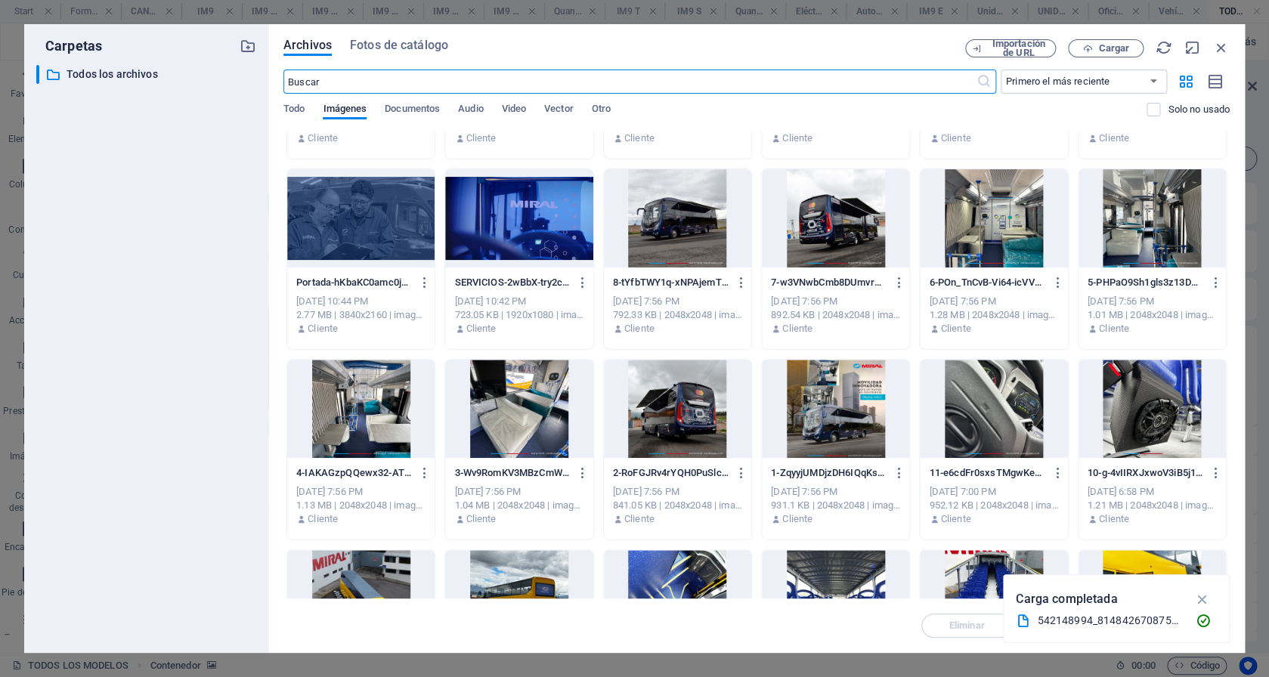
scroll to position [326, 0]
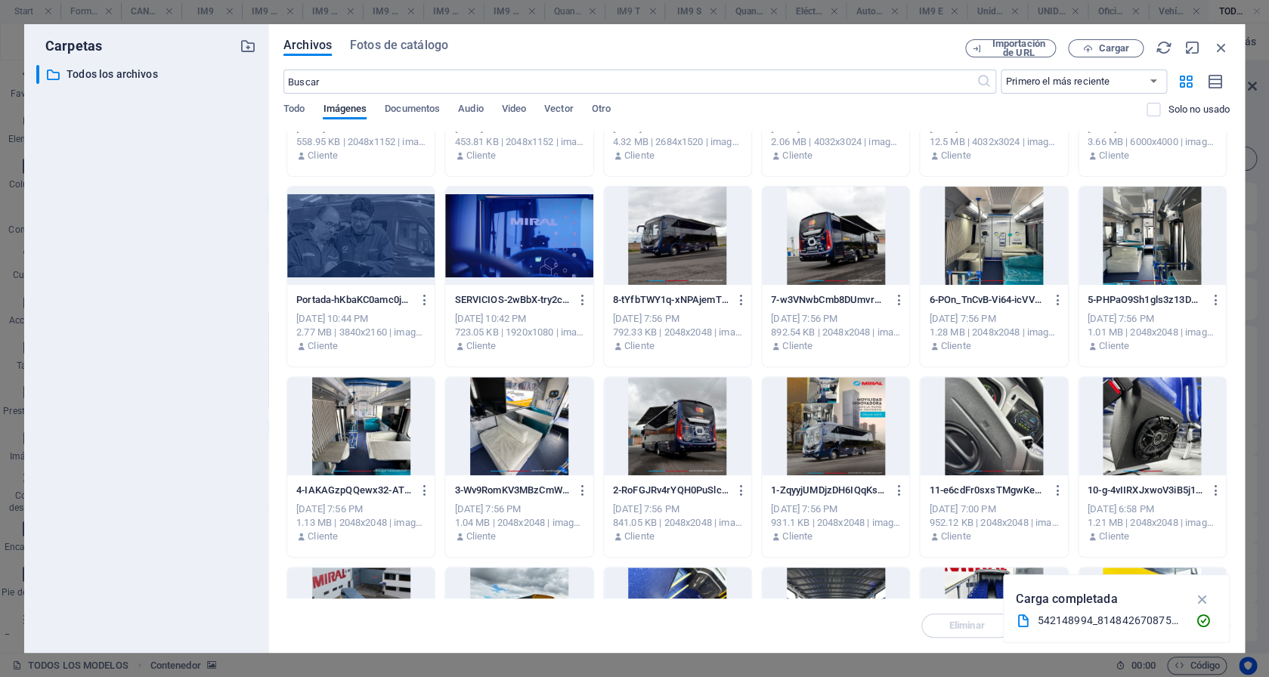
click at [509, 228] on div at bounding box center [518, 236] width 147 height 98
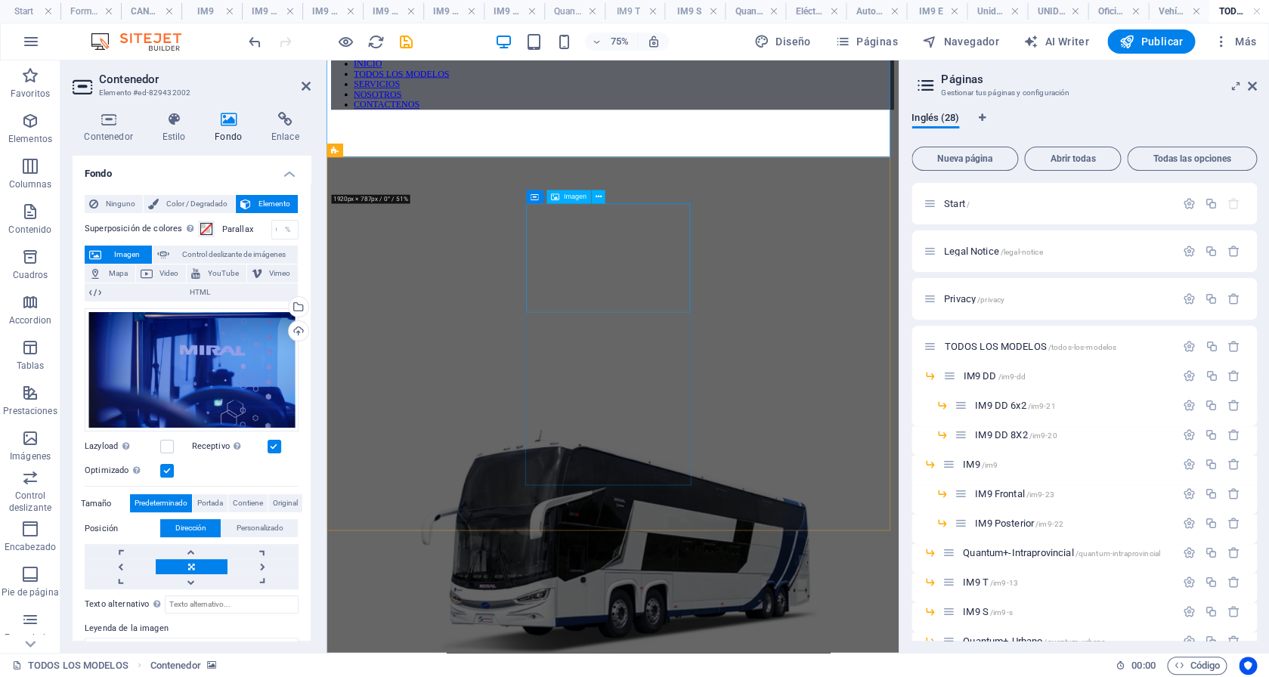
scroll to position [0, 0]
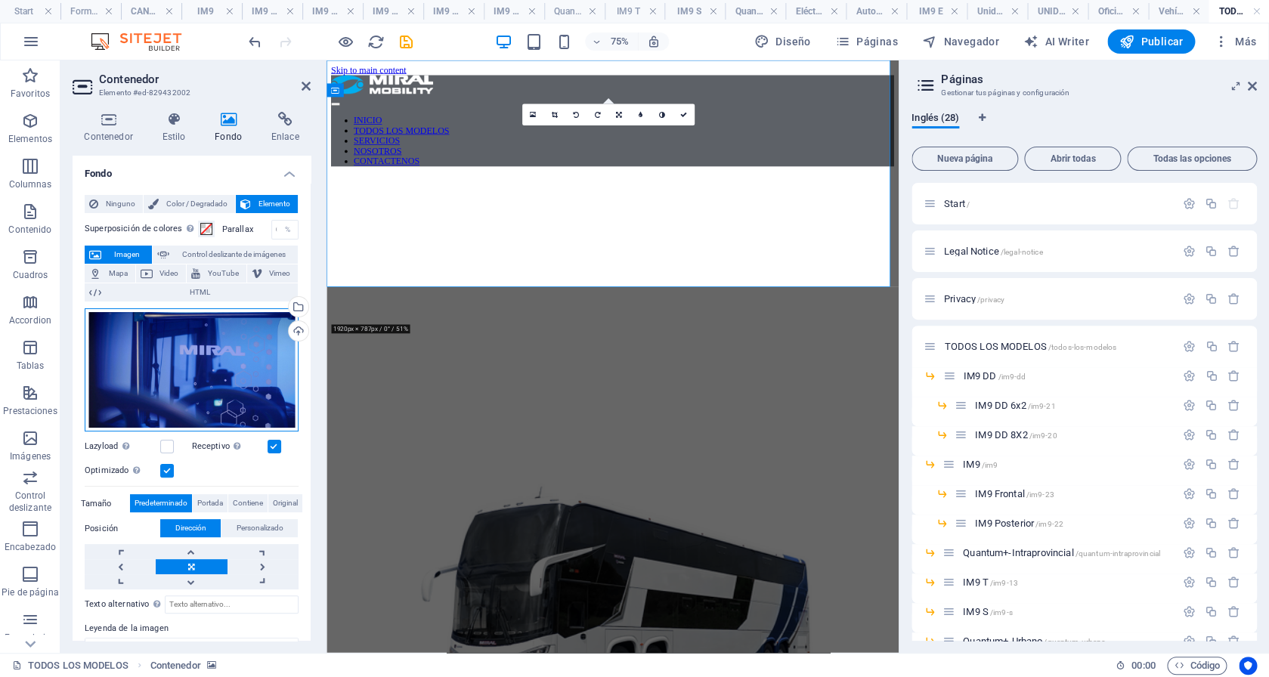
click at [221, 370] on div "Arrastra archivos aquí, haz clic para escoger archivos o selecciona archivos de…" at bounding box center [192, 370] width 214 height 124
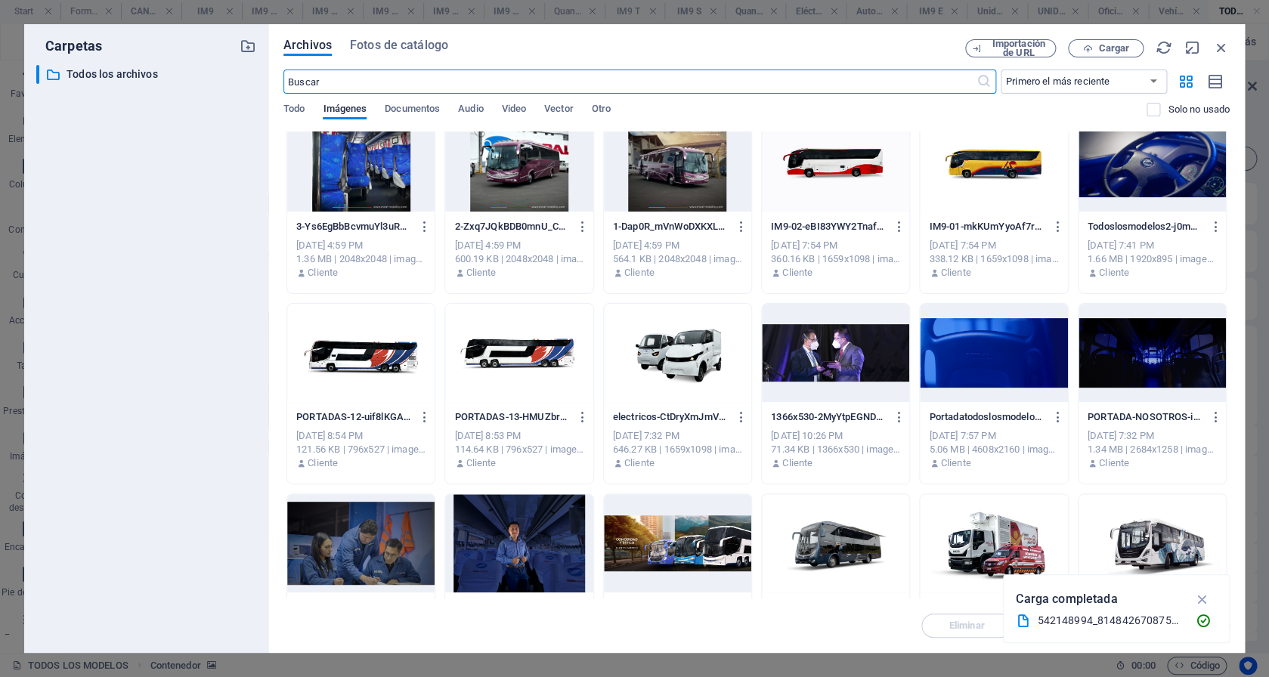
scroll to position [5549, 0]
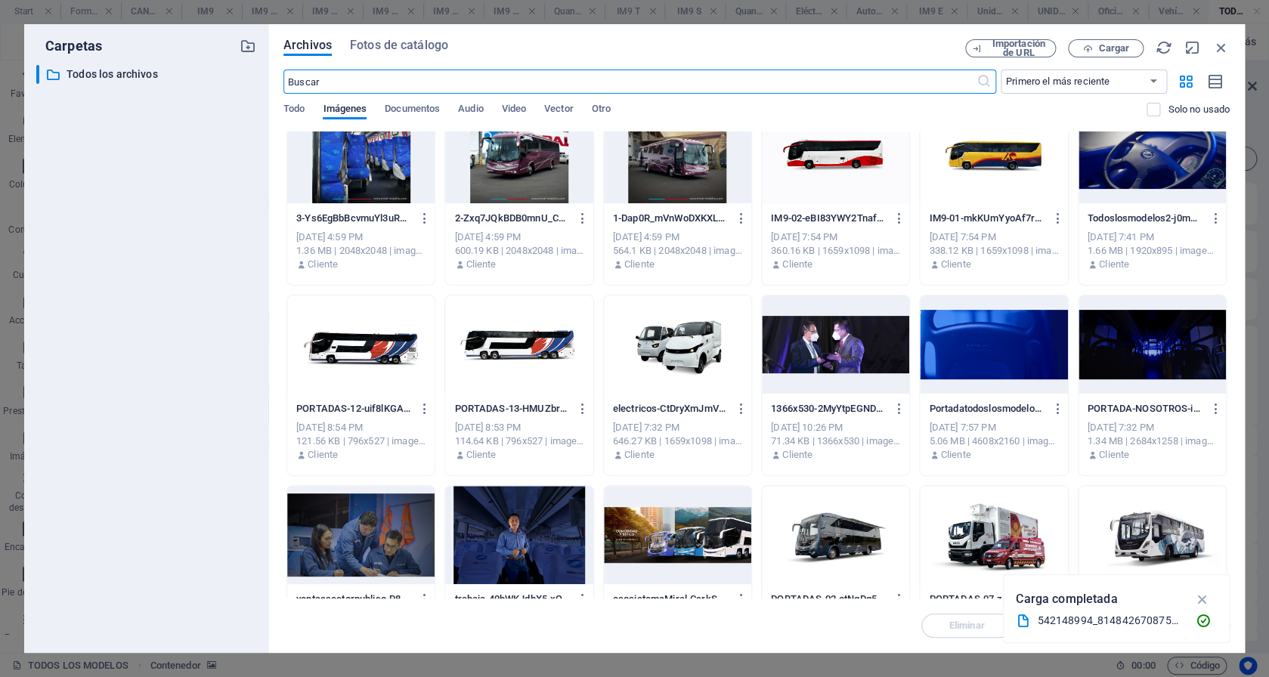
click at [1000, 345] on div at bounding box center [993, 344] width 147 height 98
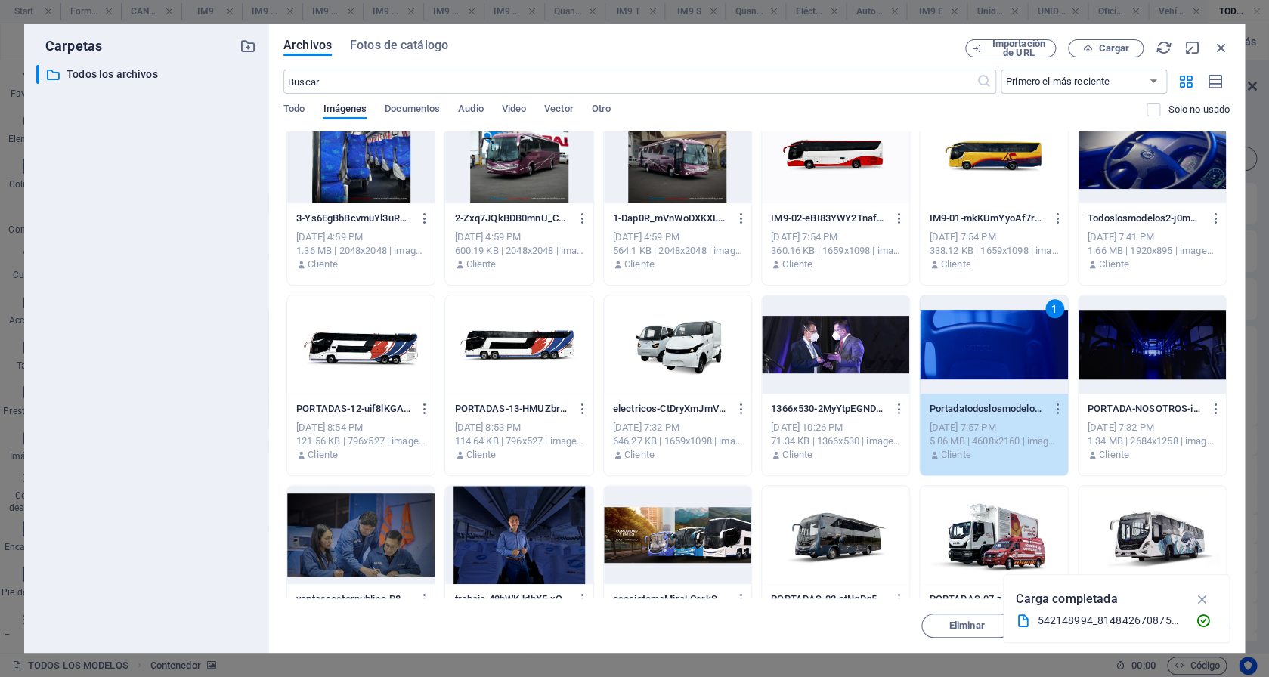
click at [1000, 345] on div "1" at bounding box center [993, 344] width 147 height 98
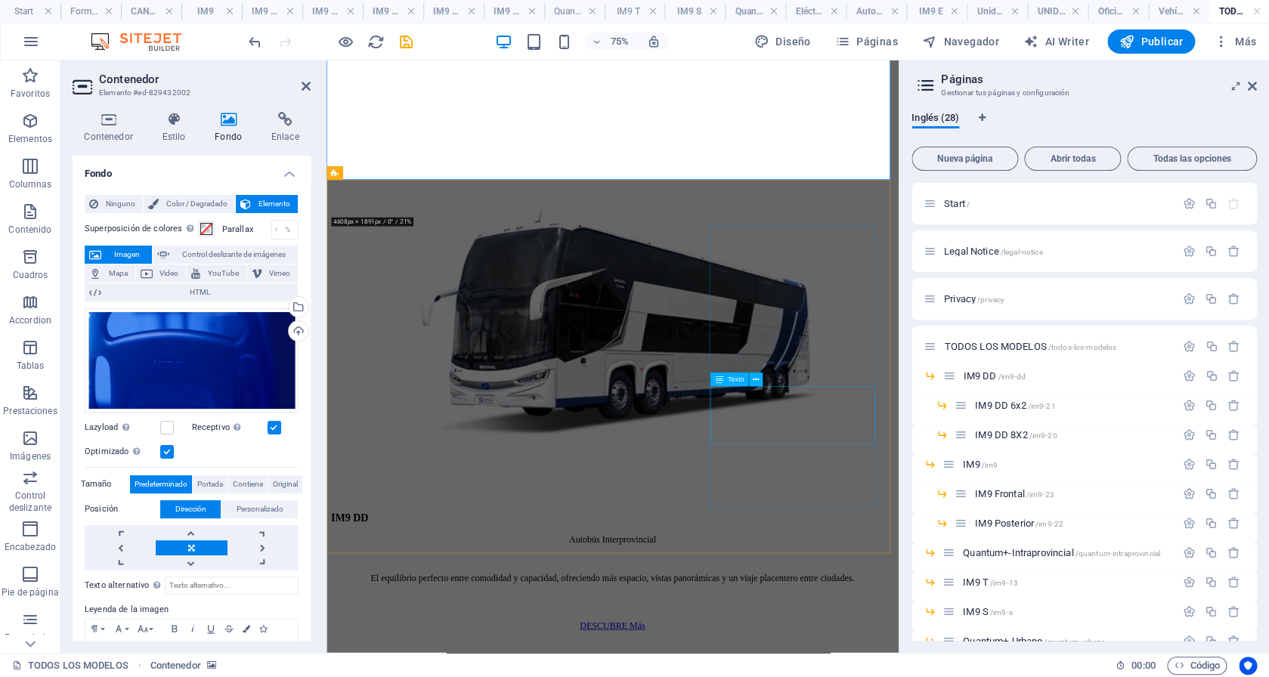
scroll to position [0, 0]
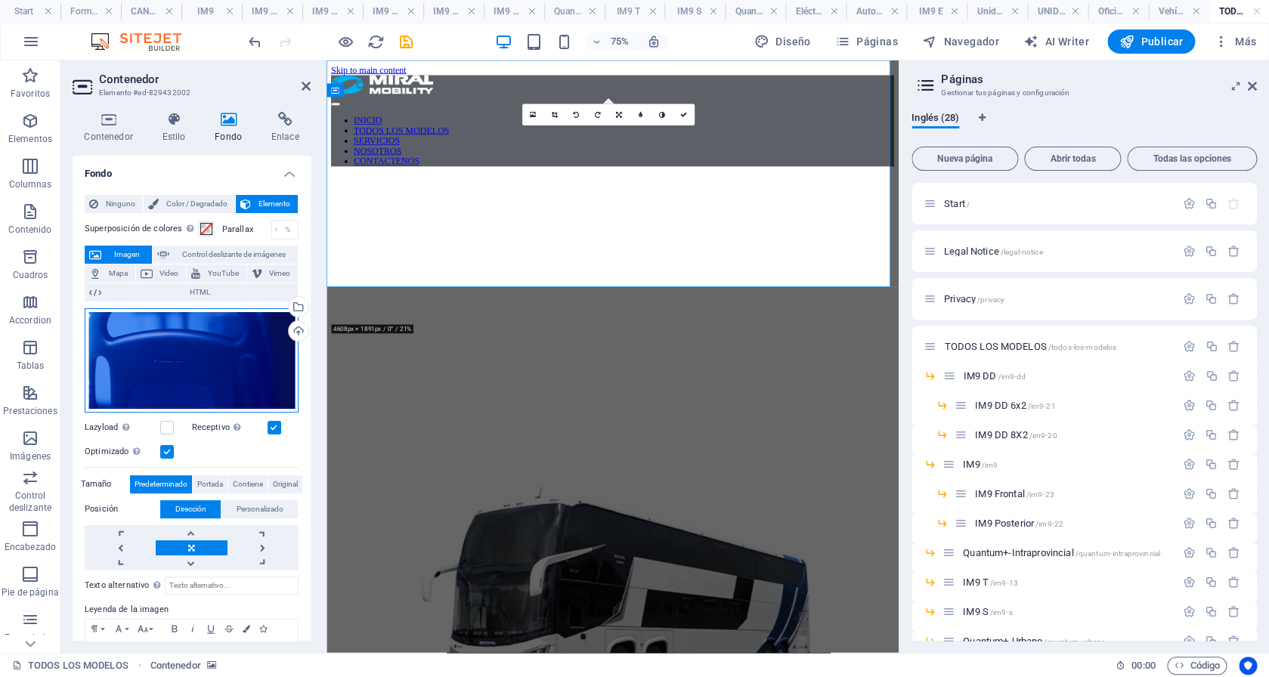
click at [196, 378] on div "Arrastra archivos aquí, haz clic para escoger archivos o selecciona archivos de…" at bounding box center [192, 360] width 214 height 104
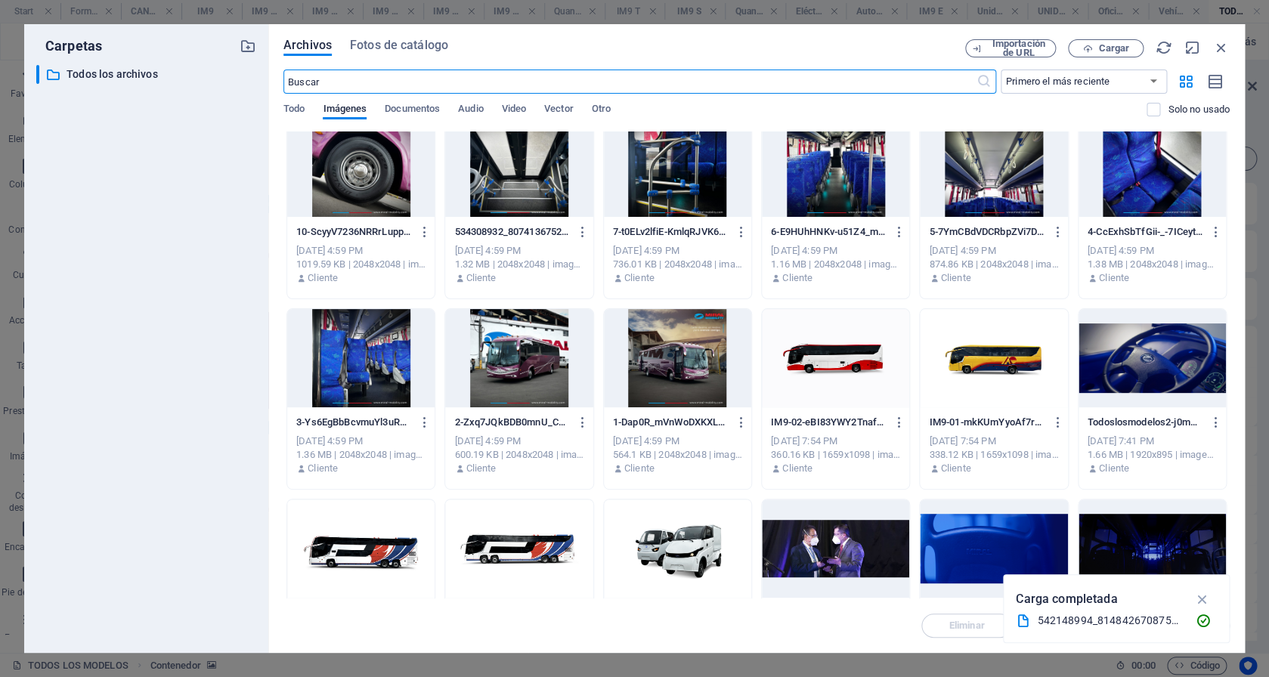
scroll to position [5360, 0]
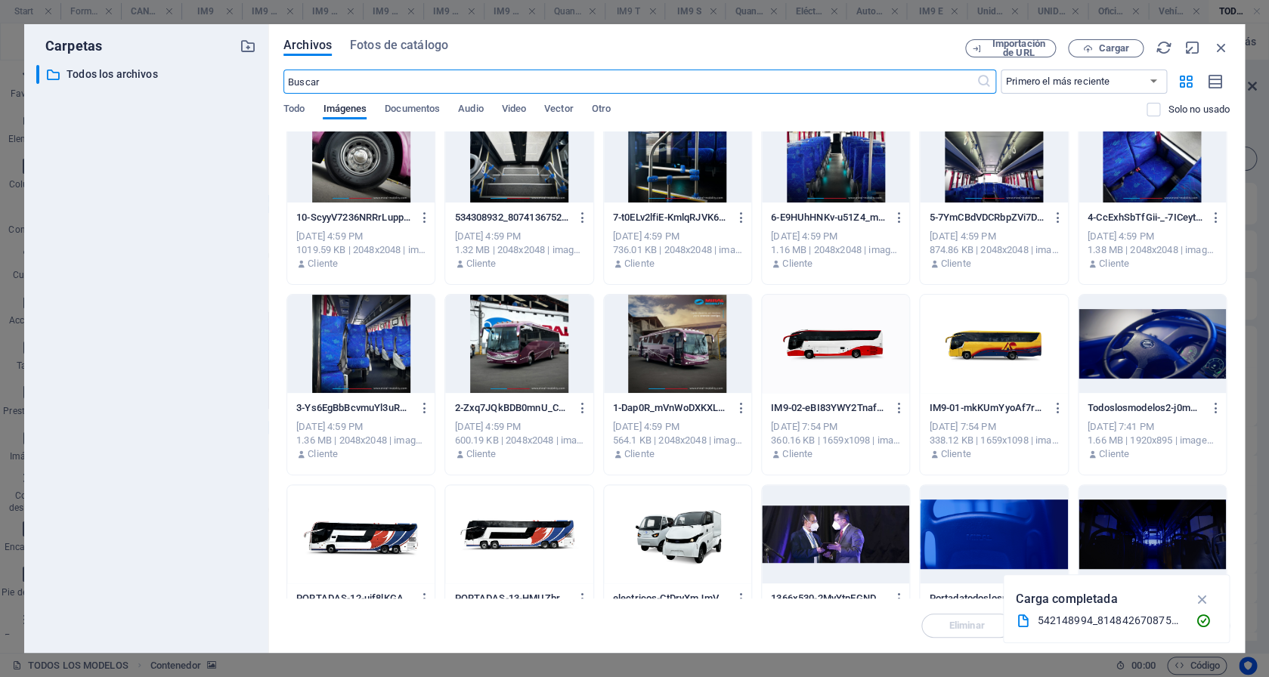
click at [1154, 552] on div at bounding box center [1151, 534] width 147 height 98
click at [1154, 552] on div "1" at bounding box center [1151, 534] width 147 height 98
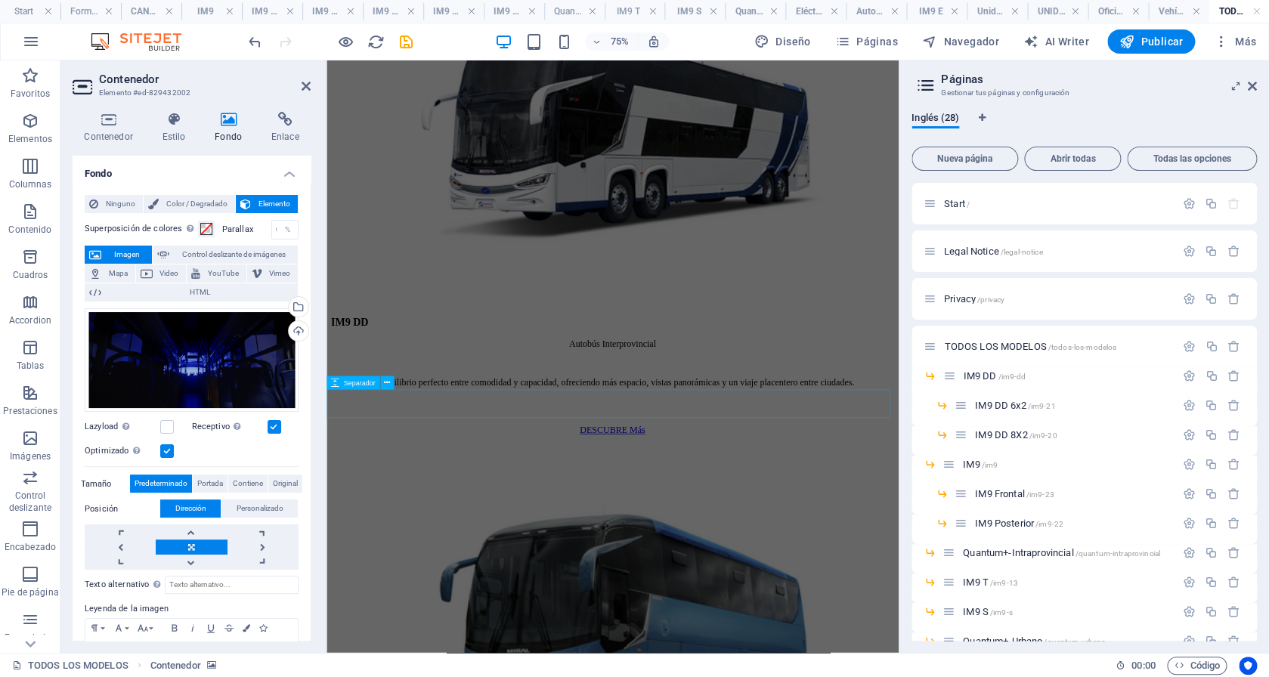
scroll to position [556, 0]
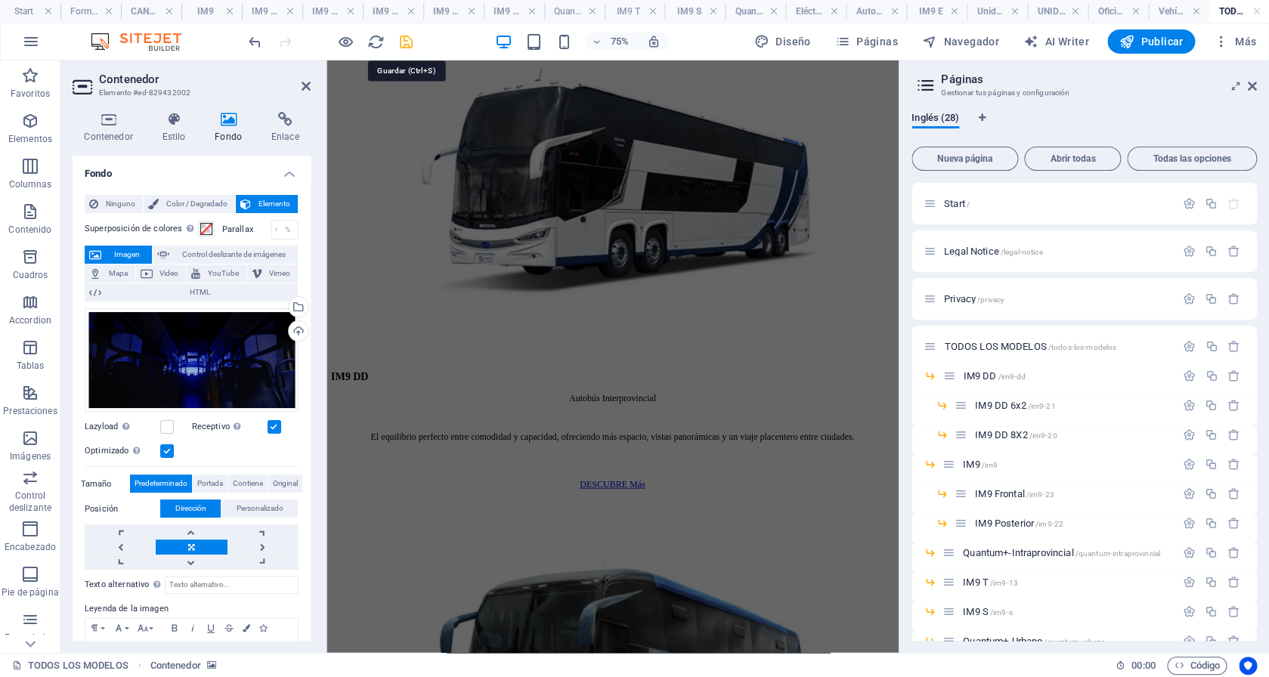
click at [405, 44] on icon "save" at bounding box center [405, 41] width 17 height 17
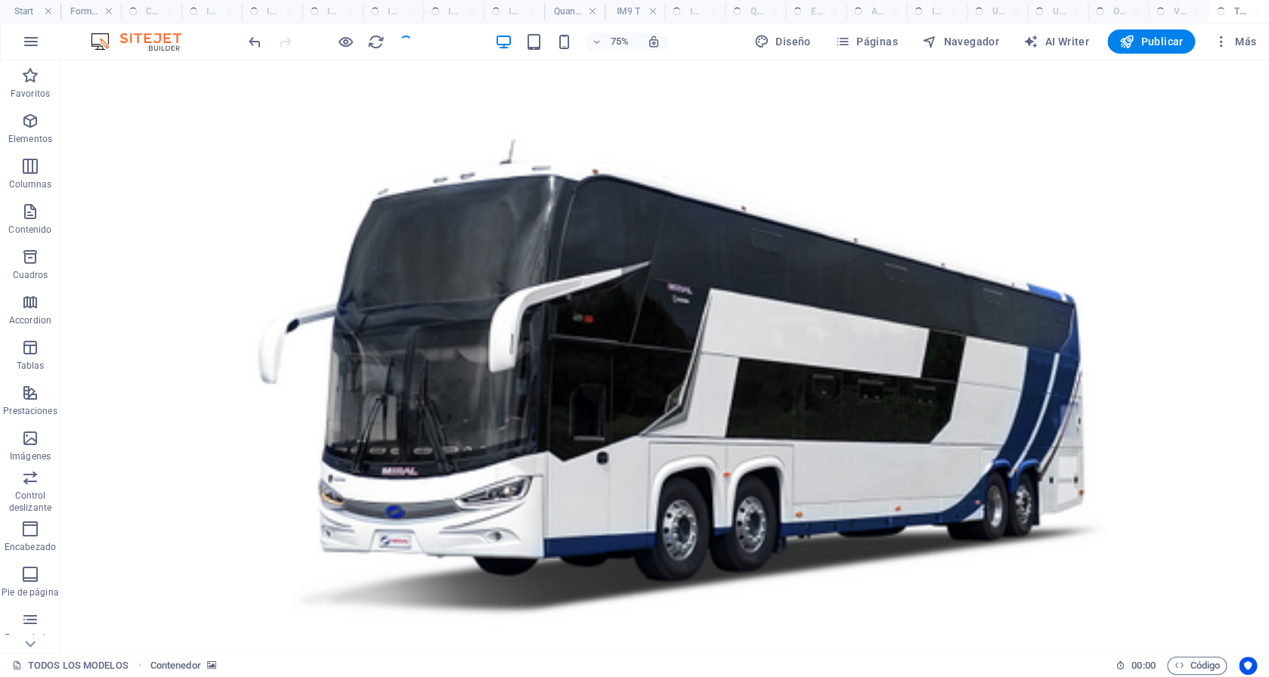
scroll to position [0, 0]
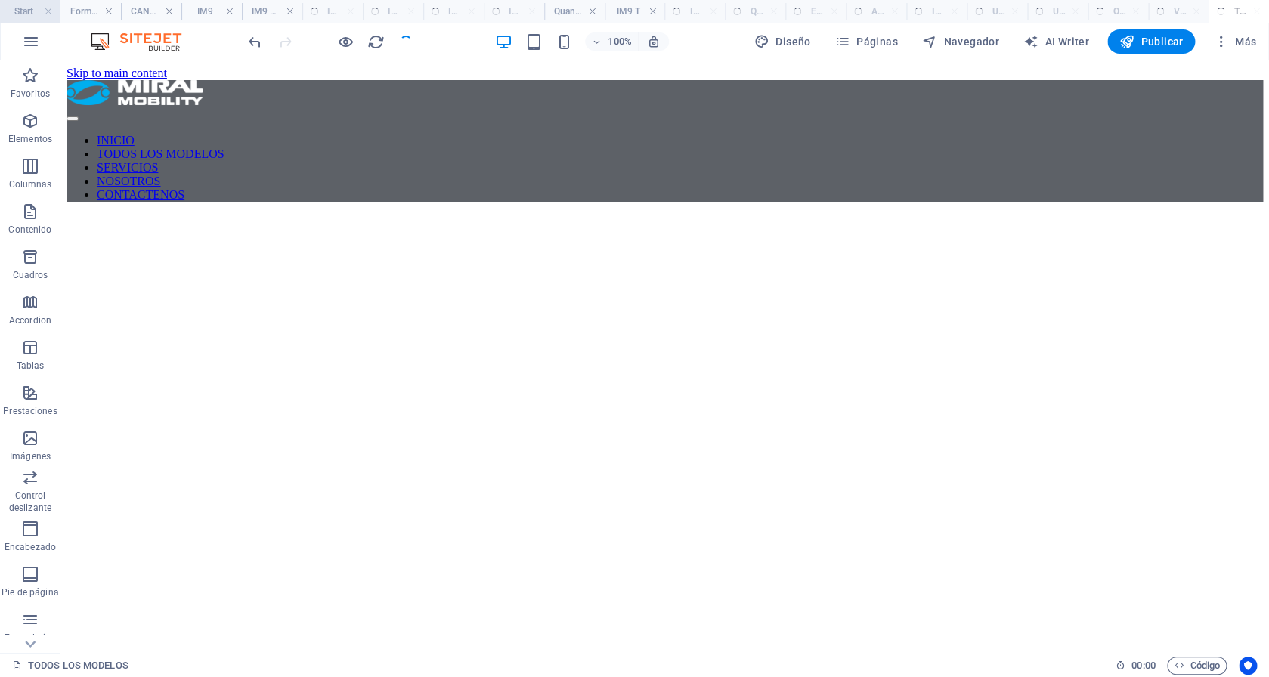
click at [23, 14] on h4 "Start" at bounding box center [30, 11] width 60 height 17
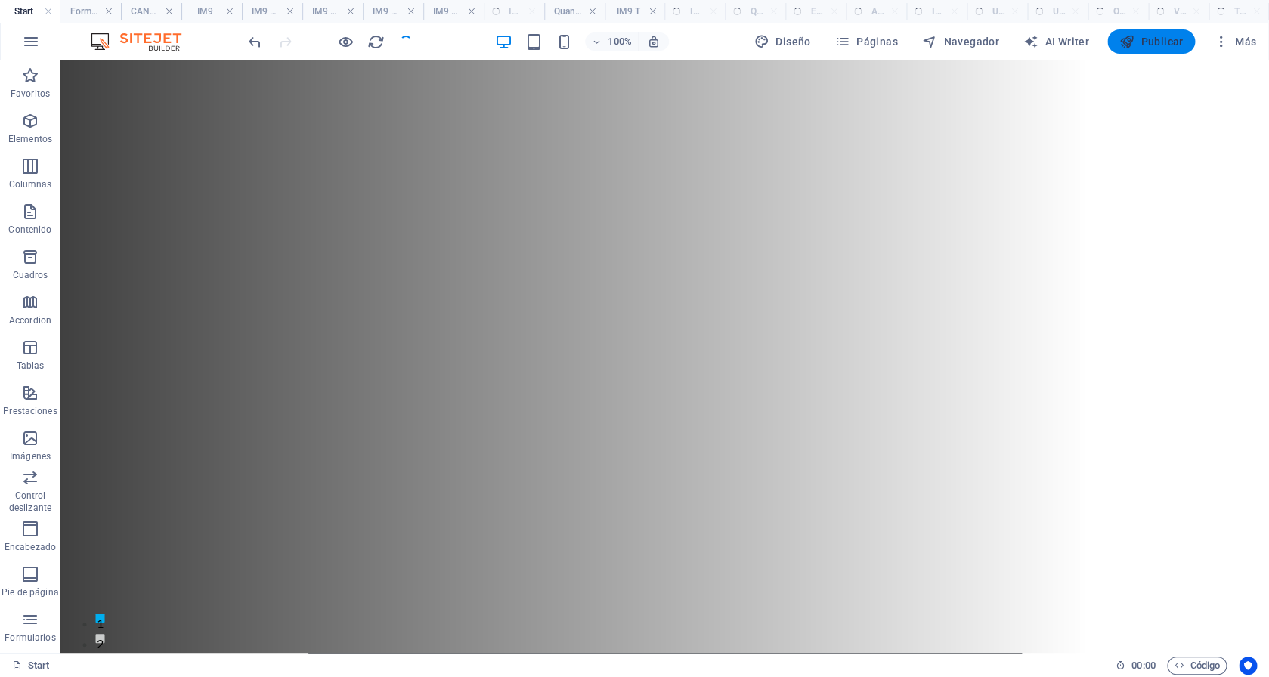
click at [1133, 45] on icon "button" at bounding box center [1126, 41] width 15 height 15
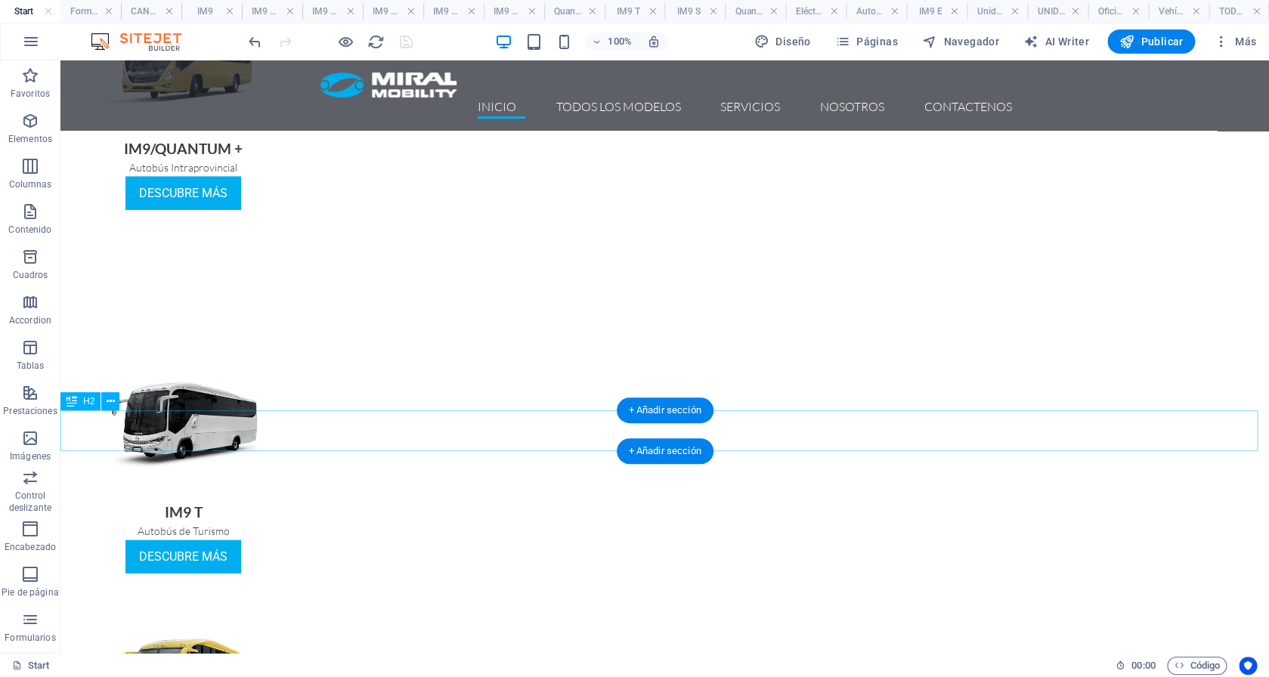
scroll to position [909, 0]
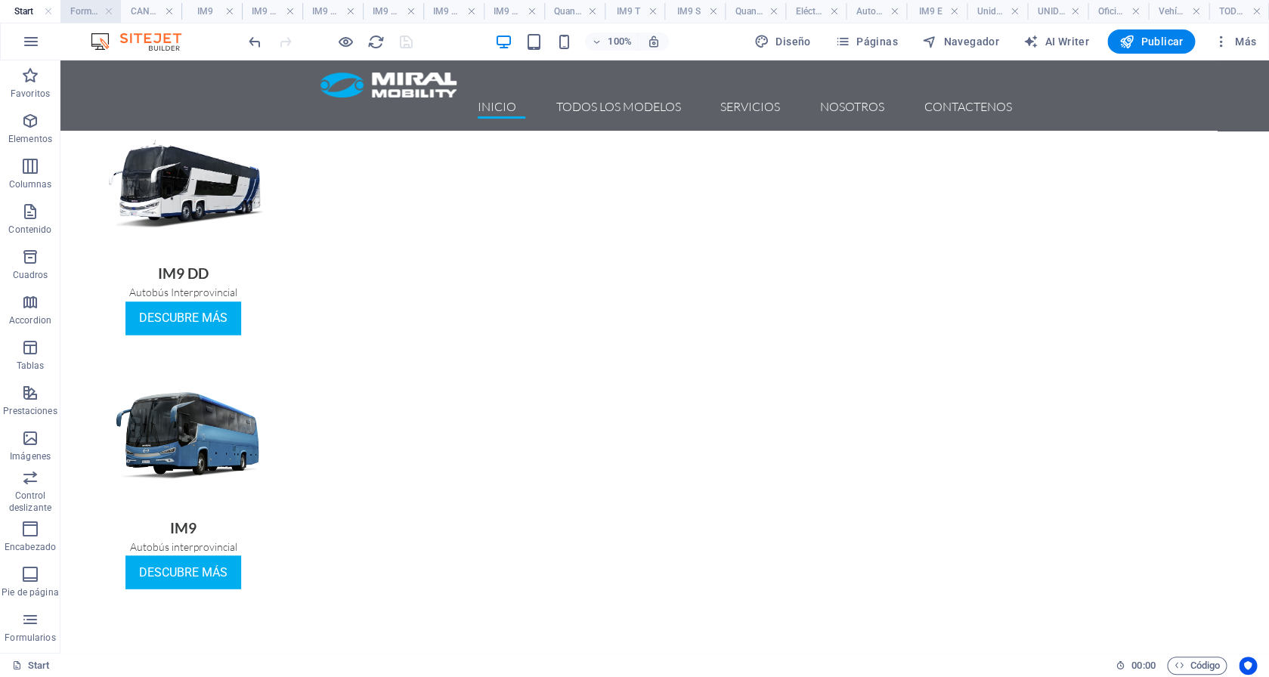
click at [85, 11] on h4 "Formulario-Denuncias" at bounding box center [90, 11] width 60 height 17
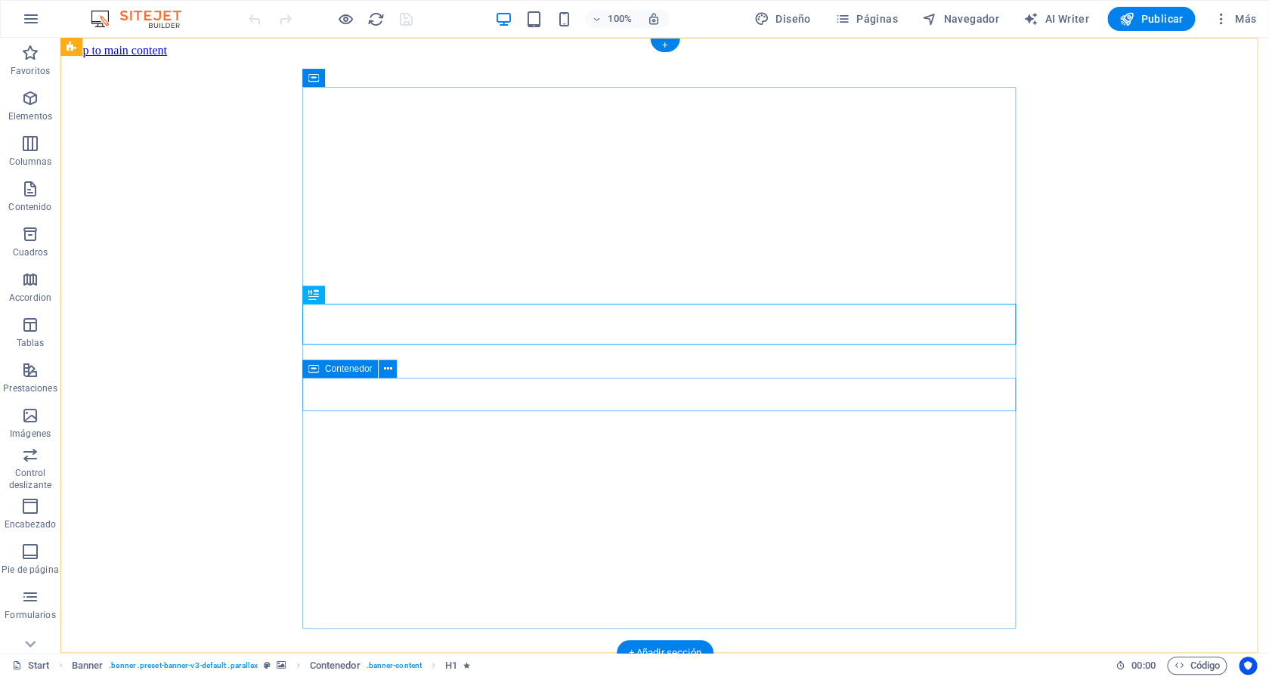
scroll to position [5, 0]
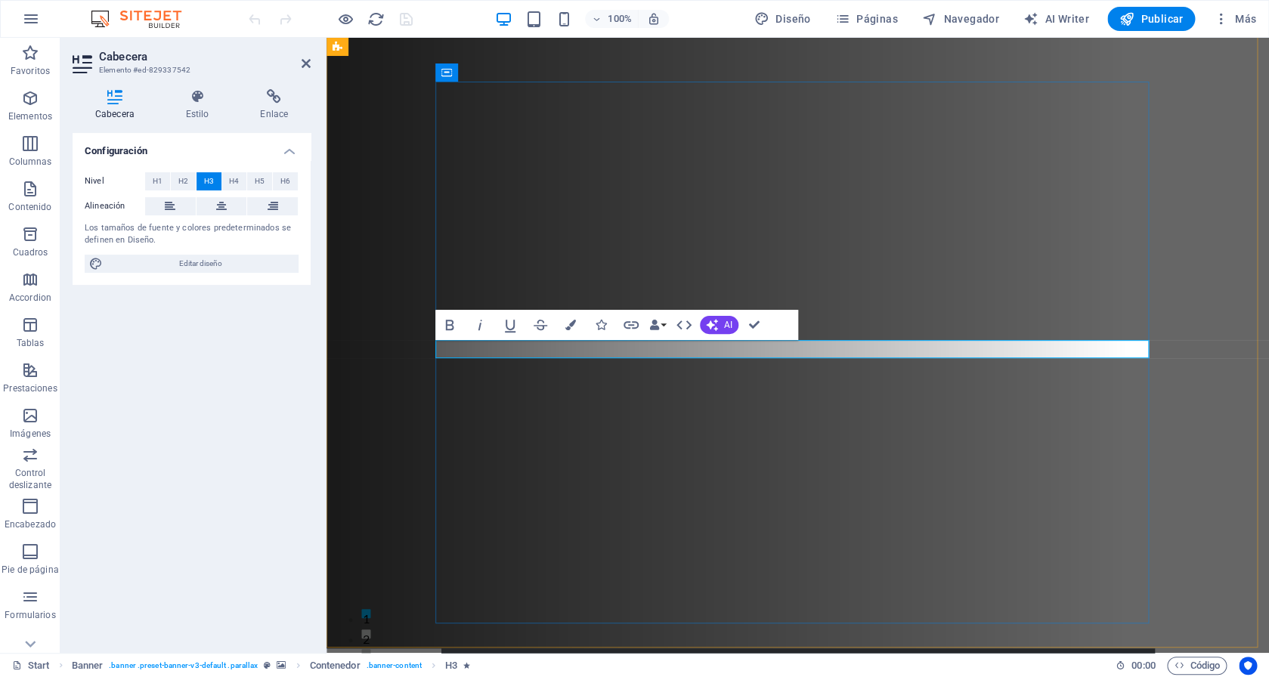
drag, startPoint x: 1062, startPoint y: 350, endPoint x: 973, endPoint y: 345, distance: 89.3
copy span "AUTObuses"
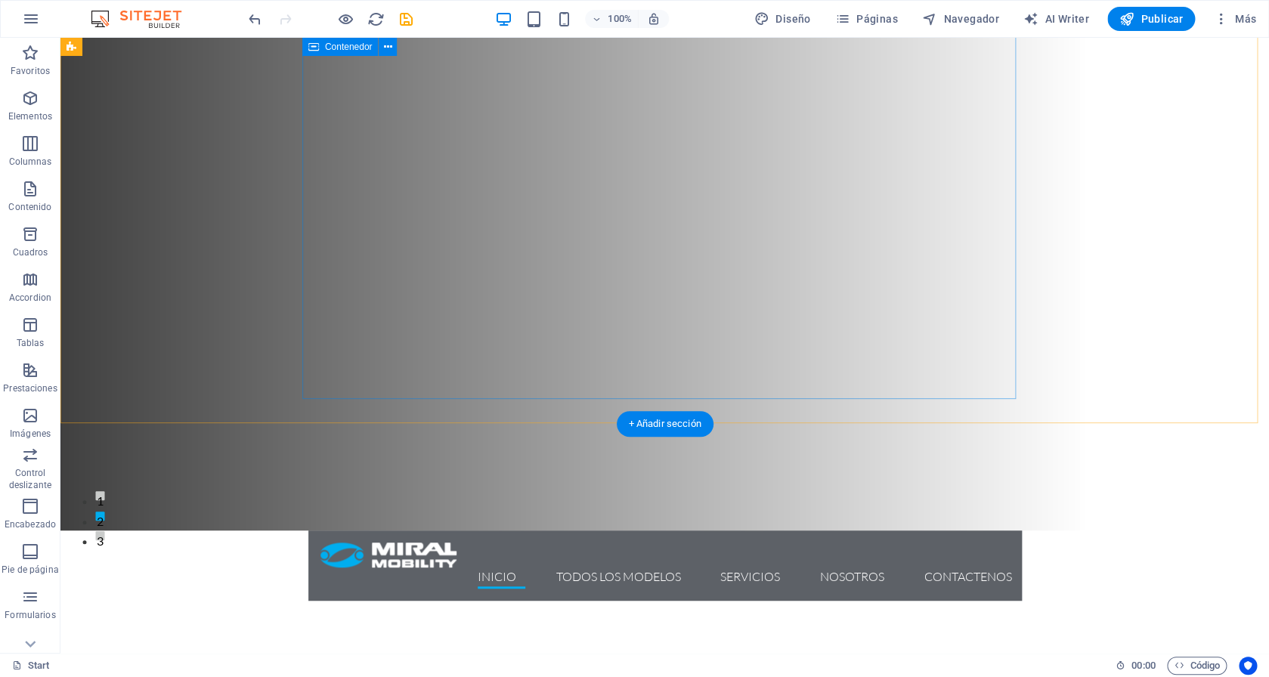
scroll to position [100, 0]
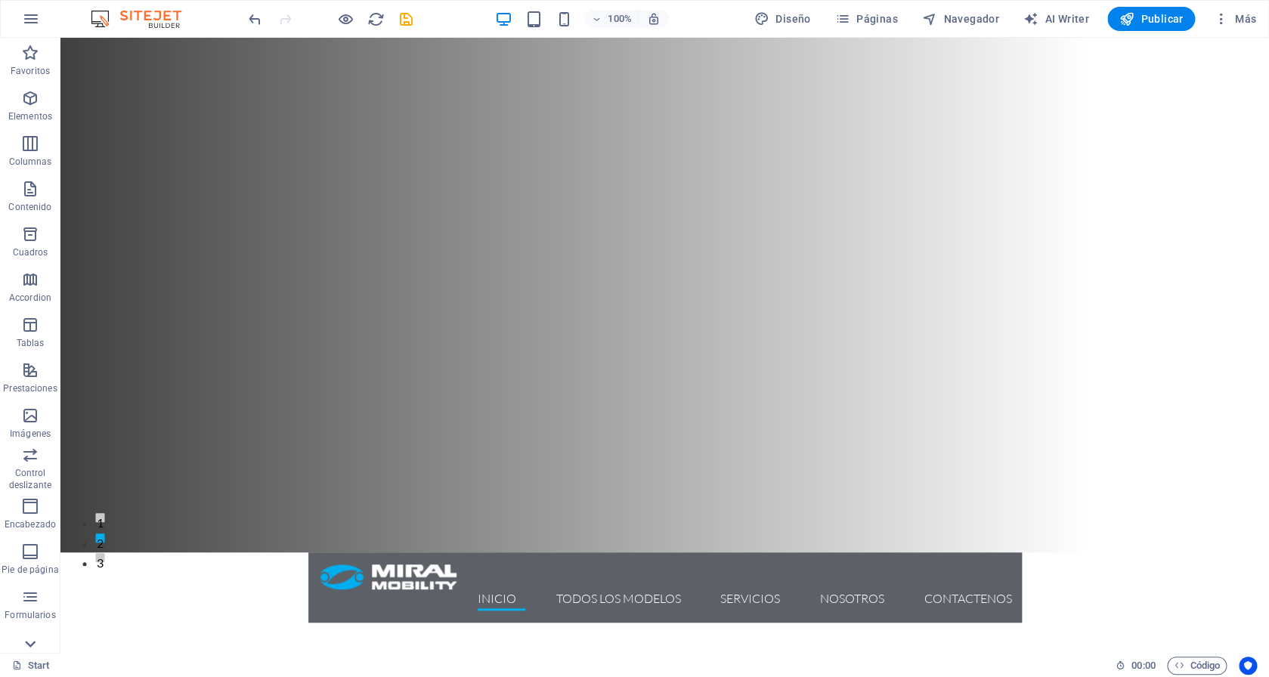
click at [29, 642] on icon at bounding box center [30, 643] width 21 height 21
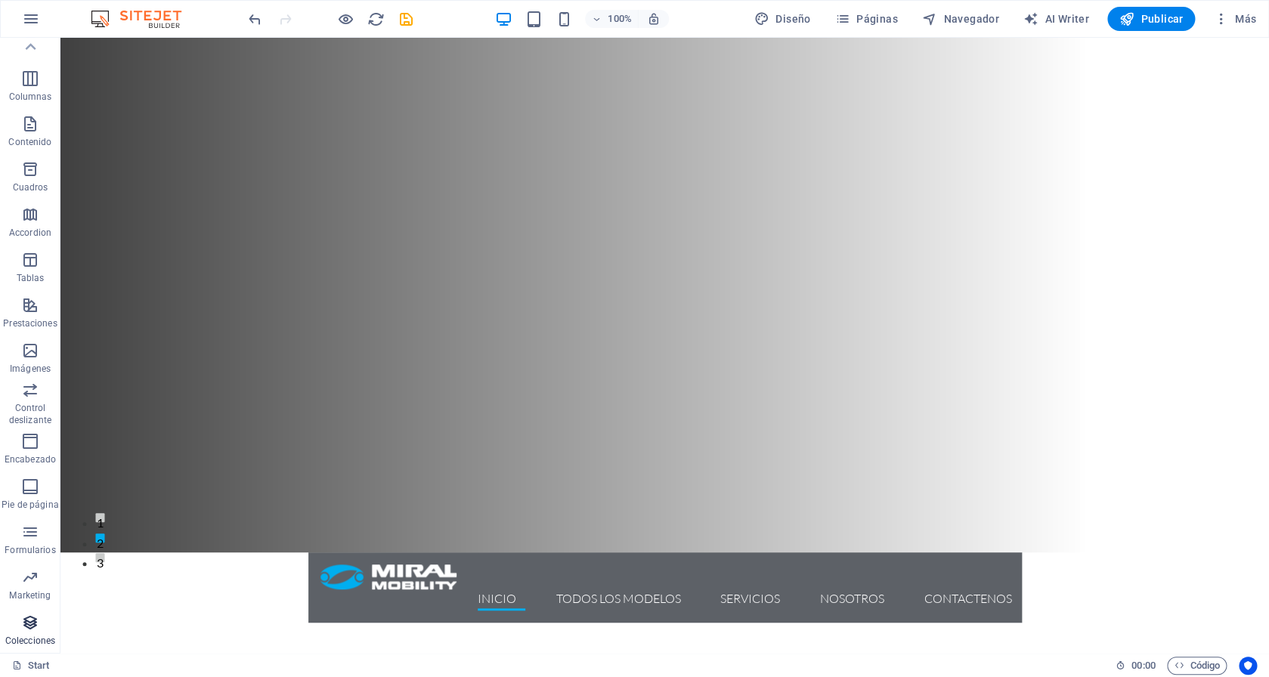
click at [32, 626] on icon "button" at bounding box center [30, 623] width 18 height 18
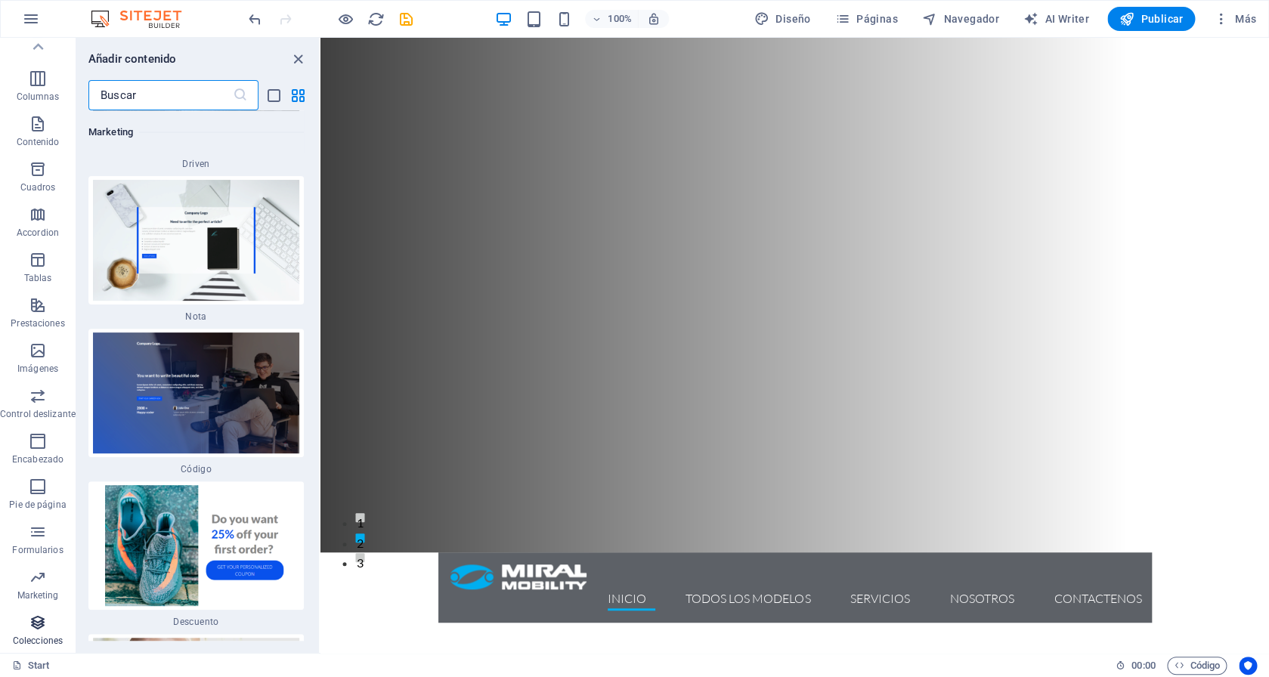
scroll to position [26791, 0]
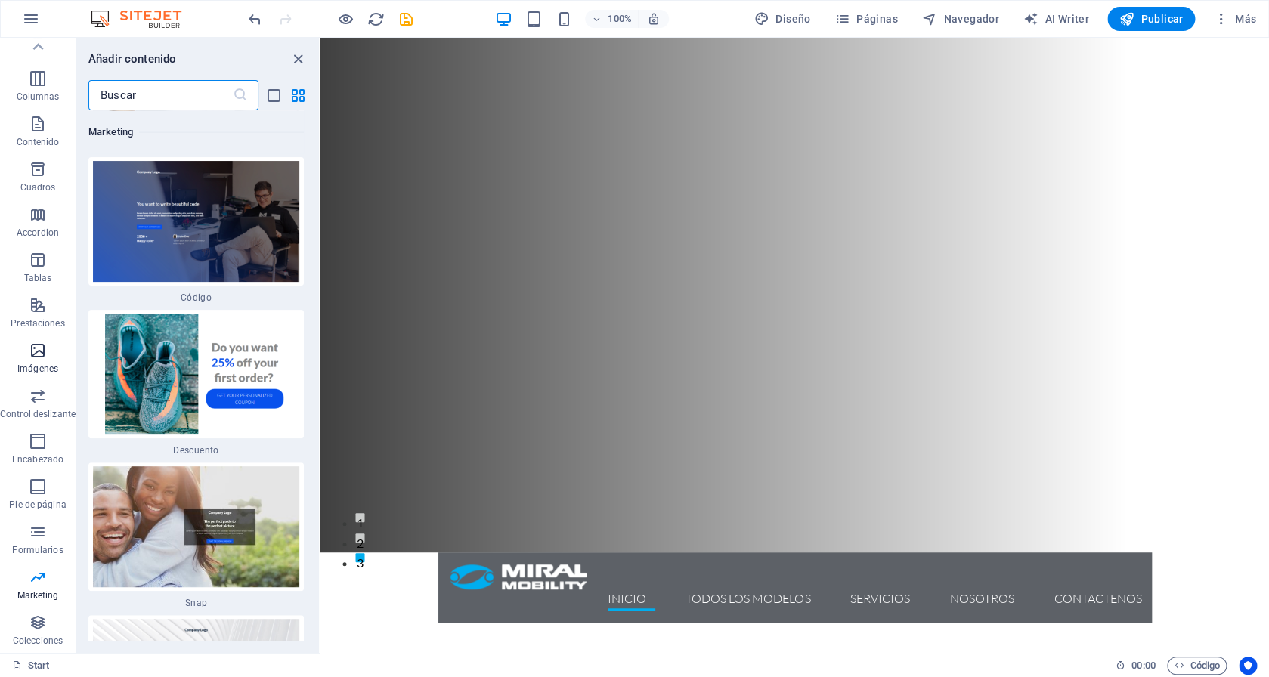
click at [47, 358] on span "Imágenes" at bounding box center [38, 360] width 76 height 36
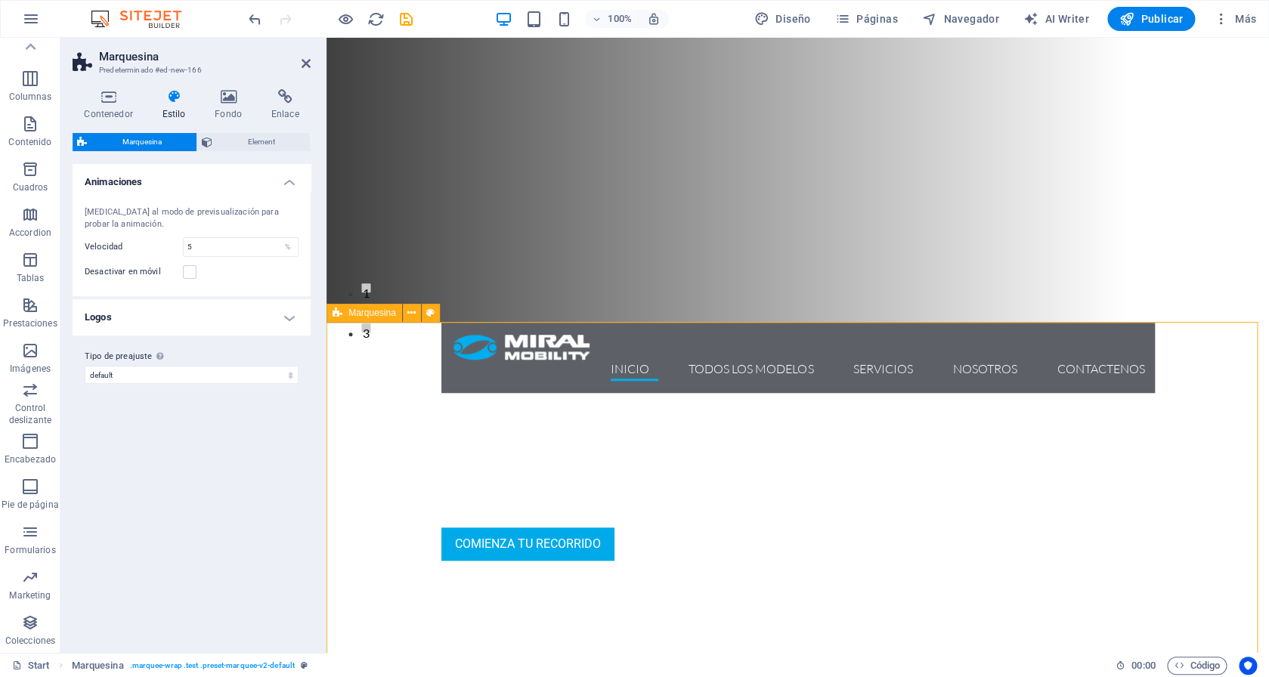
scroll to position [350, 0]
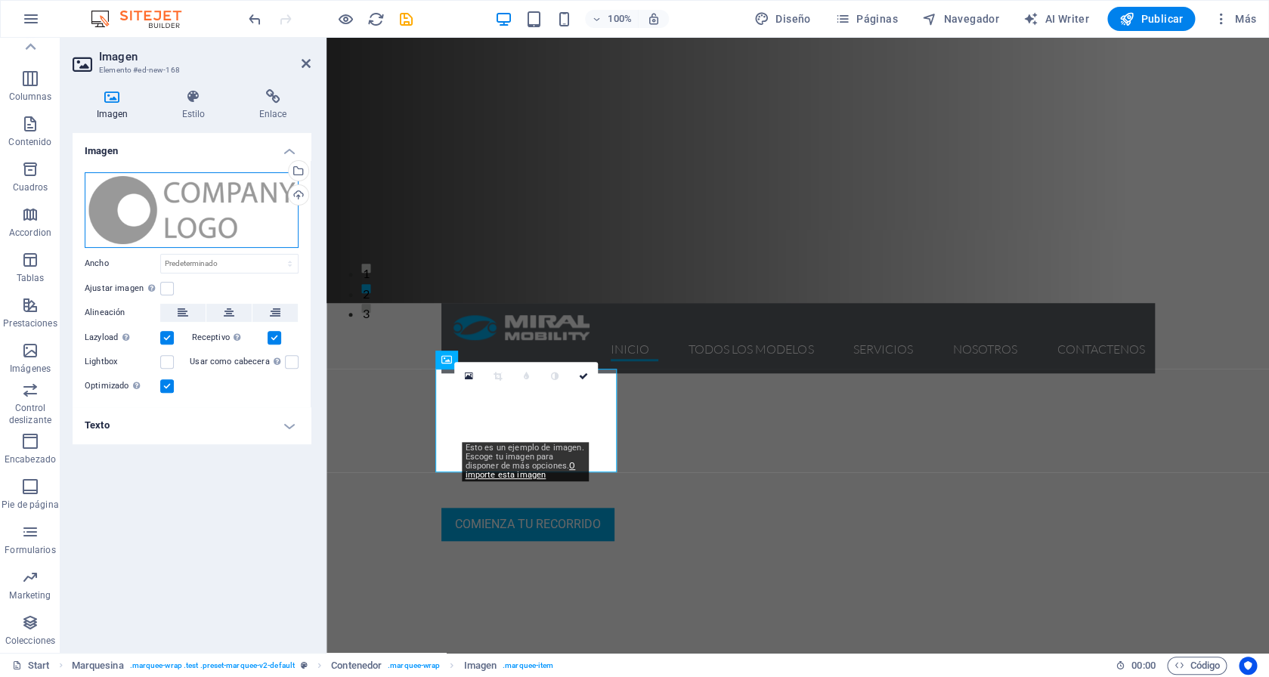
click at [178, 229] on div "Arrastra archivos aquí, haz clic para escoger archivos o selecciona archivos de…" at bounding box center [192, 210] width 214 height 76
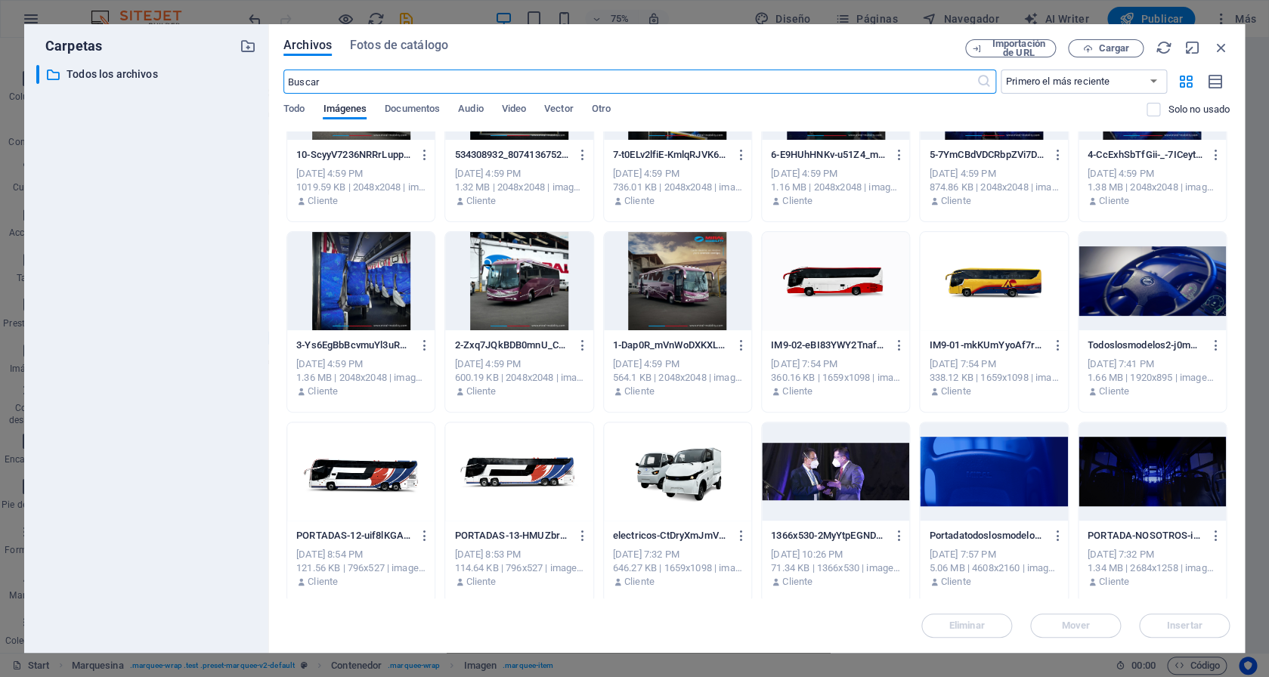
scroll to position [5998, 0]
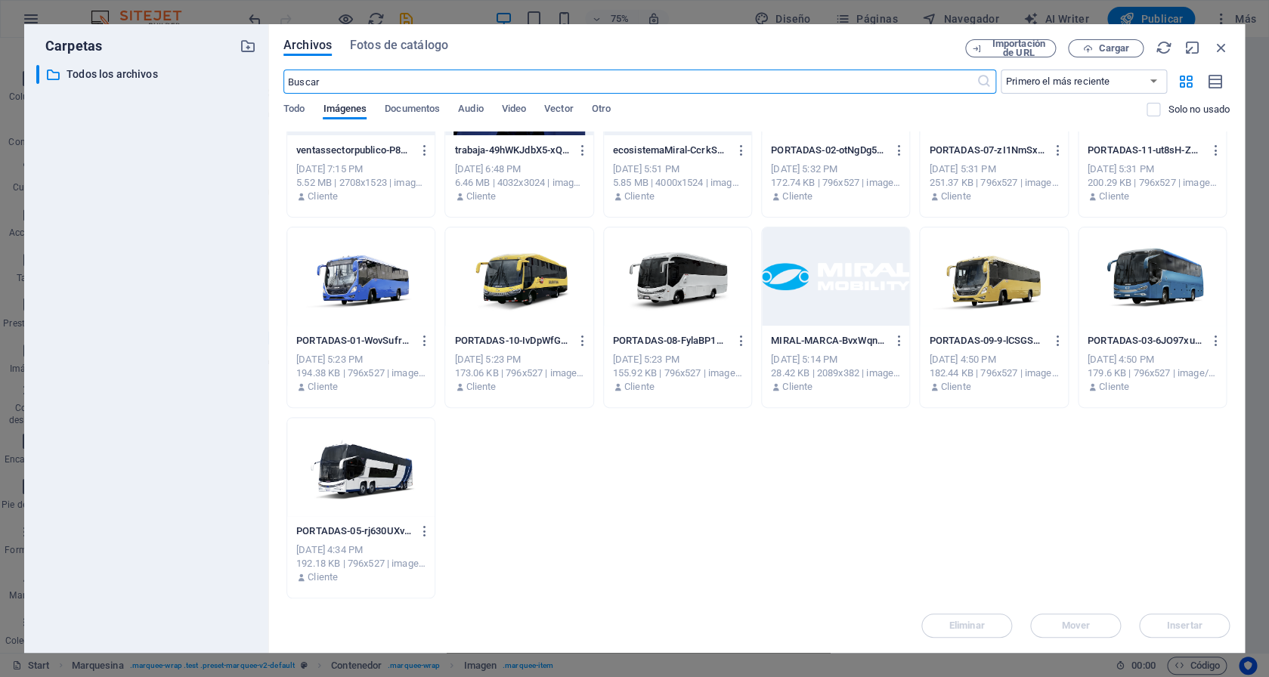
click at [377, 447] on div at bounding box center [360, 467] width 147 height 98
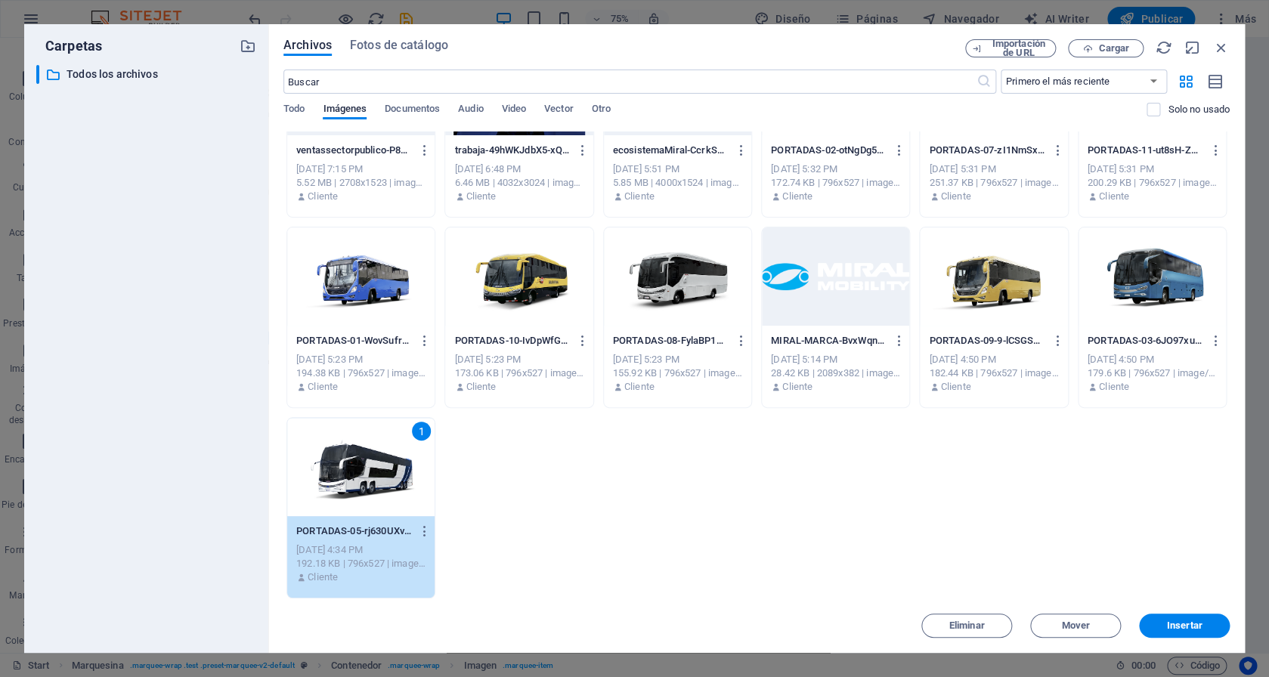
click at [376, 448] on div "1" at bounding box center [360, 467] width 147 height 98
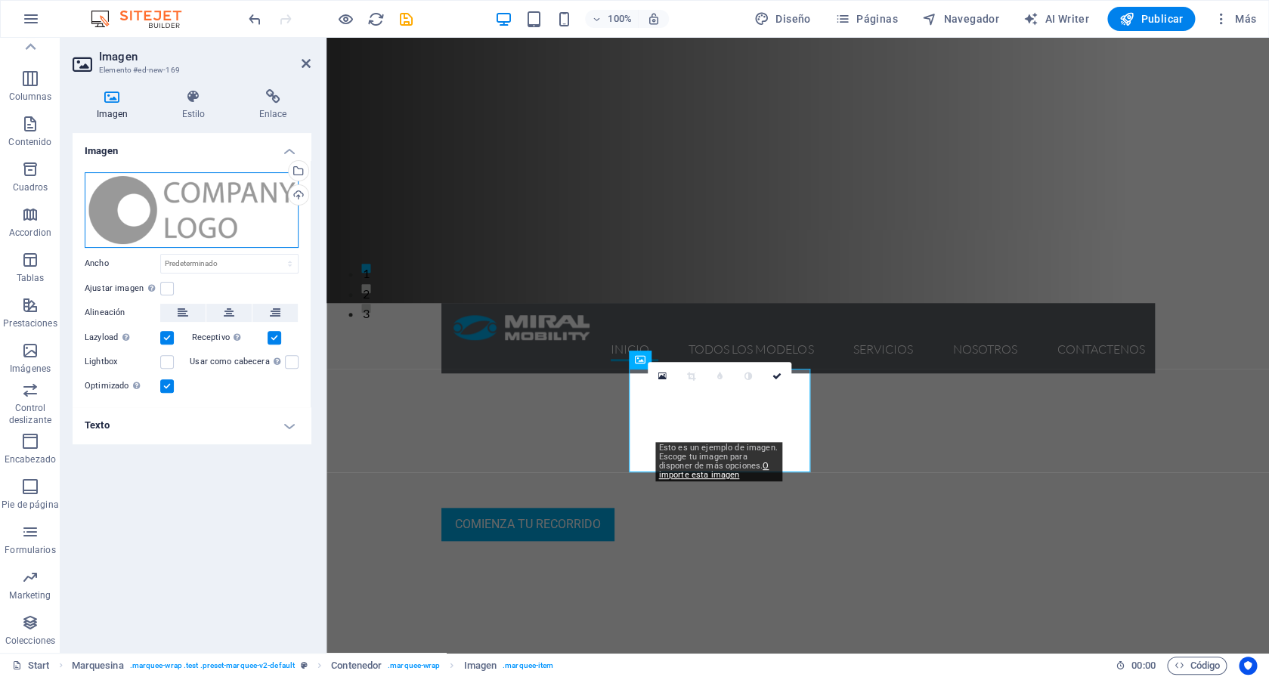
click at [129, 207] on div "Arrastra archivos aquí, haz clic para escoger archivos o selecciona archivos de…" at bounding box center [192, 210] width 214 height 76
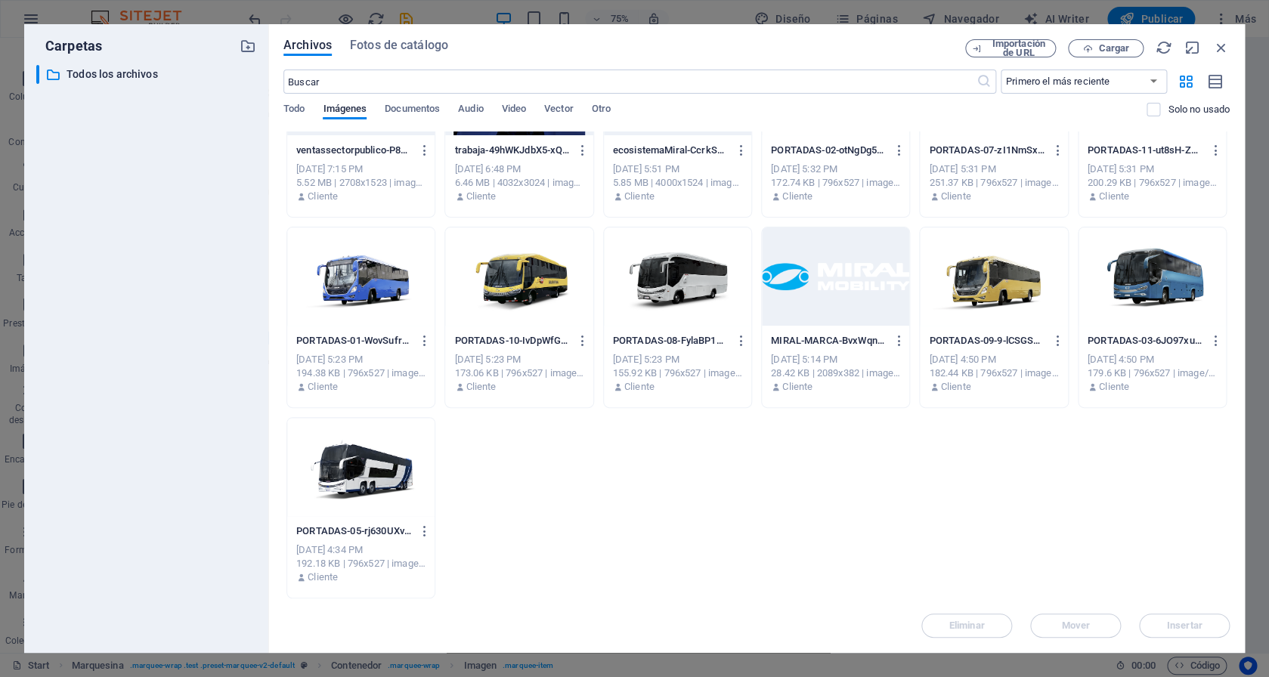
click at [1161, 292] on div at bounding box center [1151, 276] width 147 height 98
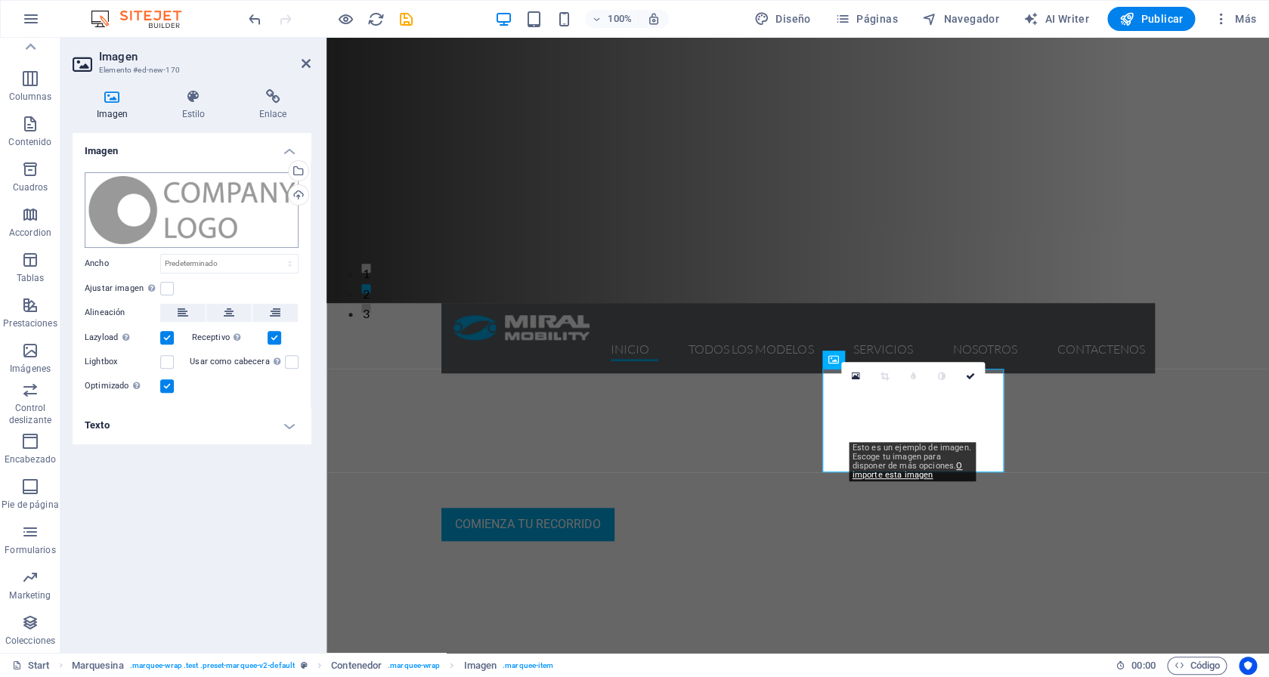
click at [167, 214] on div "Arrastra archivos aquí, haz clic para escoger archivos o selecciona archivos de…" at bounding box center [192, 210] width 214 height 76
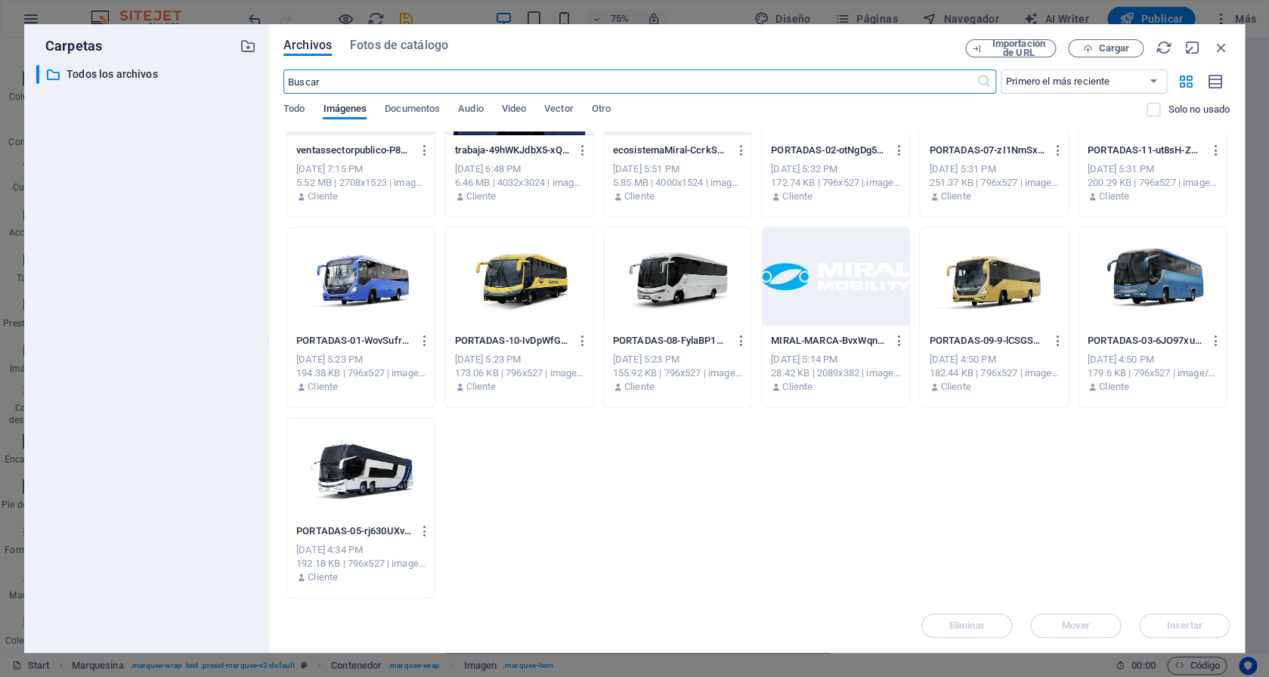
click at [996, 286] on div at bounding box center [993, 276] width 147 height 98
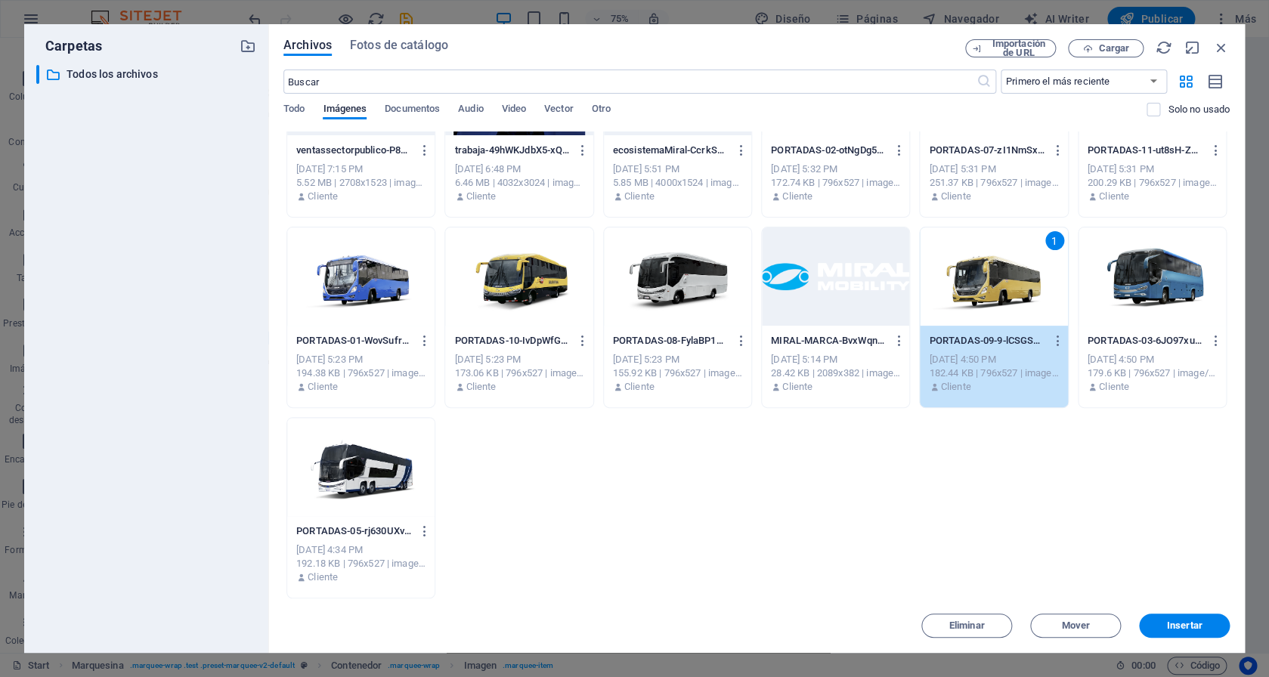
click at [995, 285] on div "1" at bounding box center [993, 276] width 147 height 98
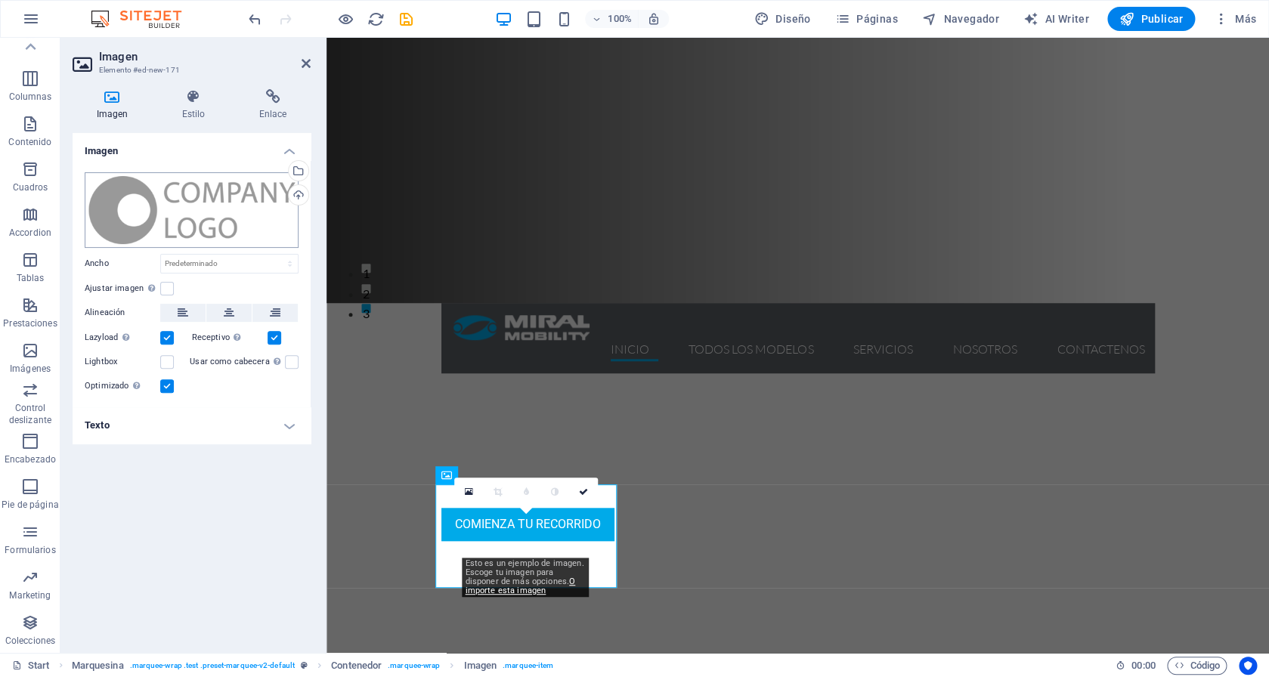
click at [183, 212] on div "Arrastra archivos aquí, haz clic para escoger archivos o selecciona archivos de…" at bounding box center [192, 210] width 214 height 76
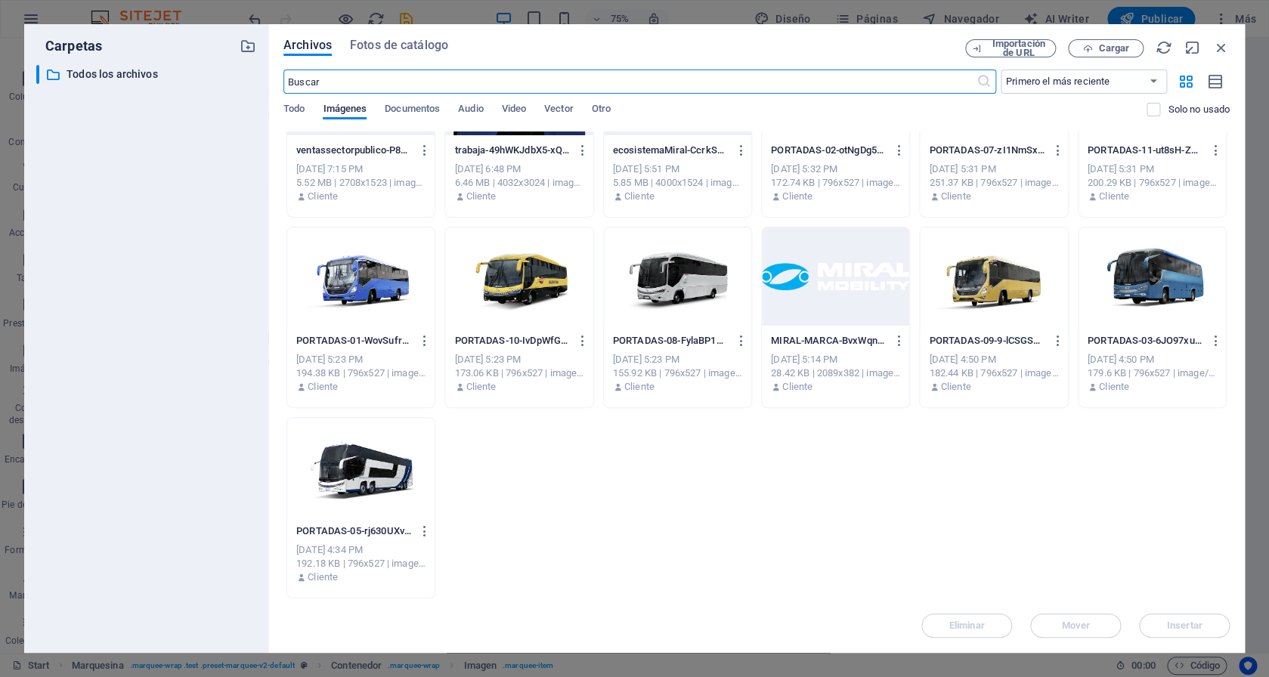
click at [673, 270] on div at bounding box center [677, 276] width 147 height 98
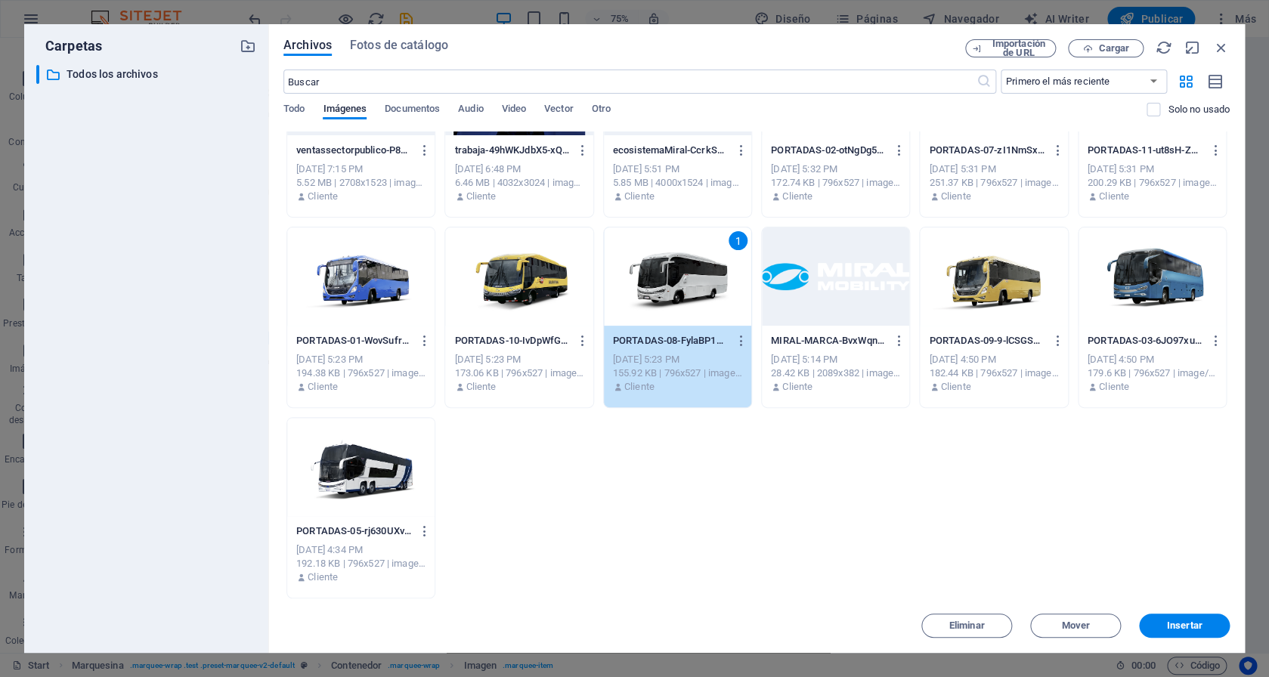
click at [673, 270] on div "1" at bounding box center [677, 276] width 147 height 98
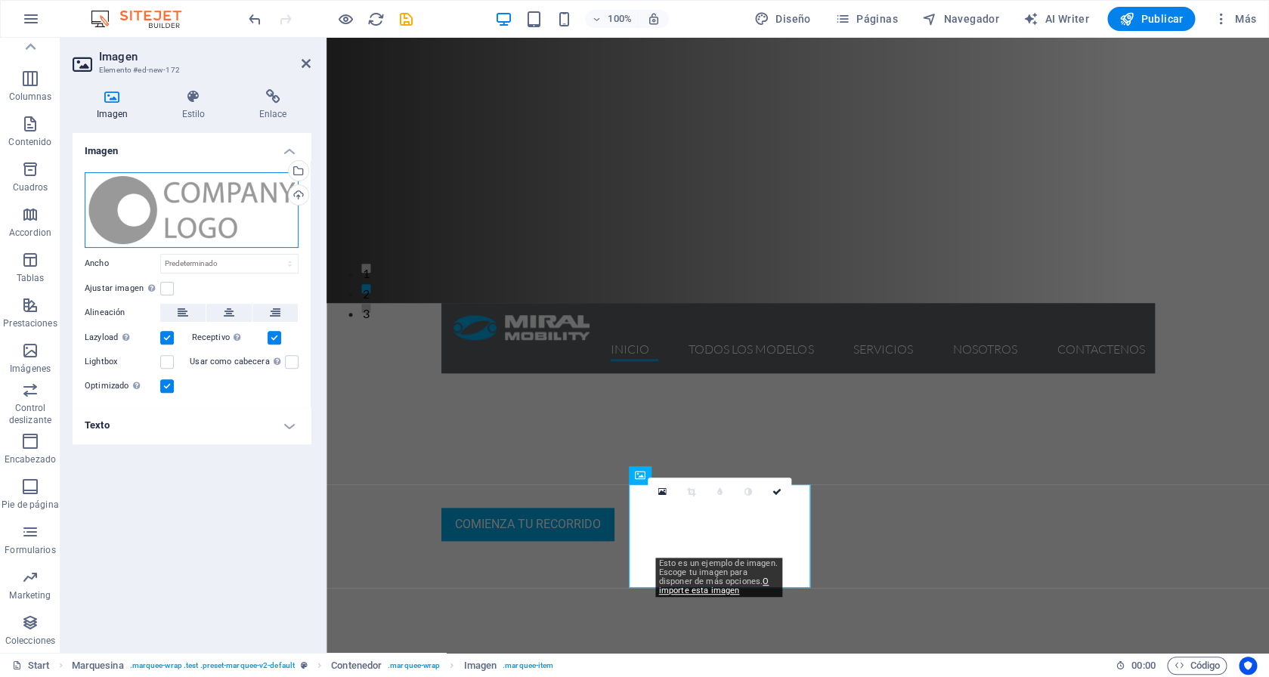
click at [176, 221] on div "Arrastra archivos aquí, haz clic para escoger archivos o selecciona archivos de…" at bounding box center [192, 210] width 214 height 76
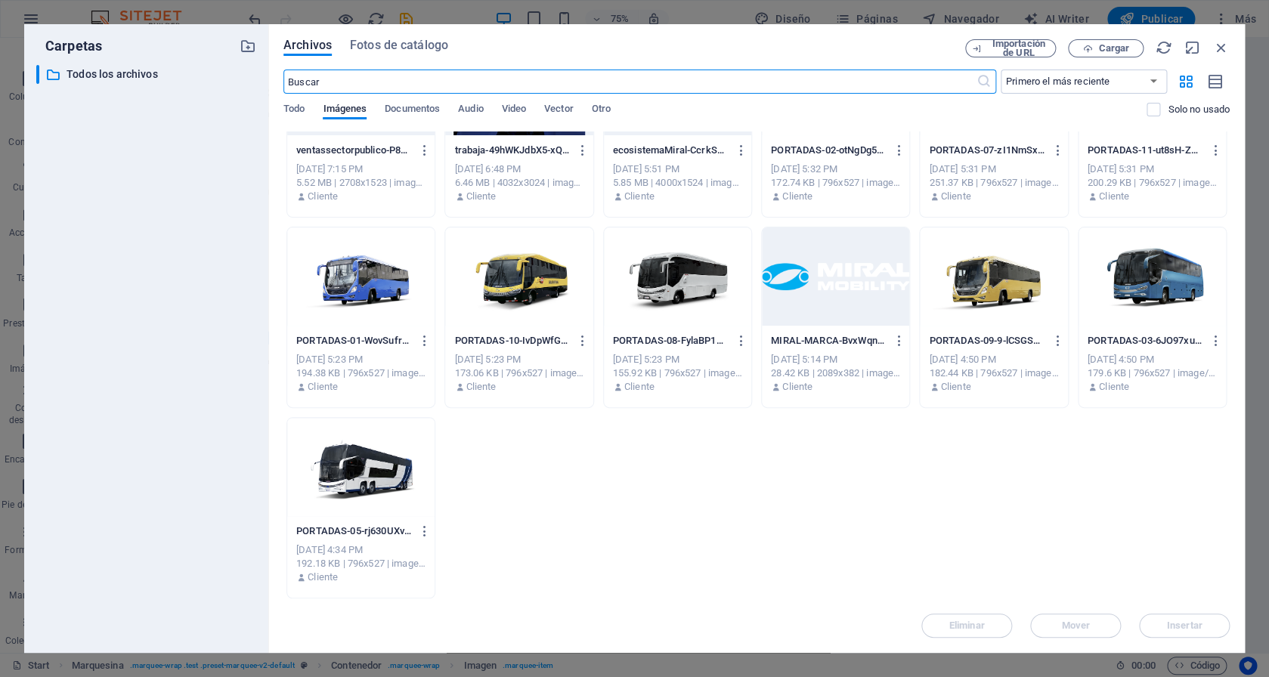
click at [527, 274] on div at bounding box center [518, 276] width 147 height 98
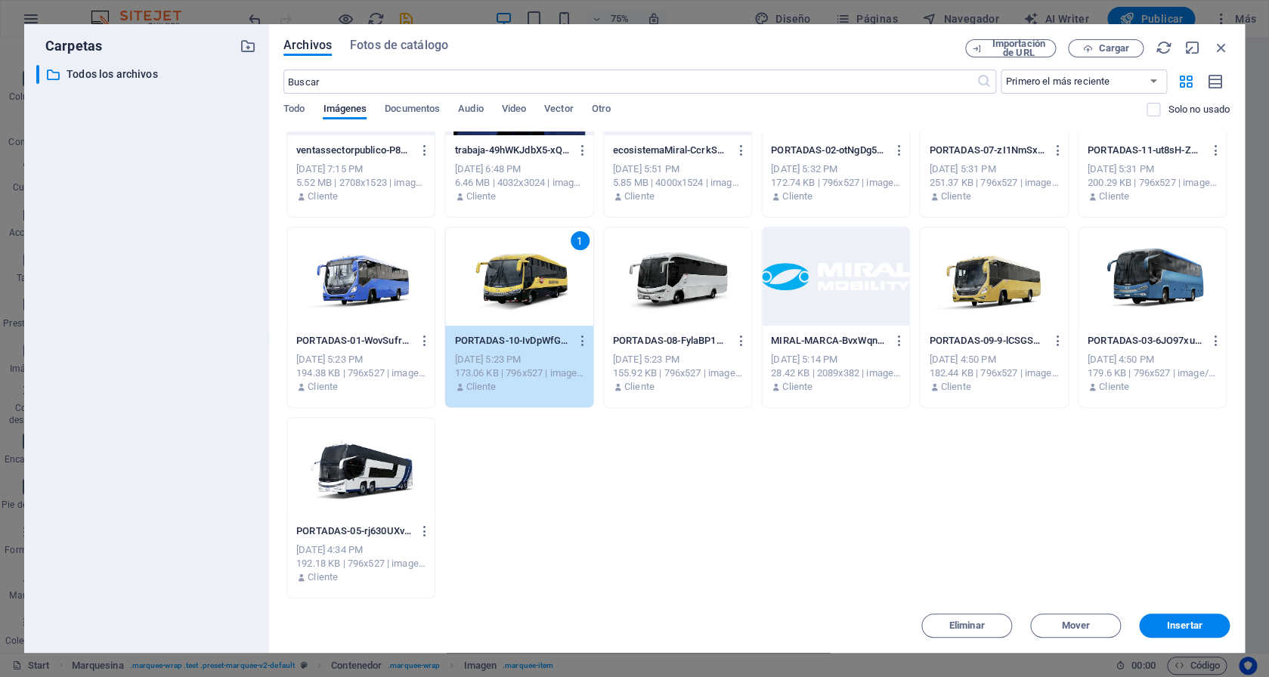
click at [527, 271] on div "1" at bounding box center [518, 276] width 147 height 98
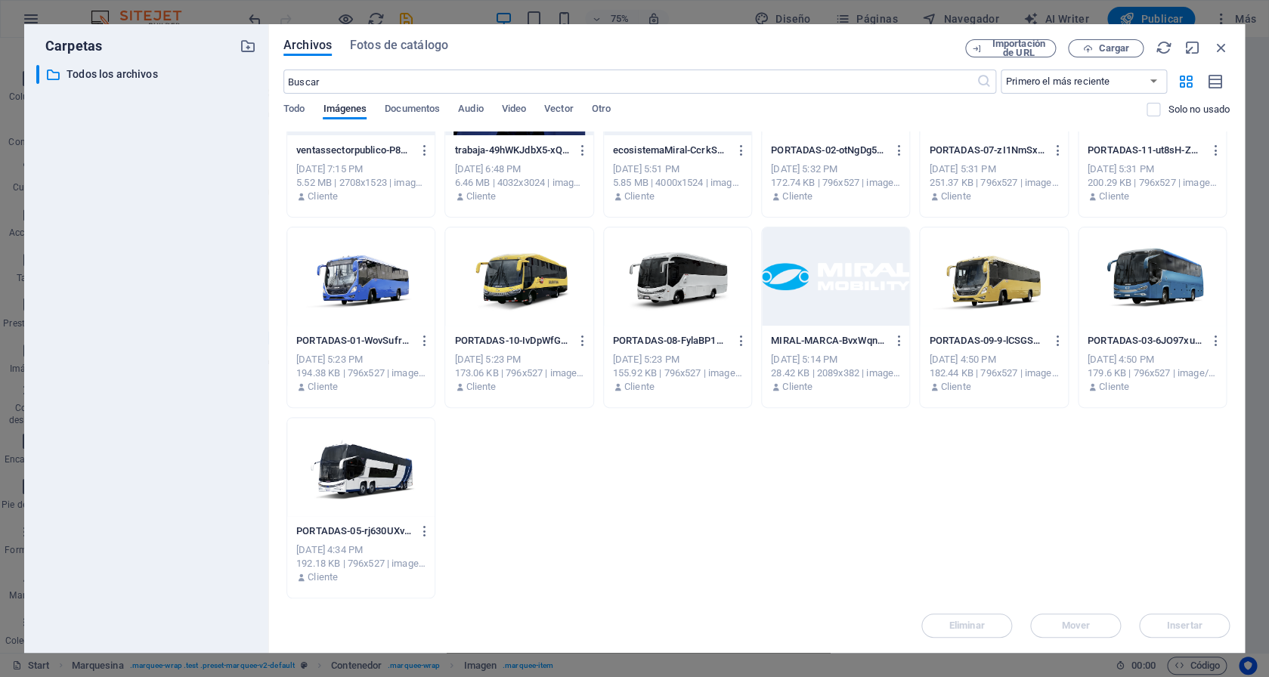
click at [521, 284] on div at bounding box center [518, 276] width 147 height 98
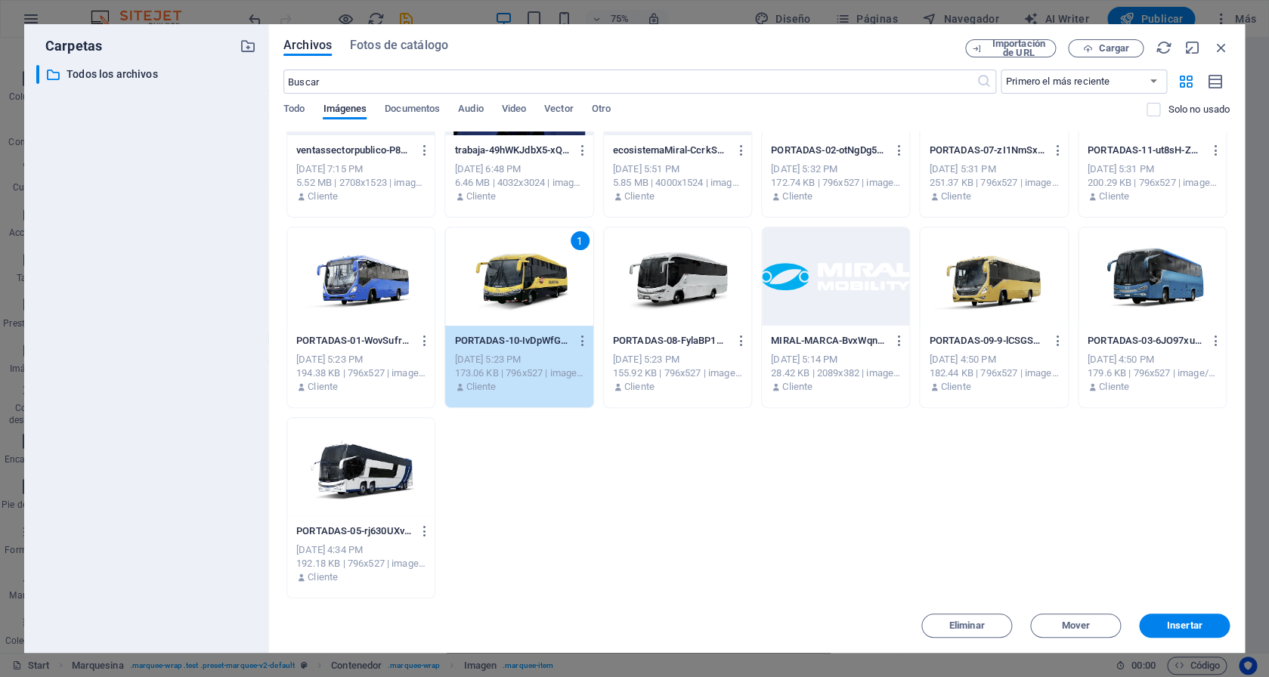
click at [521, 285] on div "1" at bounding box center [518, 276] width 147 height 98
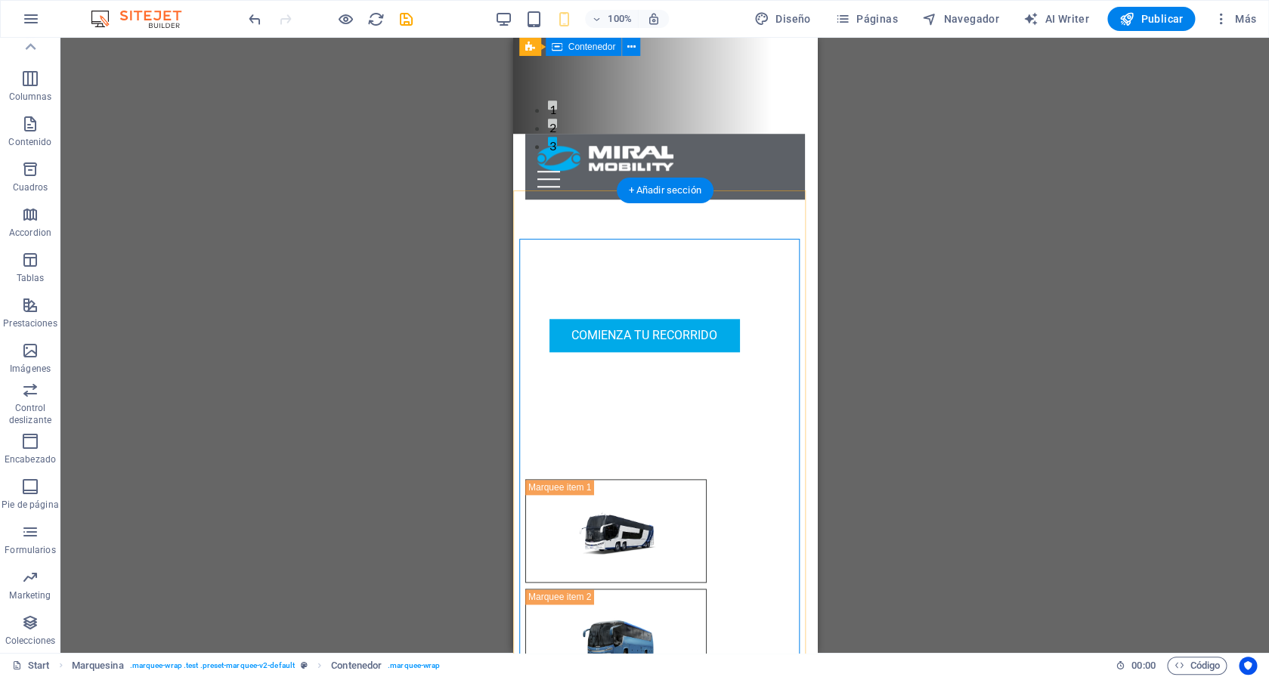
scroll to position [530, 0]
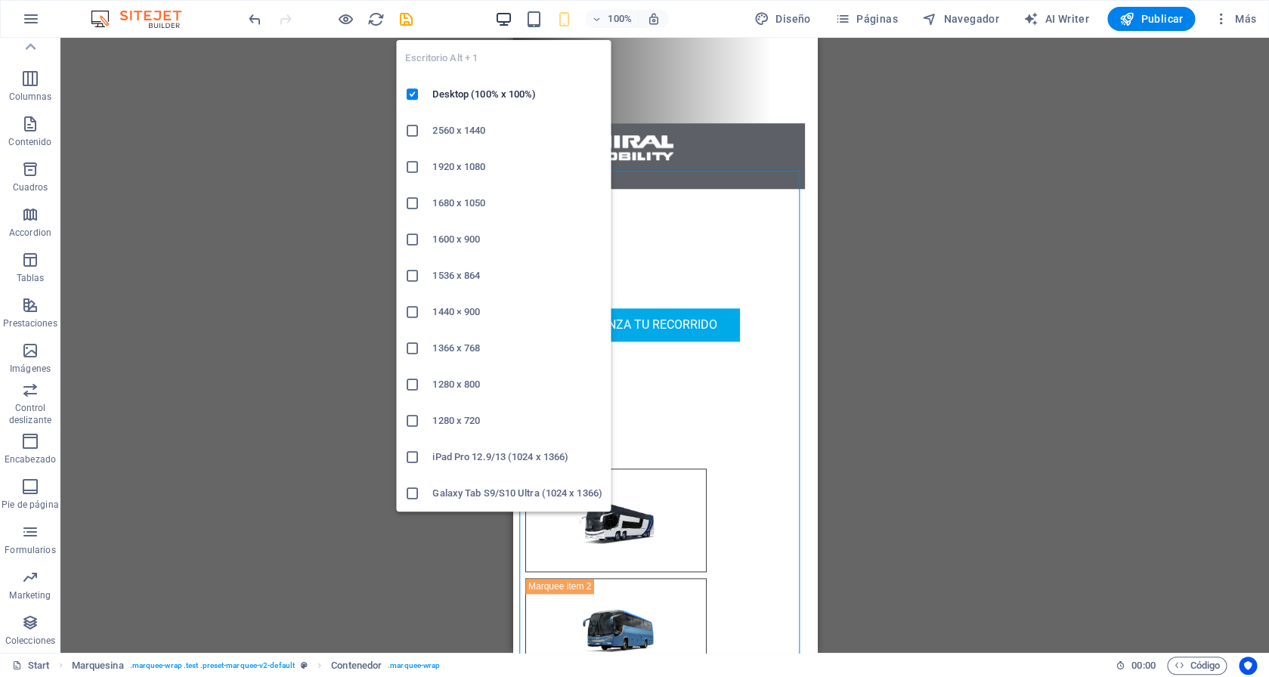
click at [512, 18] on icon "button" at bounding box center [502, 19] width 17 height 17
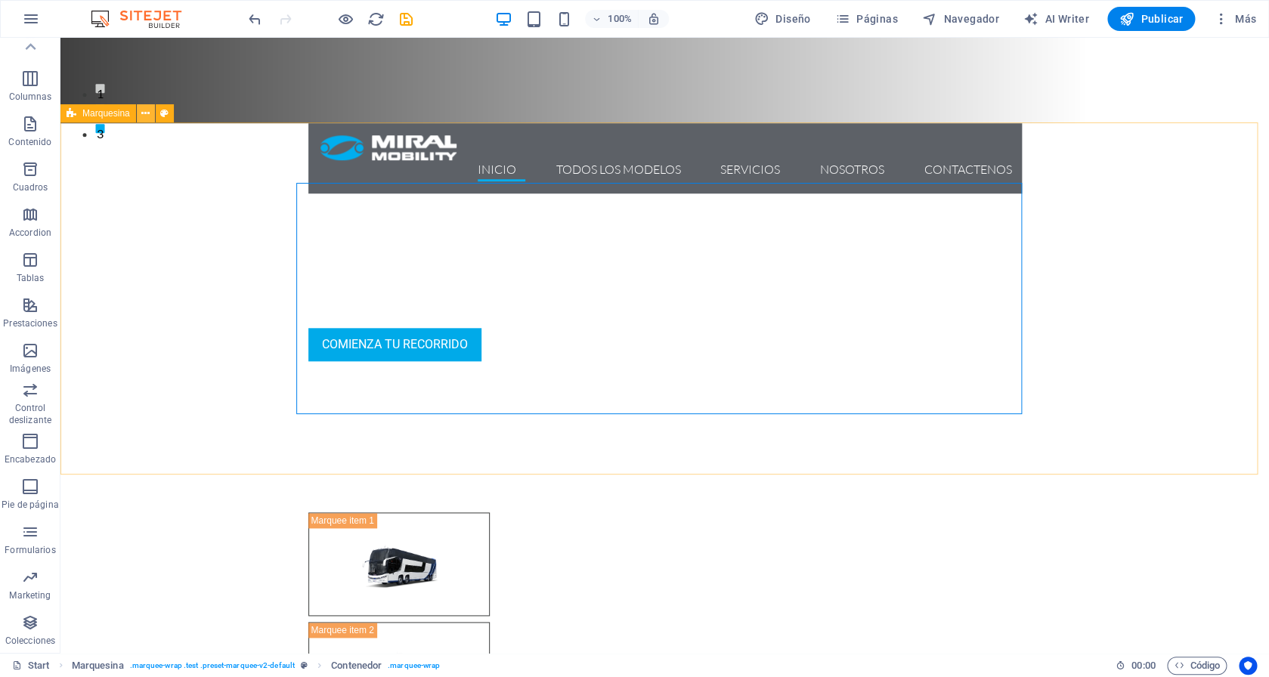
click at [141, 116] on button at bounding box center [146, 113] width 18 height 18
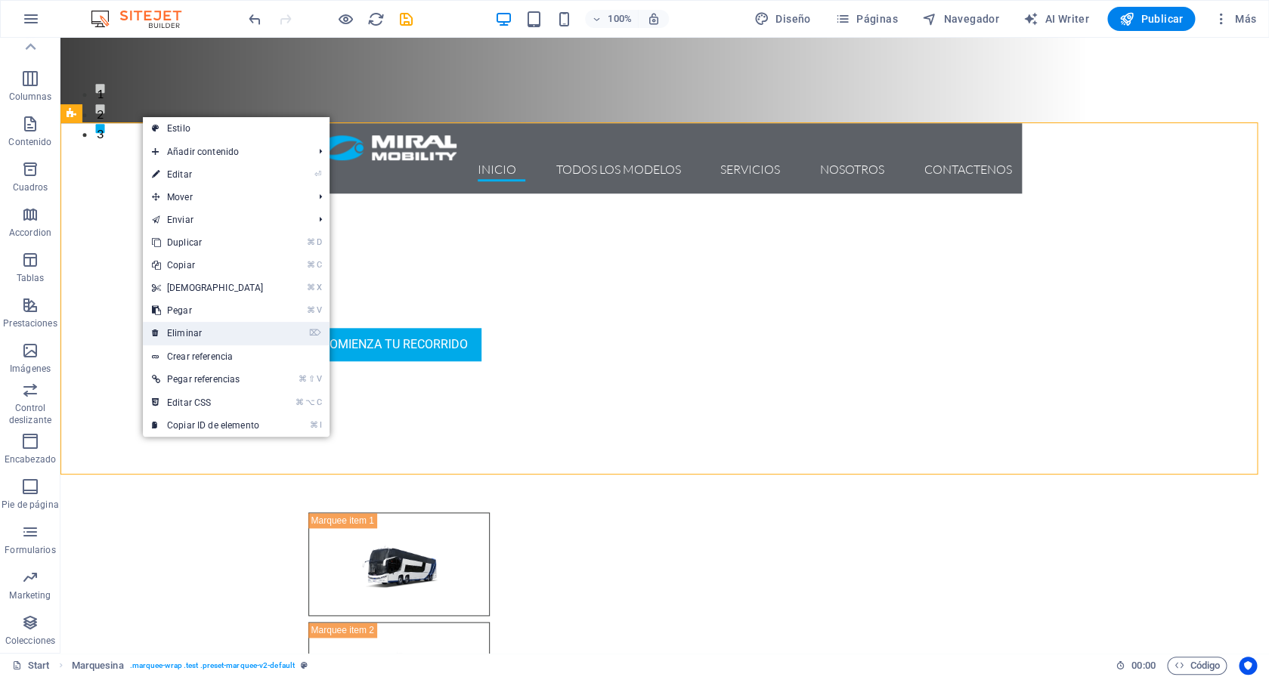
click at [211, 335] on link "⌦ Eliminar" at bounding box center [208, 333] width 130 height 23
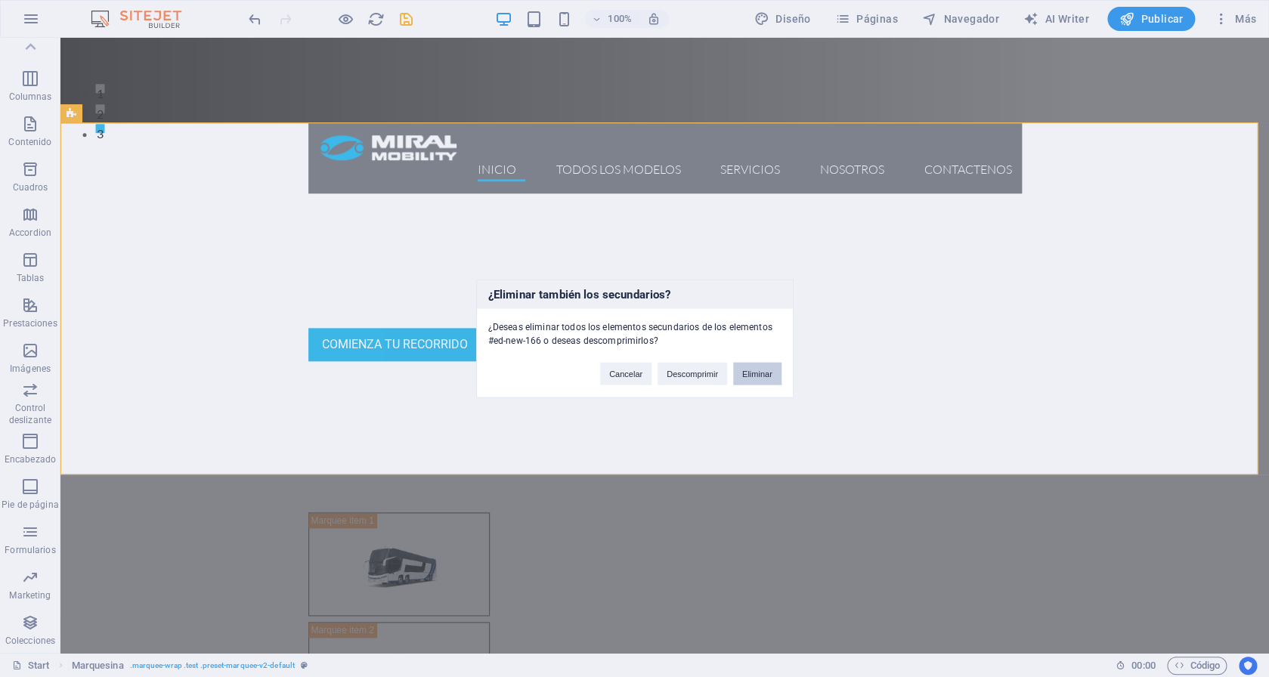
click at [762, 379] on button "Eliminar" at bounding box center [757, 374] width 48 height 23
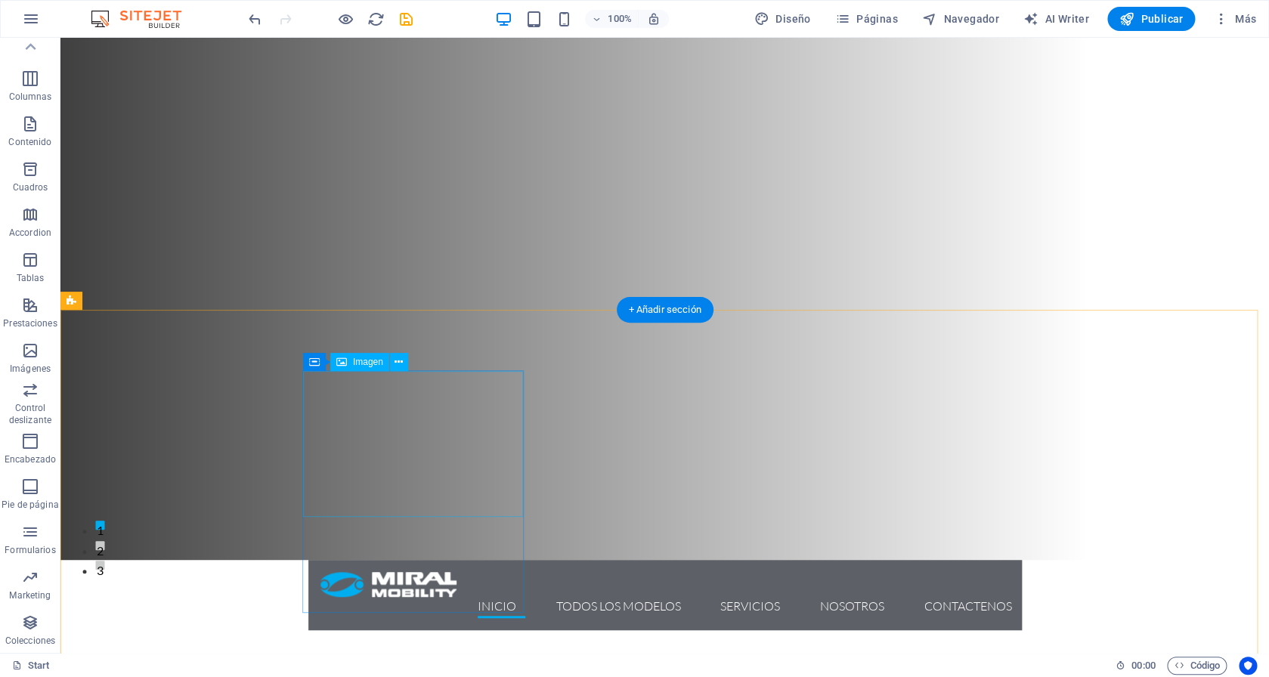
scroll to position [0, 0]
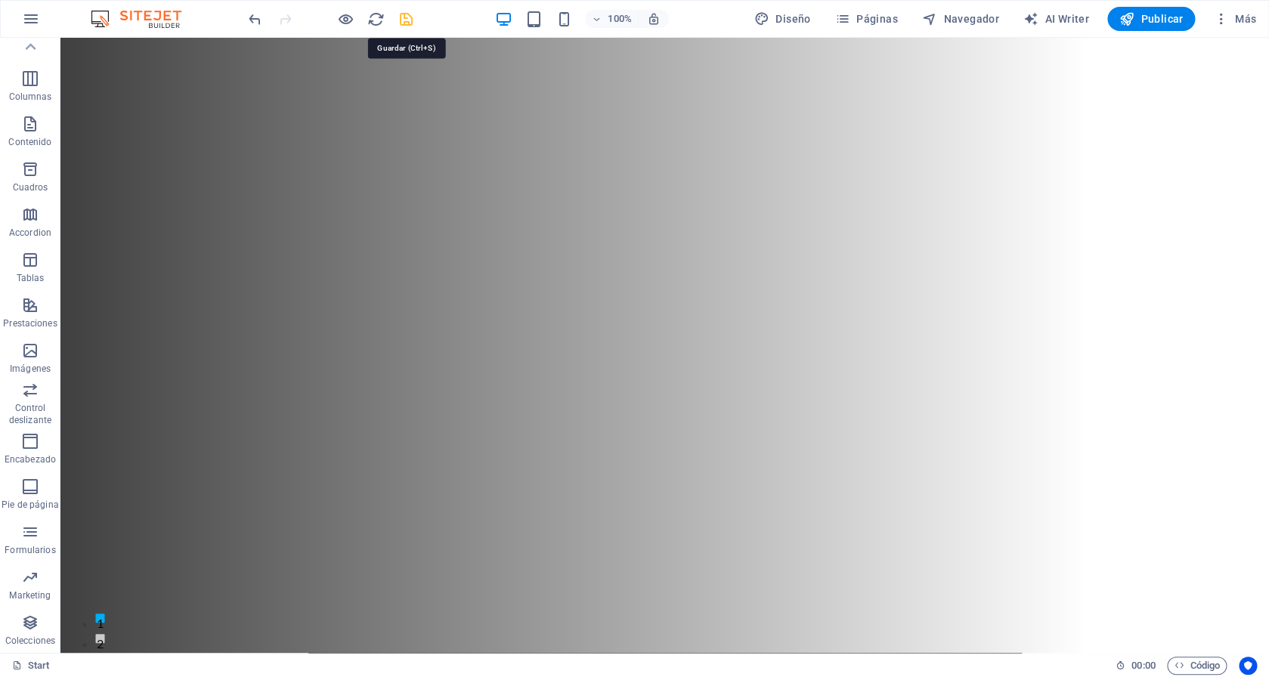
click at [401, 19] on icon "save" at bounding box center [405, 19] width 17 height 17
click at [1165, 19] on span "Publicar" at bounding box center [1151, 18] width 64 height 15
